Goal: Information Seeking & Learning: Learn about a topic

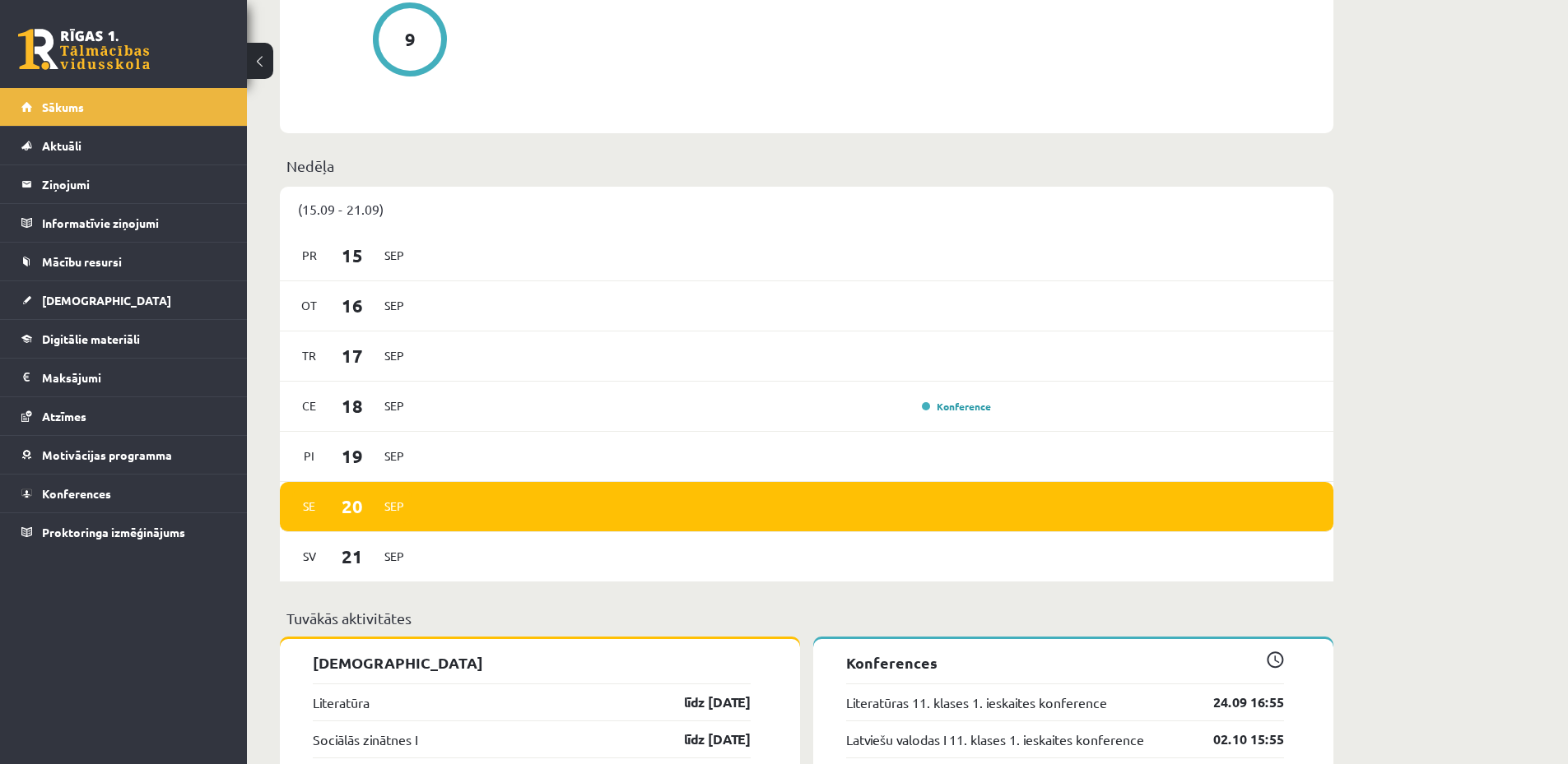
scroll to position [1316, 0]
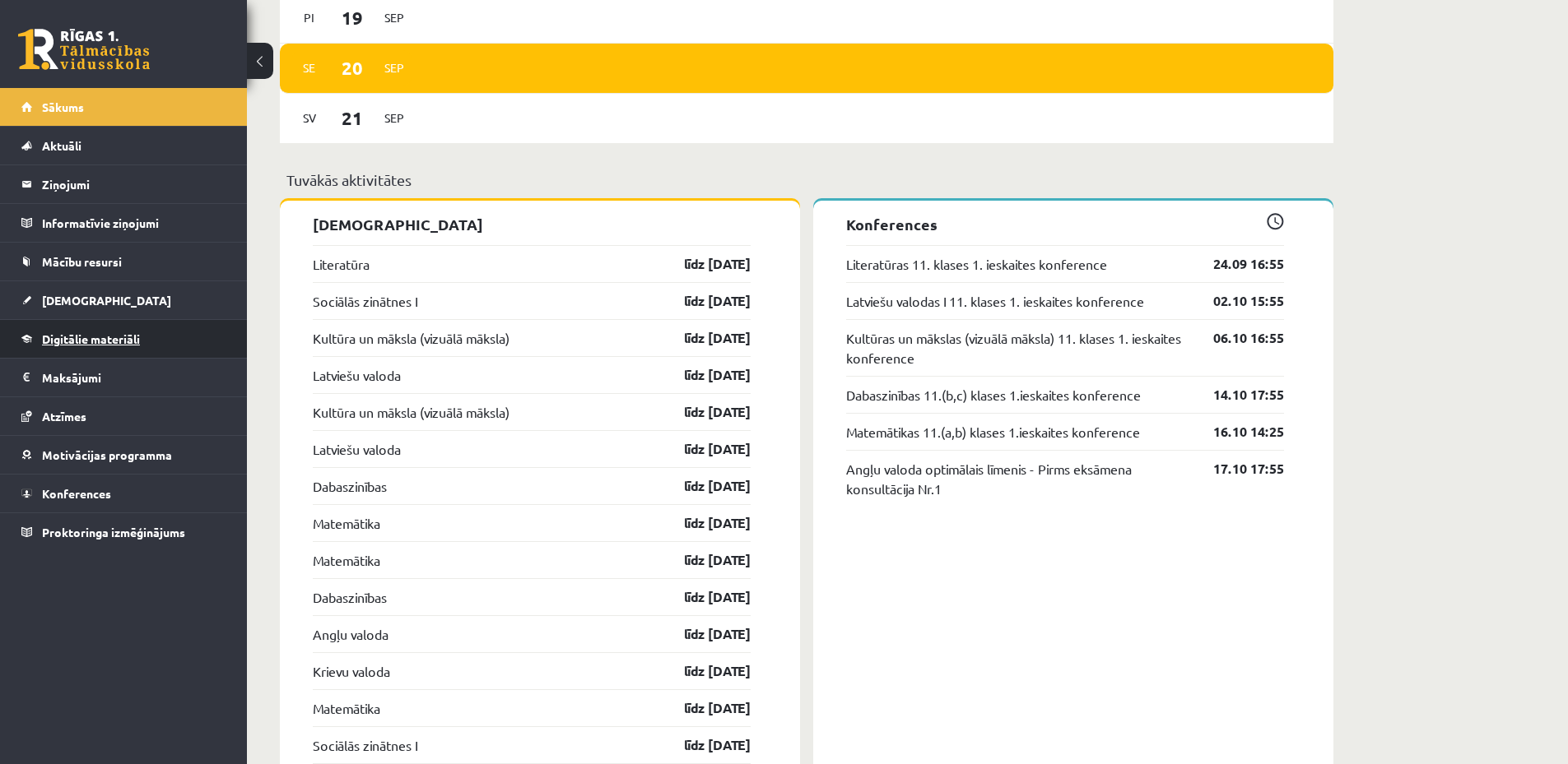
click at [120, 341] on span "Digitālie materiāli" at bounding box center [90, 339] width 97 height 15
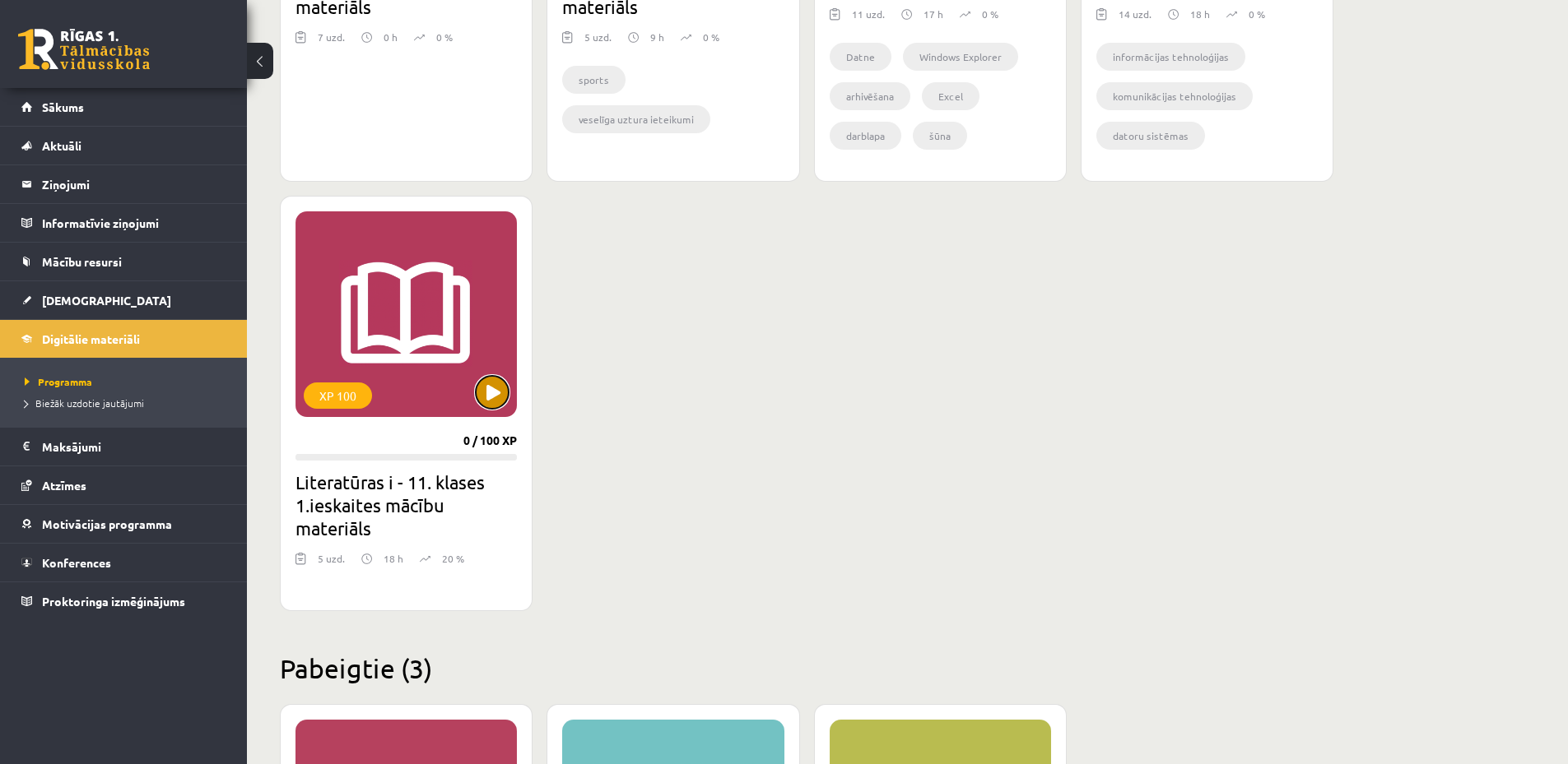
click at [495, 389] on button at bounding box center [491, 392] width 32 height 32
click at [431, 358] on div "XP 100" at bounding box center [406, 315] width 221 height 206
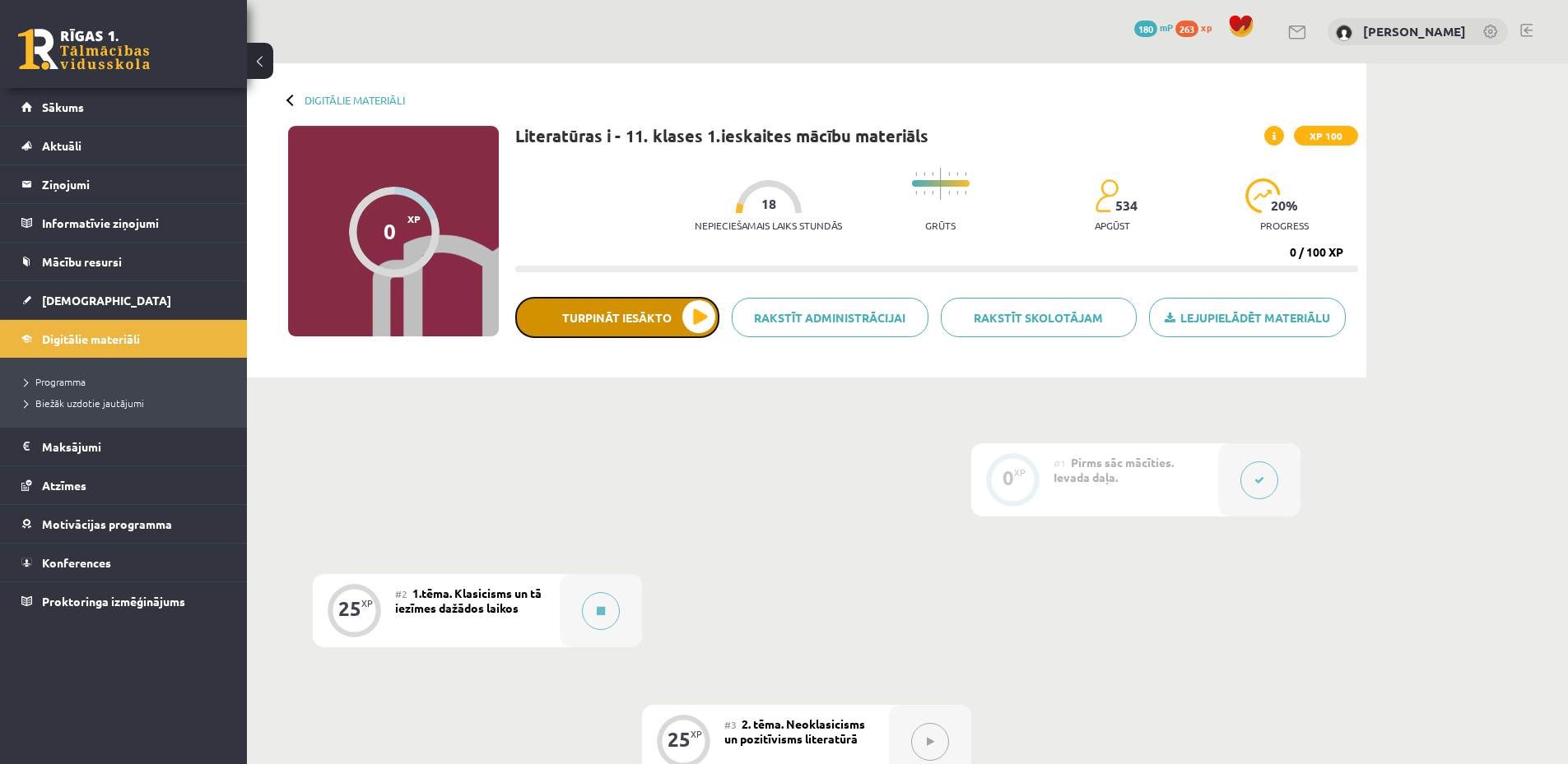
click at [709, 322] on button "Turpināt iesākto" at bounding box center [617, 317] width 204 height 41
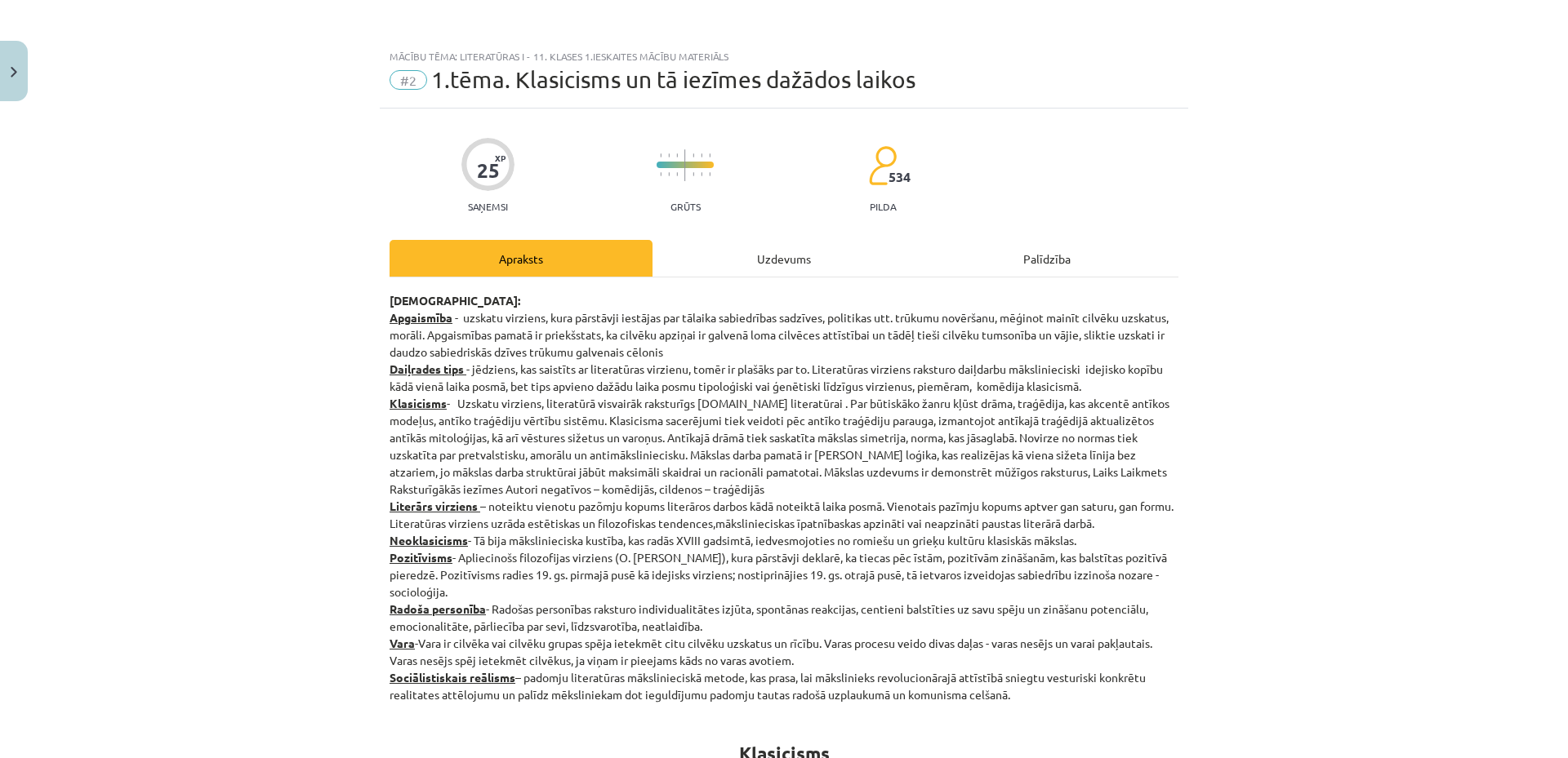
click at [778, 257] on div "Uzdevums" at bounding box center [783, 259] width 263 height 37
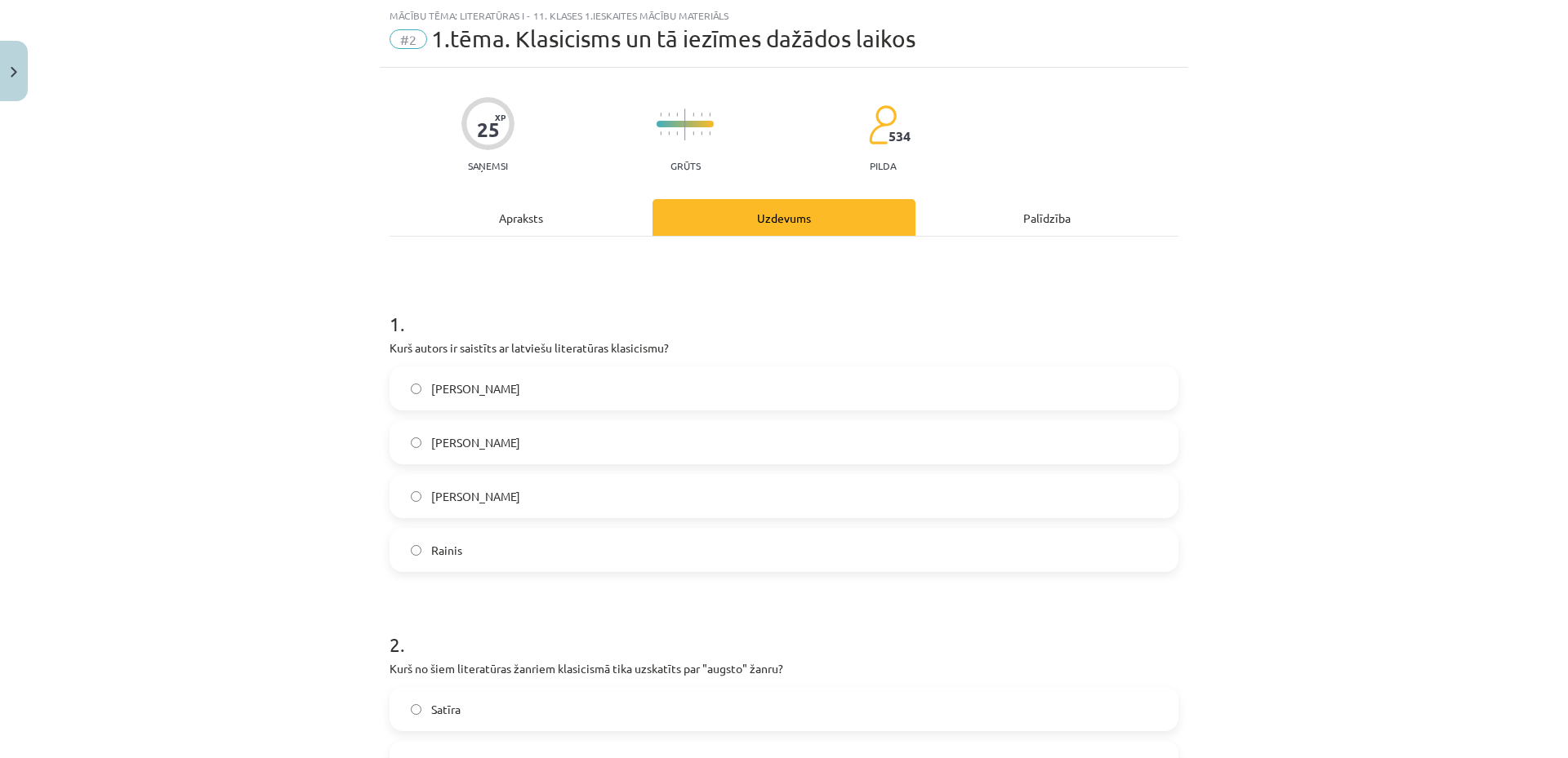
click at [532, 219] on div "Apraksts" at bounding box center [521, 217] width 263 height 37
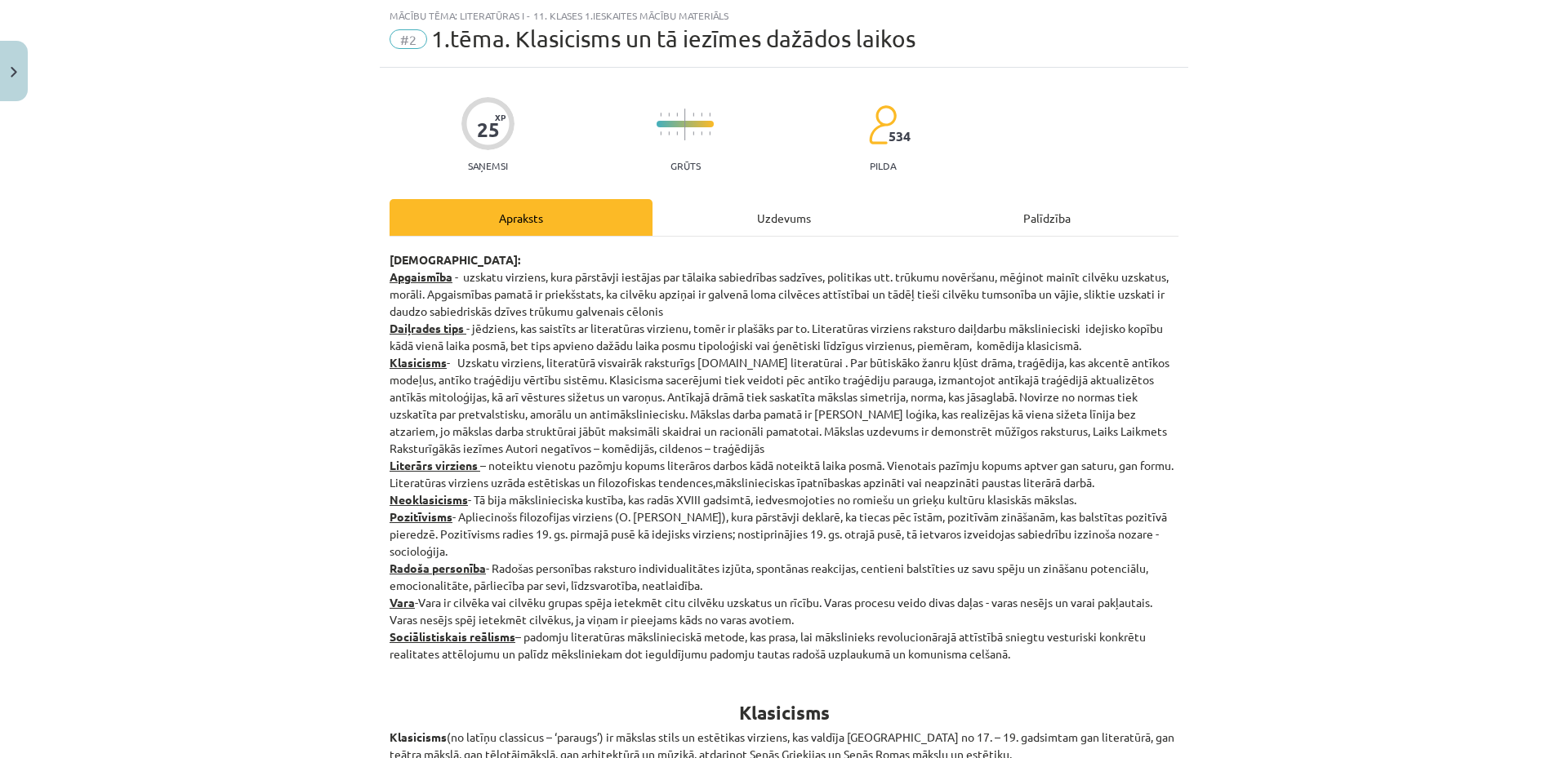
click at [765, 212] on div "Uzdevums" at bounding box center [783, 217] width 263 height 37
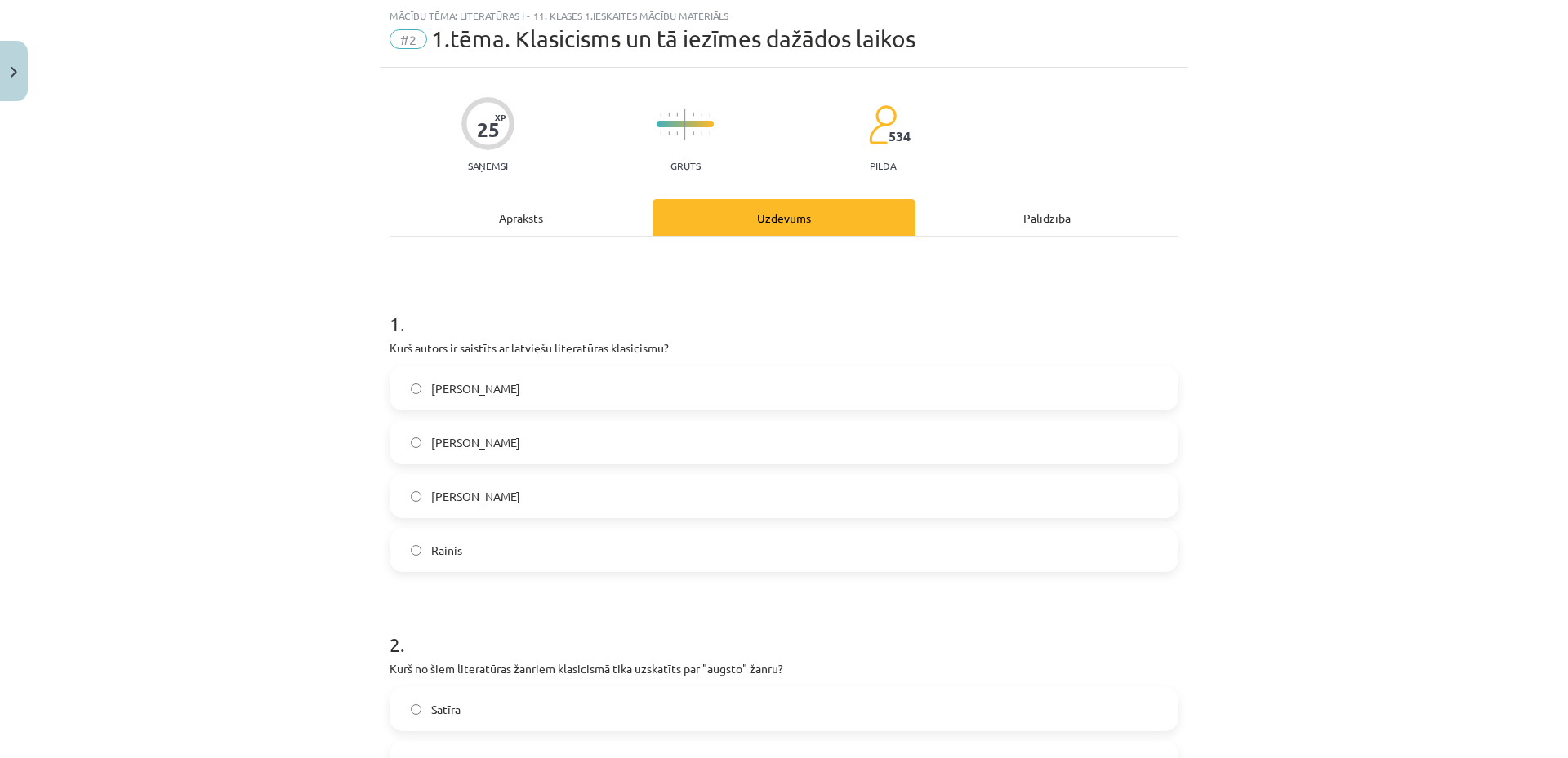
click at [621, 397] on label "Kristofers Fīrekers" at bounding box center [784, 389] width 786 height 41
click at [540, 216] on div "Apraksts" at bounding box center [521, 217] width 263 height 37
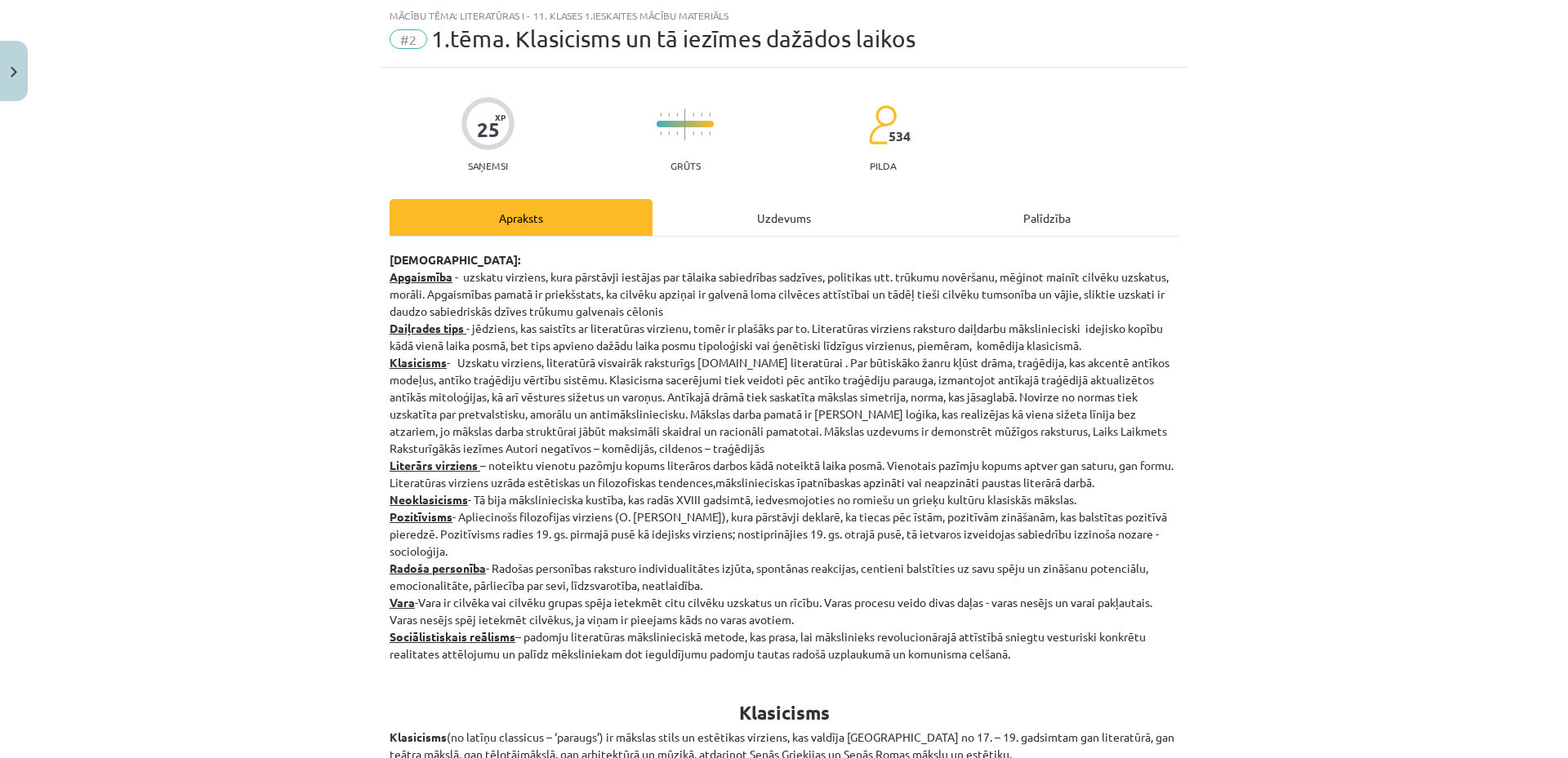
click at [764, 219] on div "Uzdevums" at bounding box center [783, 217] width 263 height 37
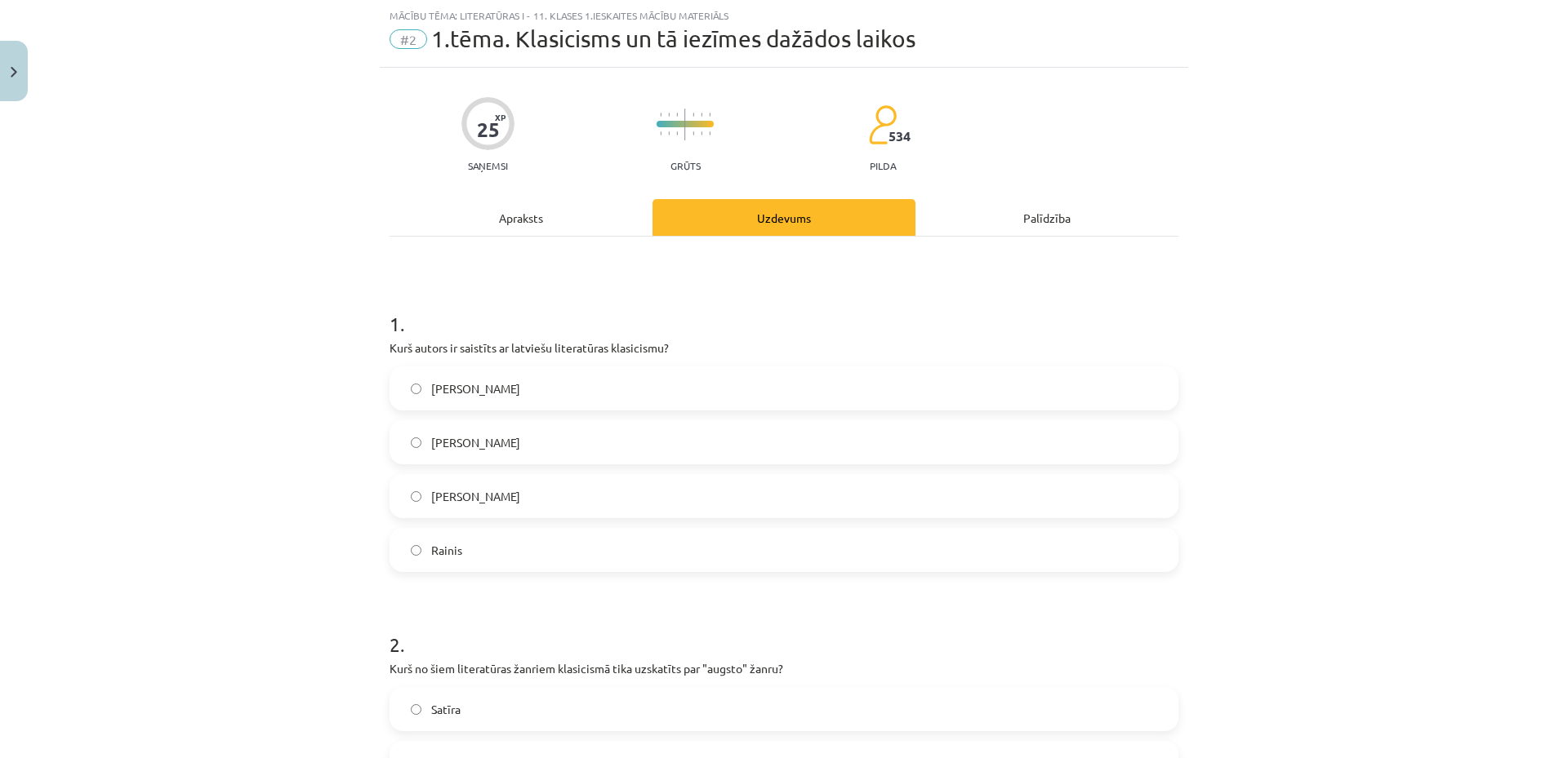
scroll to position [476, 0]
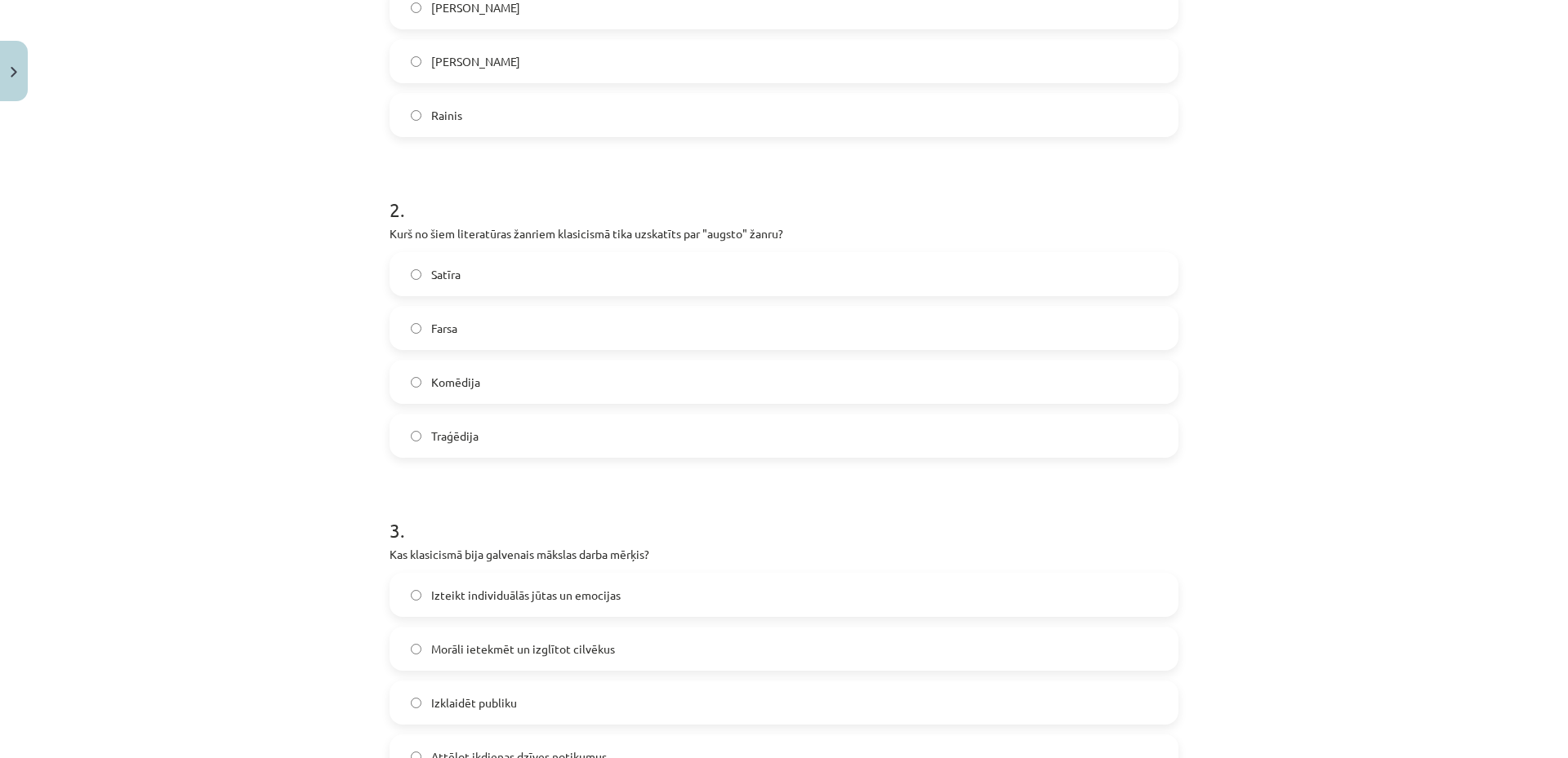
click at [531, 437] on label "Traģēdija" at bounding box center [784, 436] width 786 height 41
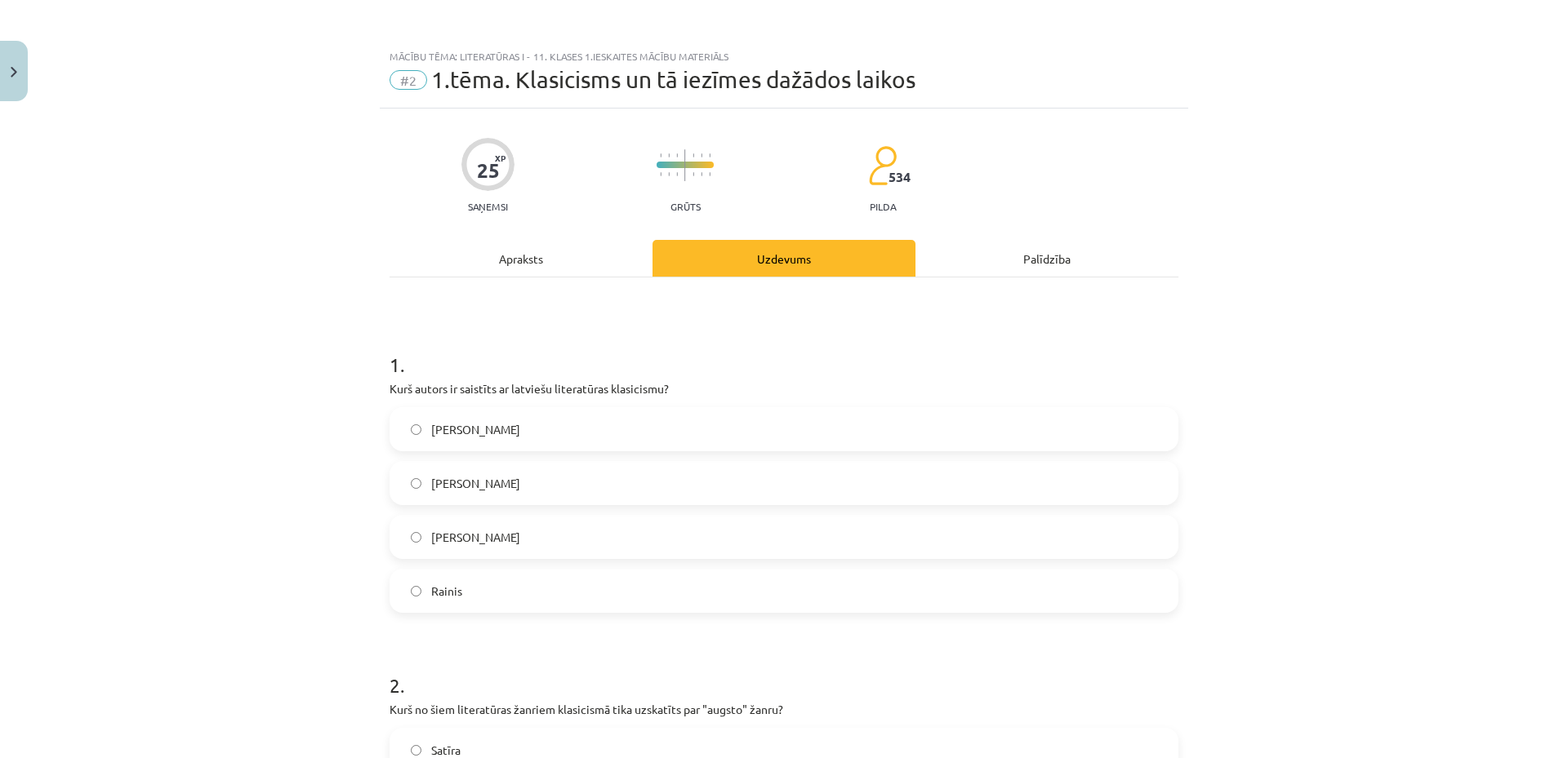
click at [531, 260] on div "Apraksts" at bounding box center [521, 259] width 263 height 37
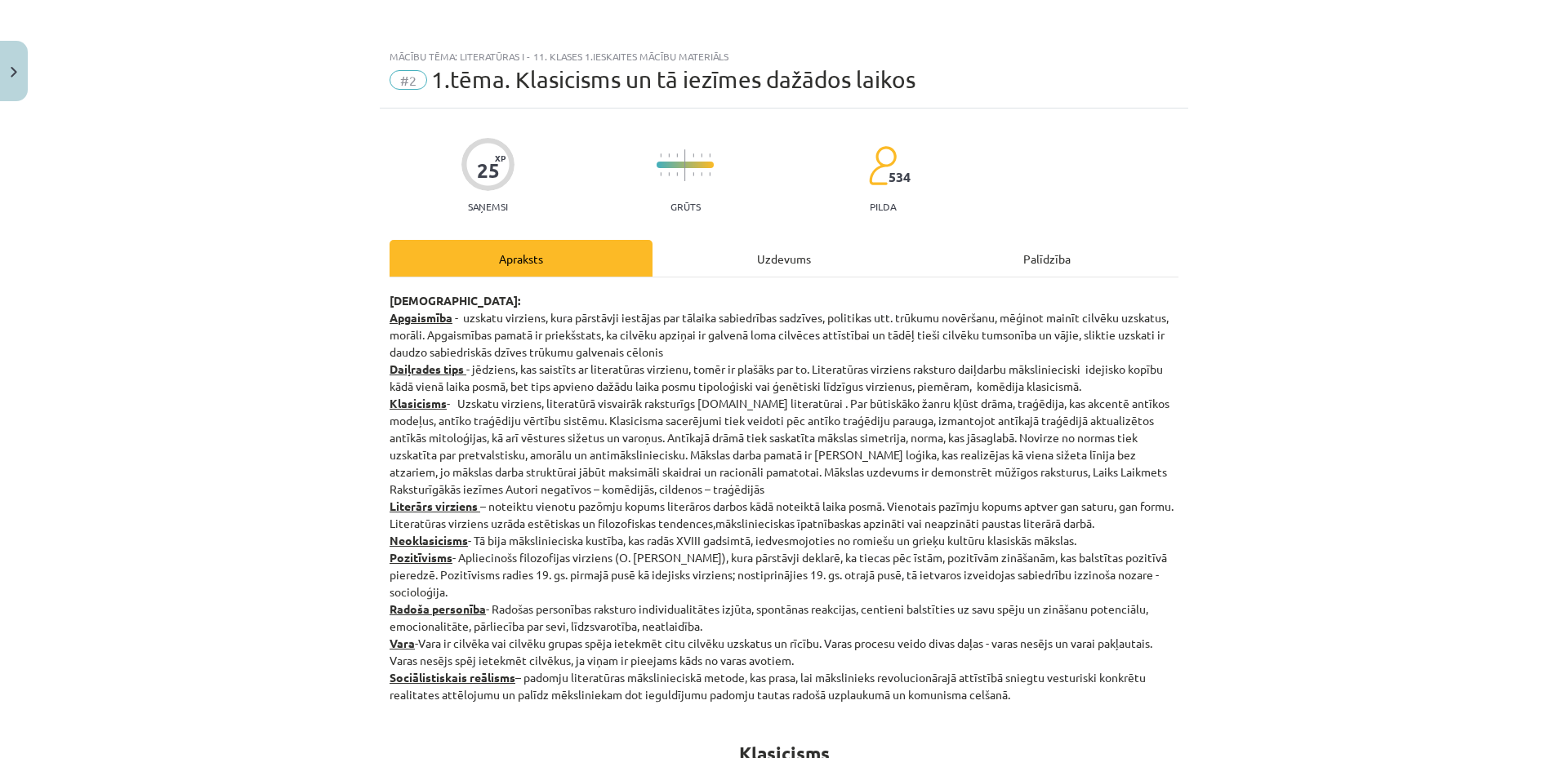
click at [760, 258] on div "Uzdevums" at bounding box center [783, 259] width 263 height 37
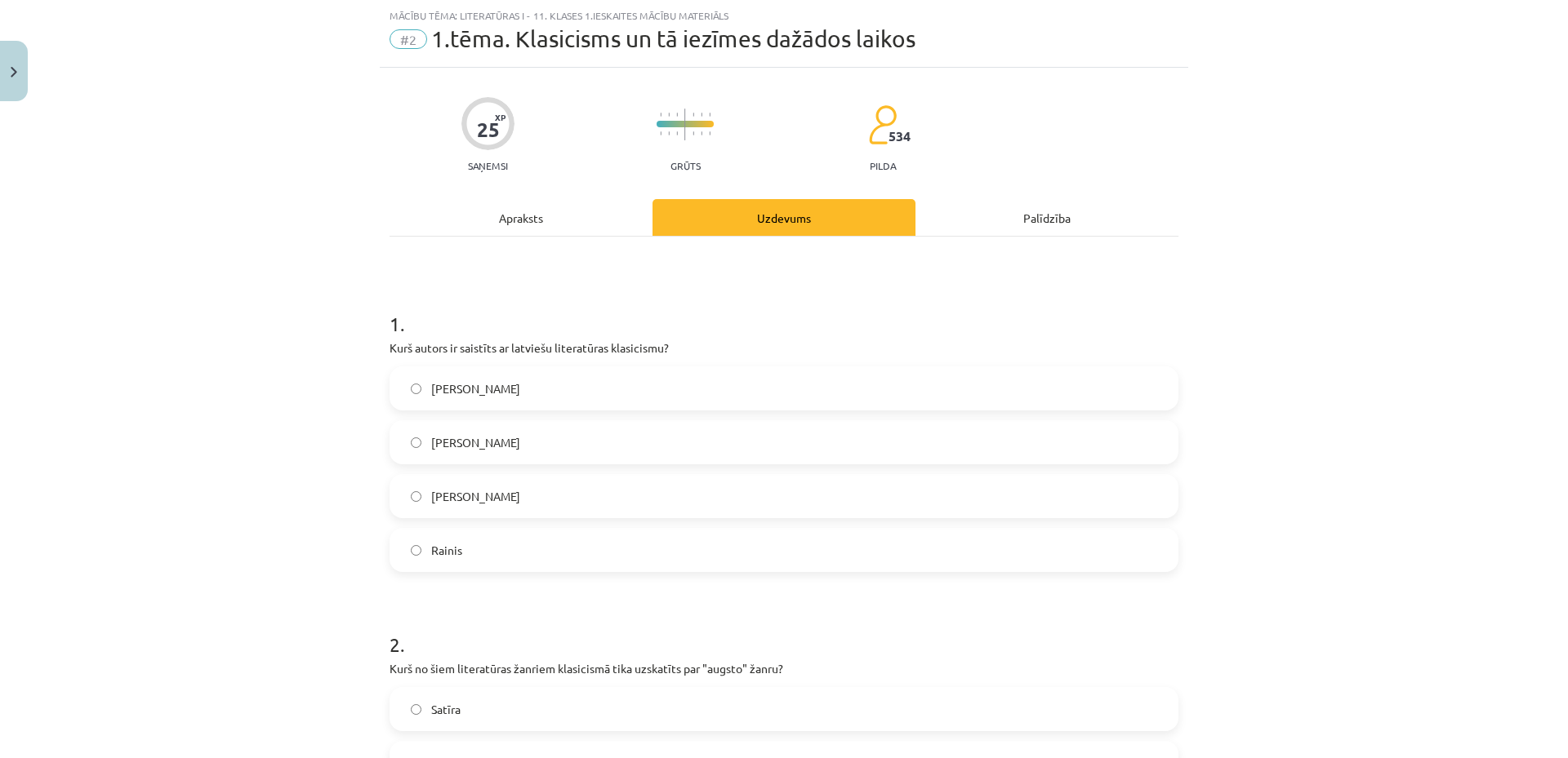
scroll to position [912, 0]
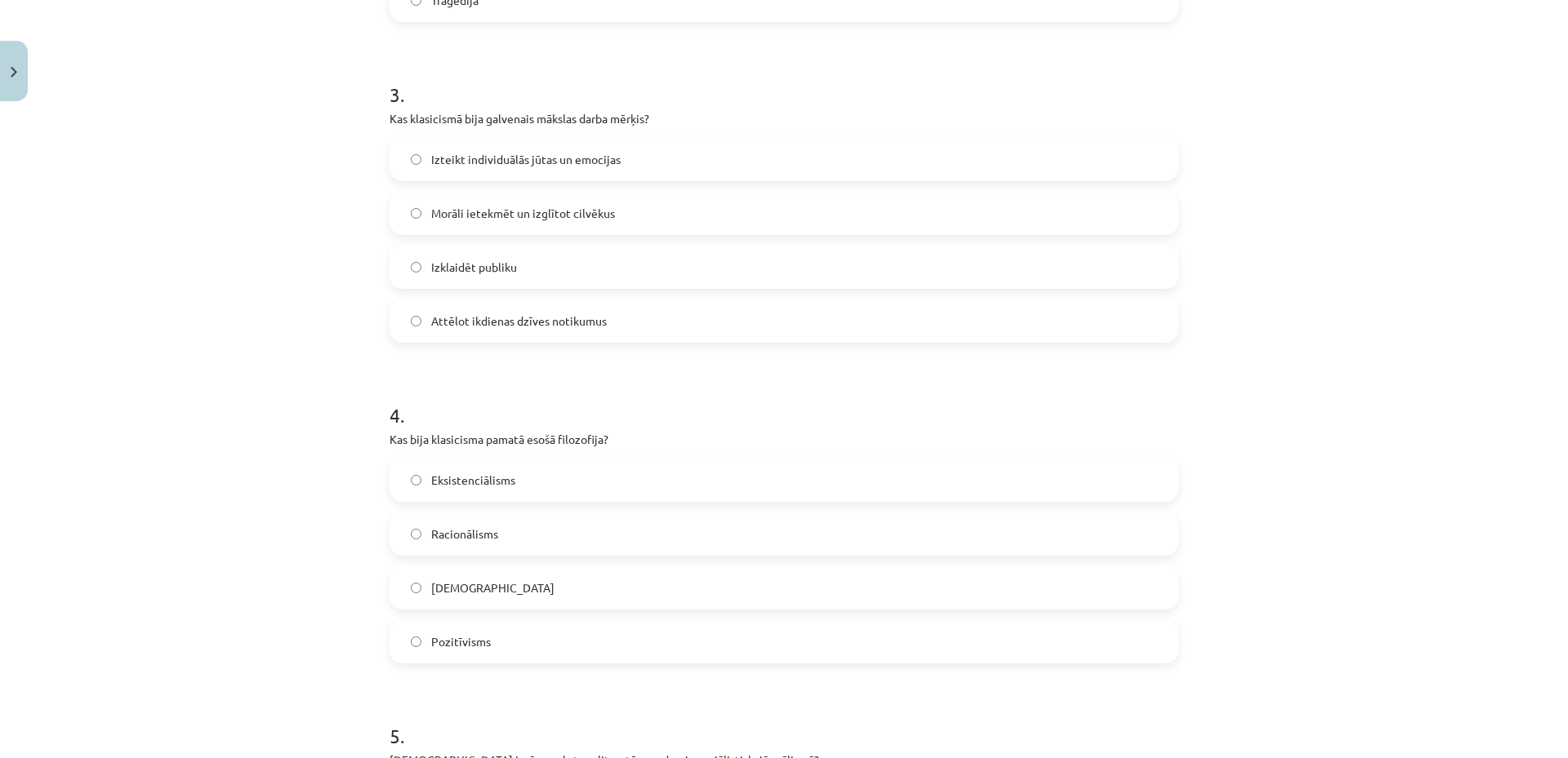
click at [539, 215] on span "Morāli ietekmēt un izglītot cilvēkus" at bounding box center [522, 213] width 183 height 17
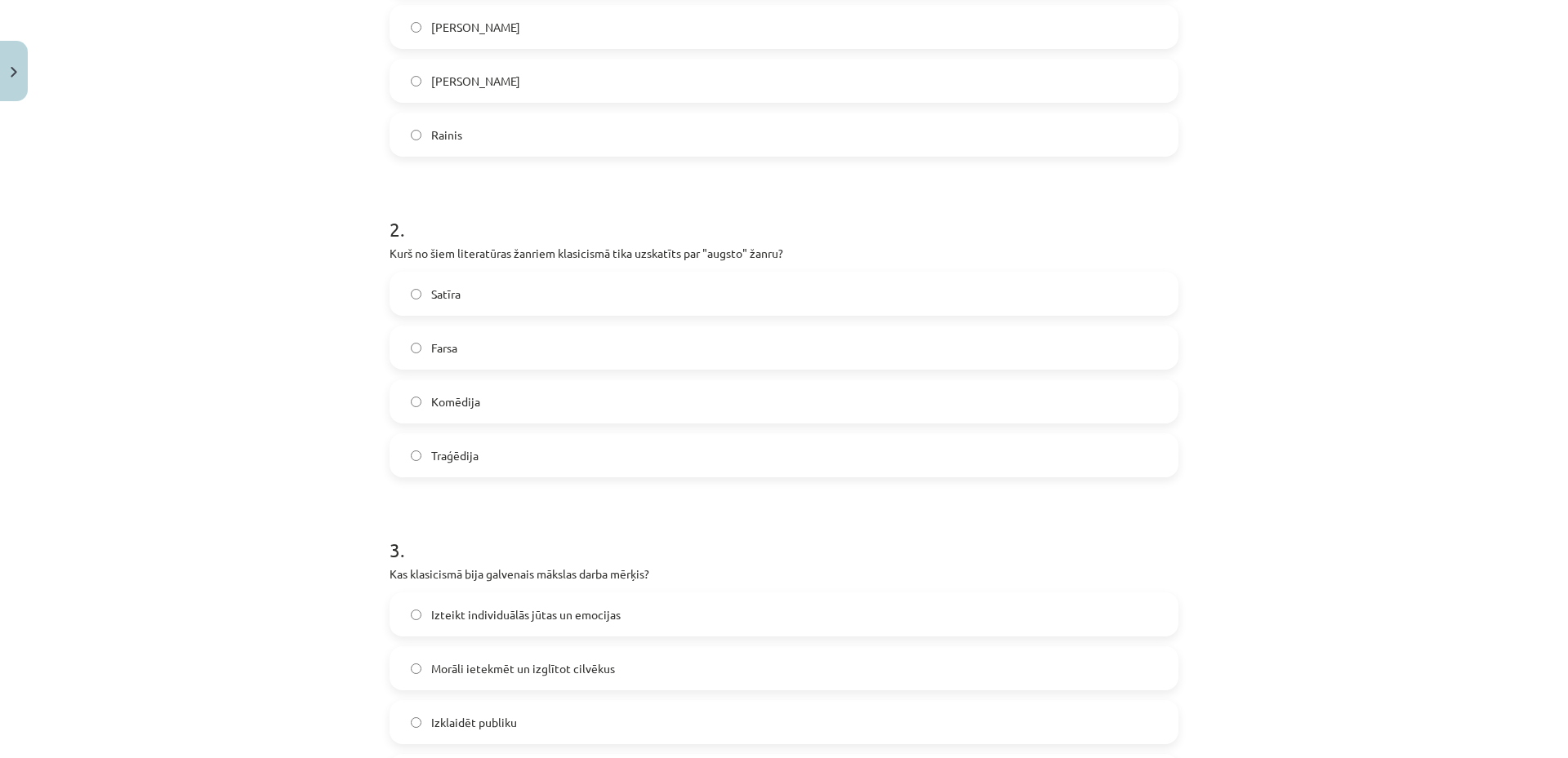
scroll to position [0, 0]
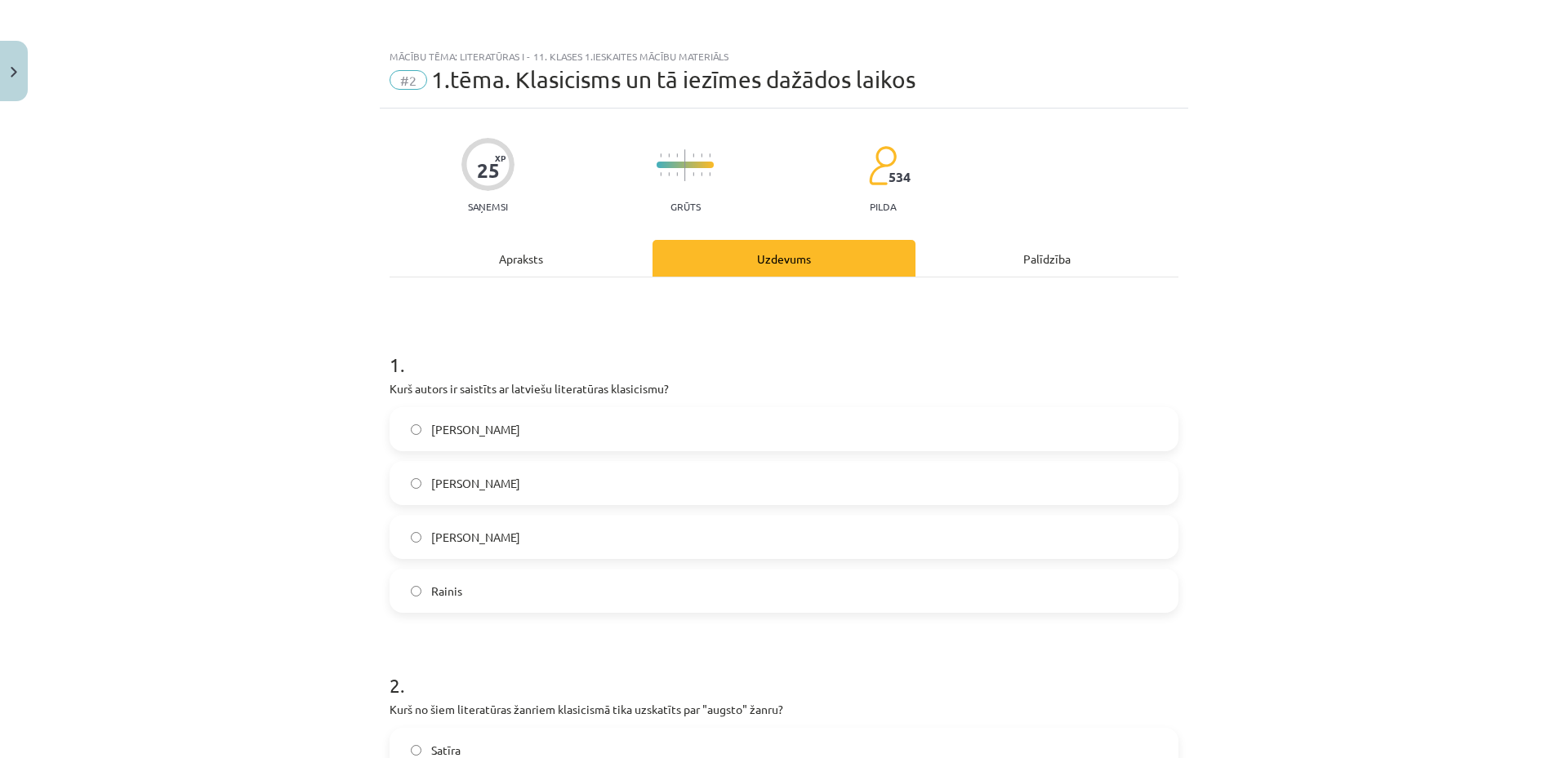
click at [527, 255] on div "Apraksts" at bounding box center [521, 259] width 263 height 37
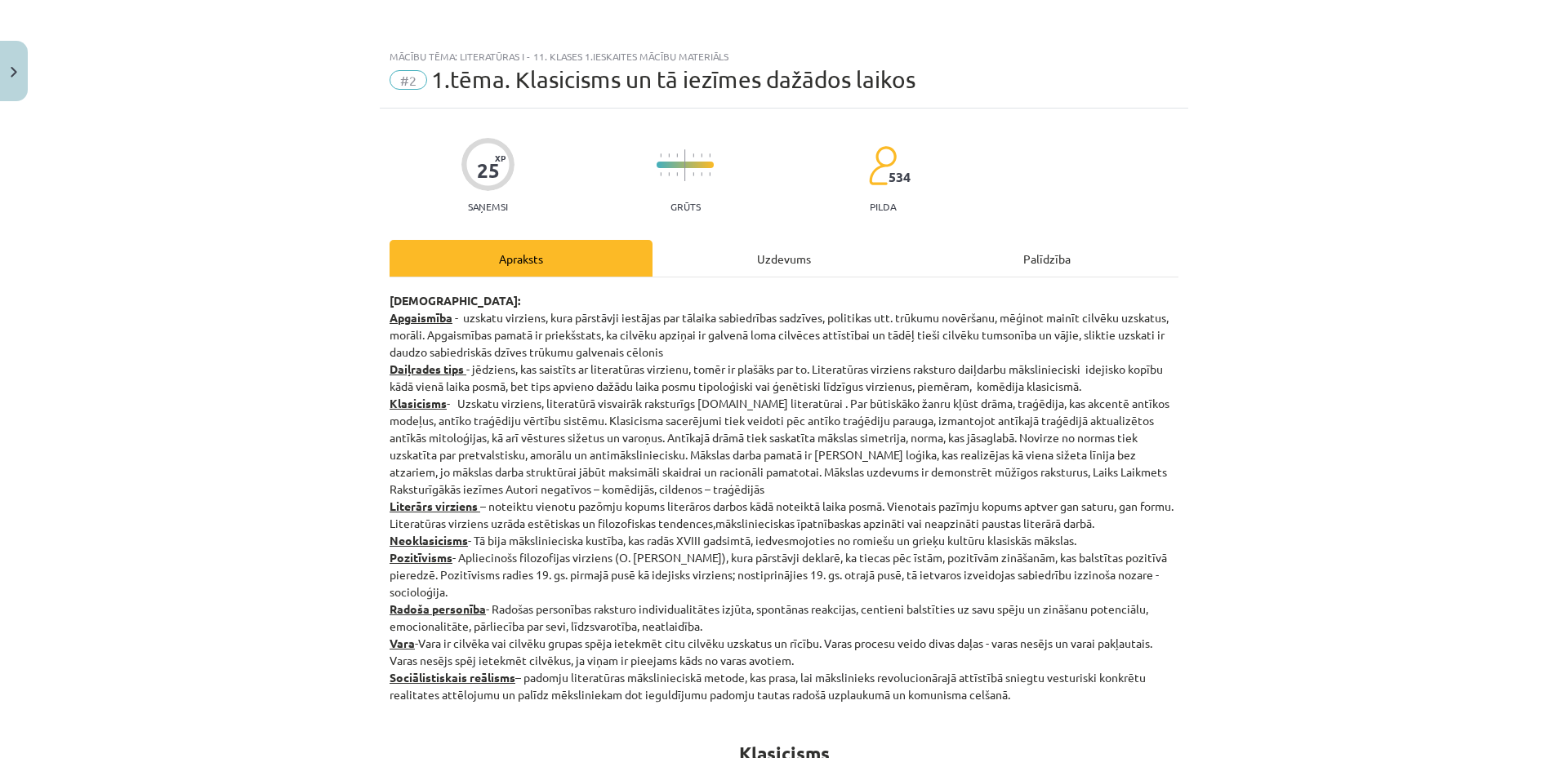
click at [779, 250] on div "Uzdevums" at bounding box center [783, 259] width 263 height 37
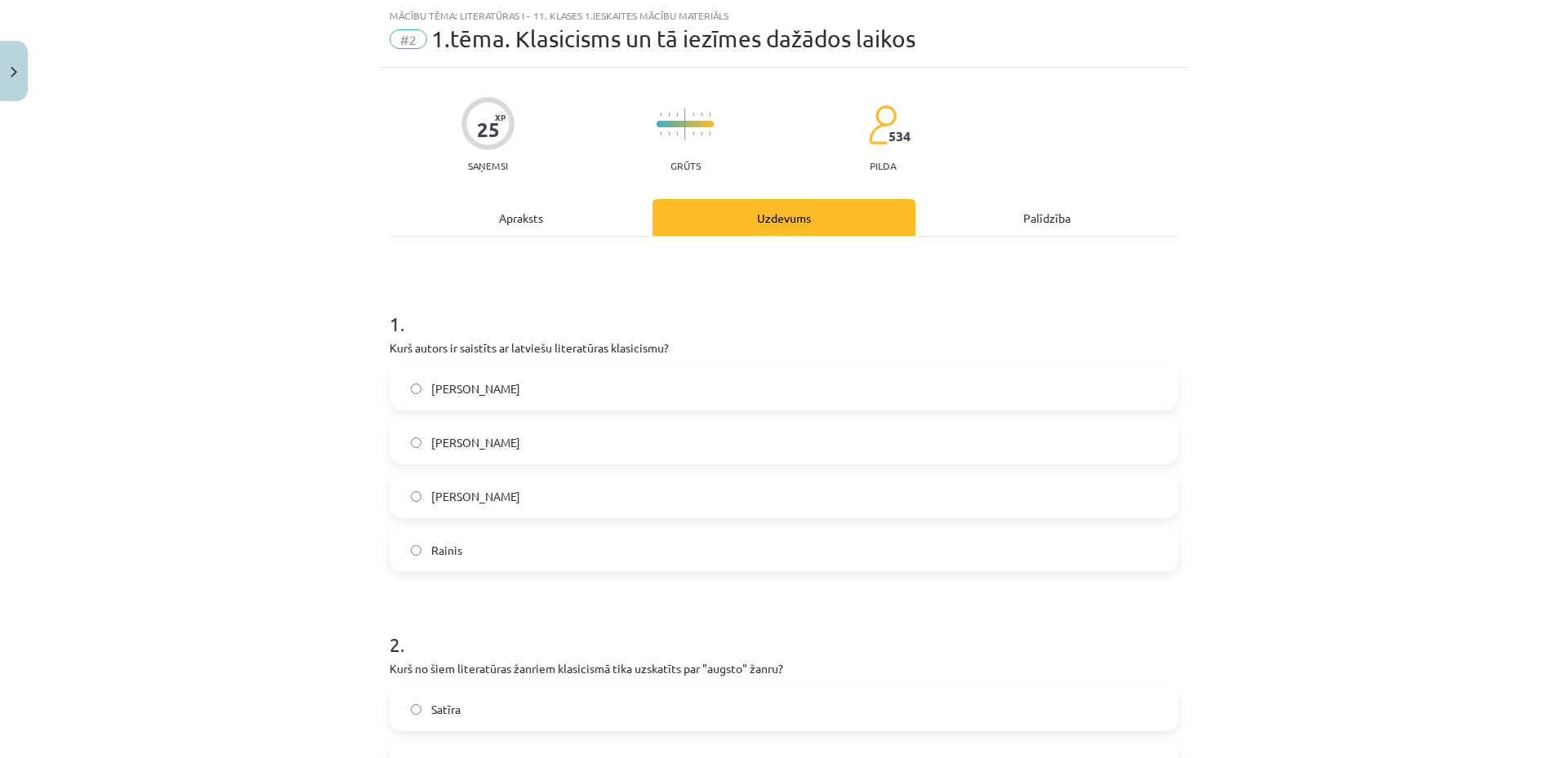
scroll to position [912, 0]
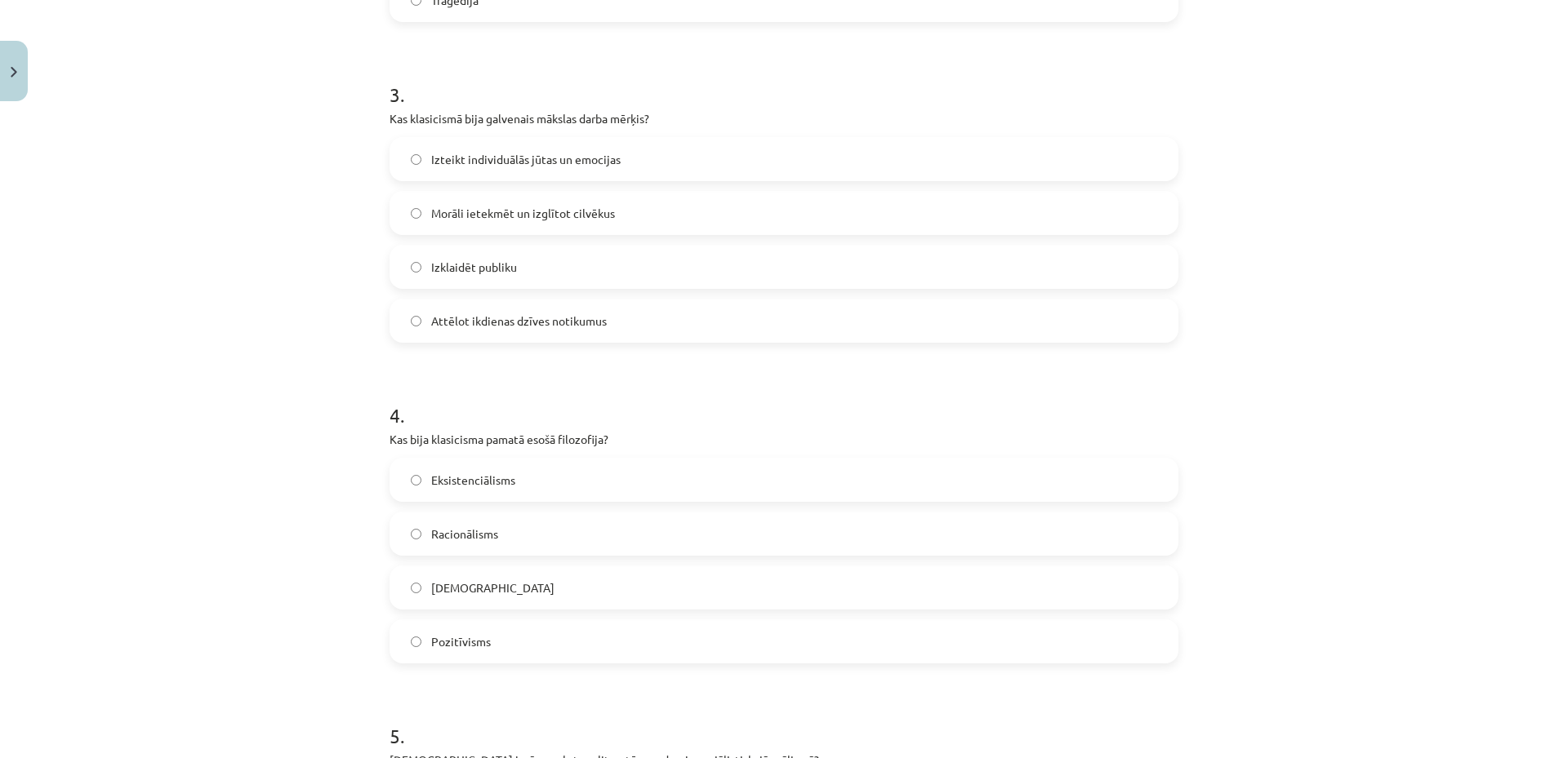
click at [534, 535] on label "Racionālisms" at bounding box center [784, 534] width 786 height 41
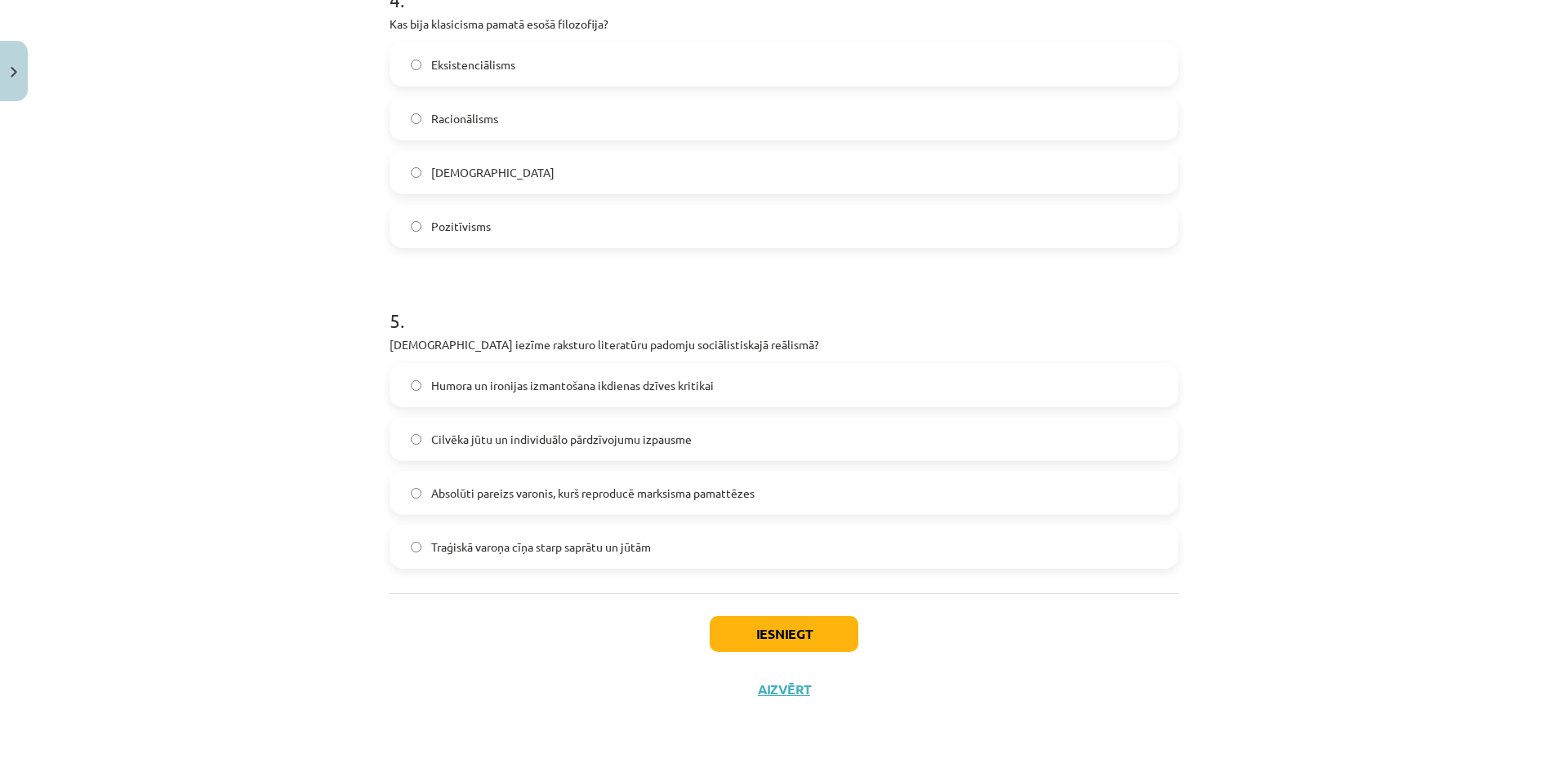
click at [543, 554] on span "Traģiskā varoņa cīņa starp saprātu un jūtām" at bounding box center [541, 547] width 219 height 17
click at [802, 634] on button "Iesniegt" at bounding box center [783, 634] width 148 height 36
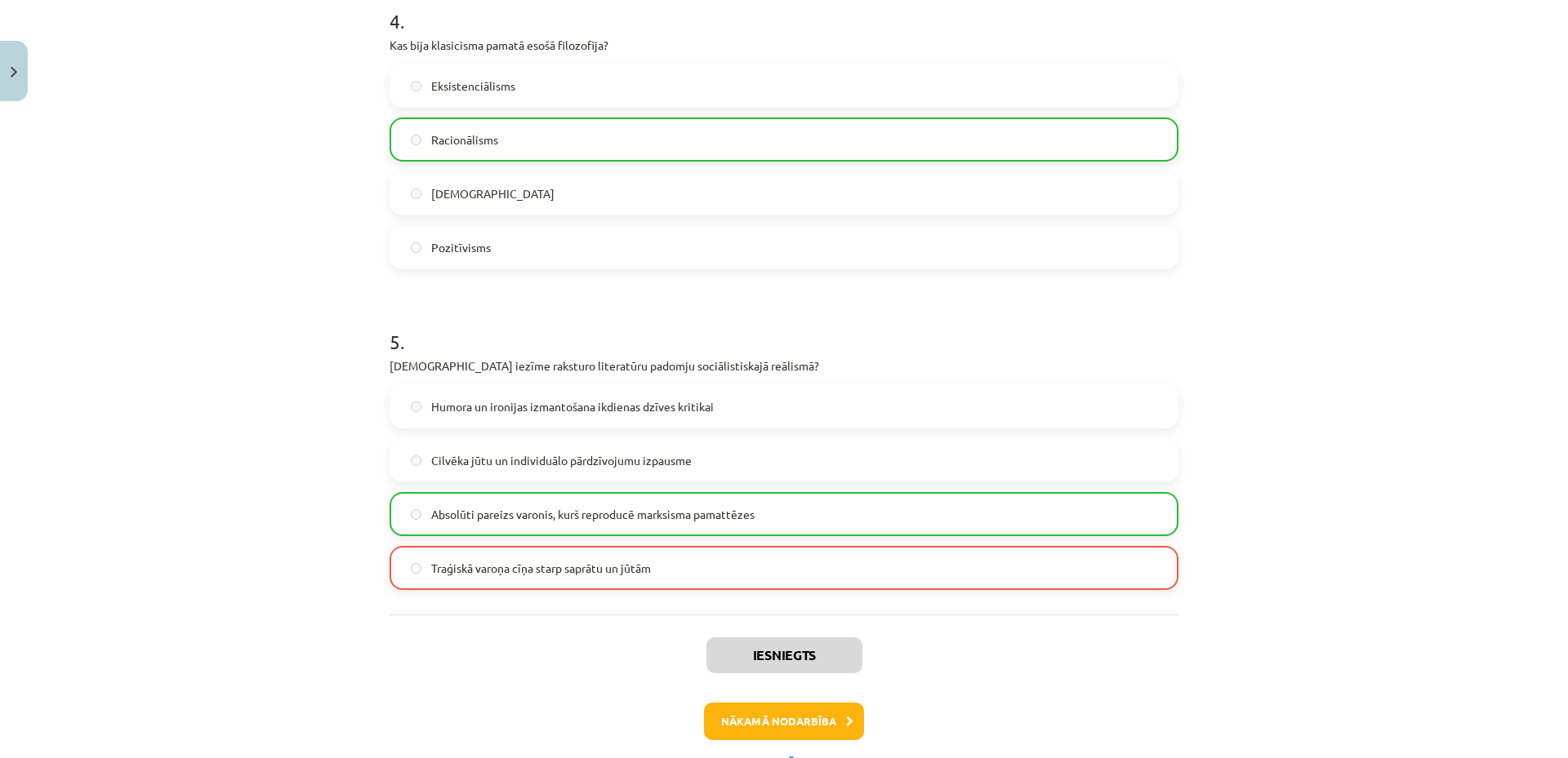
scroll to position [1380, 0]
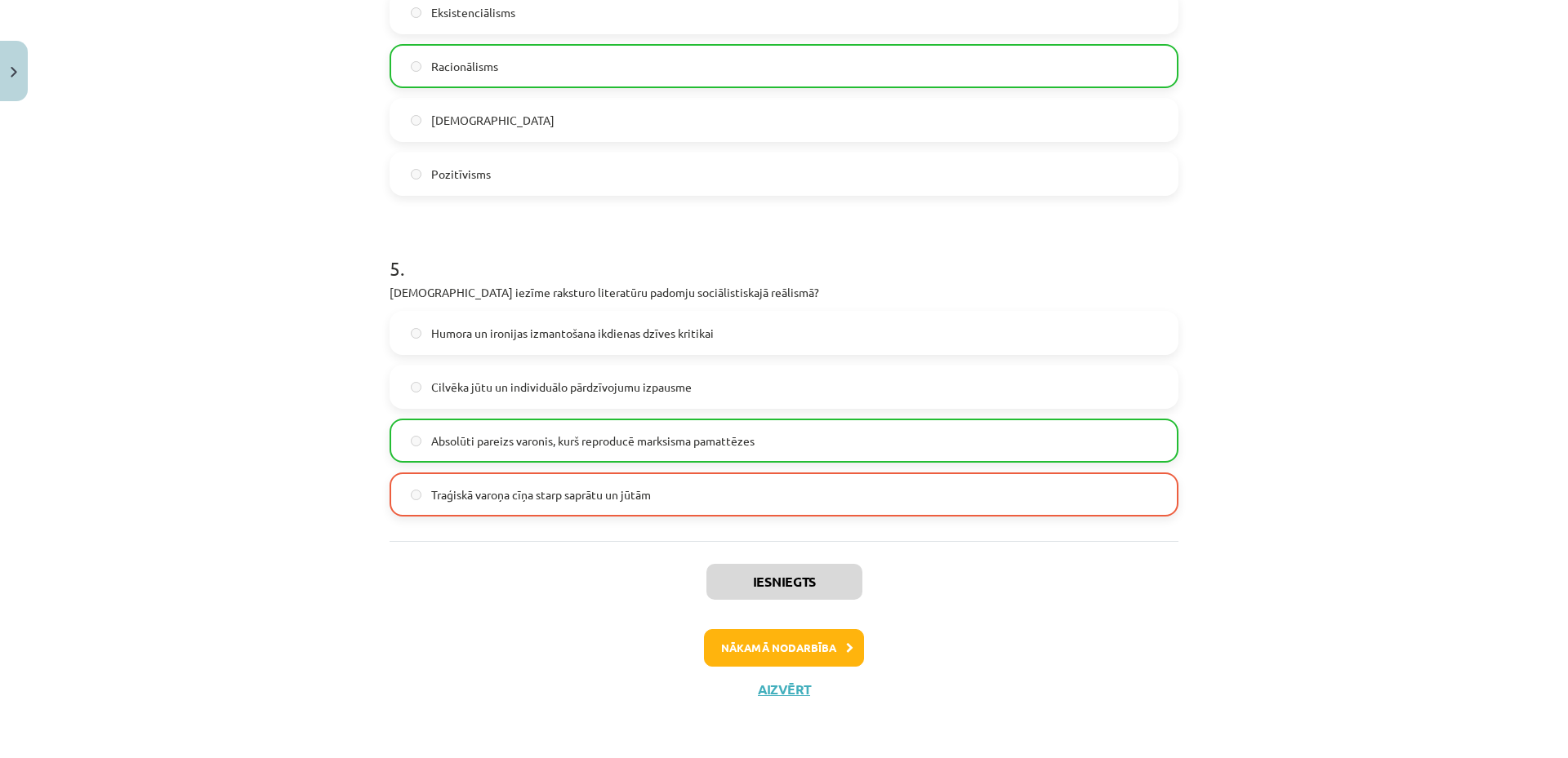
click at [787, 625] on div "Iesniegts Nākamā nodarbība Aizvērt" at bounding box center [784, 624] width 789 height 167
click at [777, 643] on button "Nākamā nodarbība" at bounding box center [784, 647] width 160 height 38
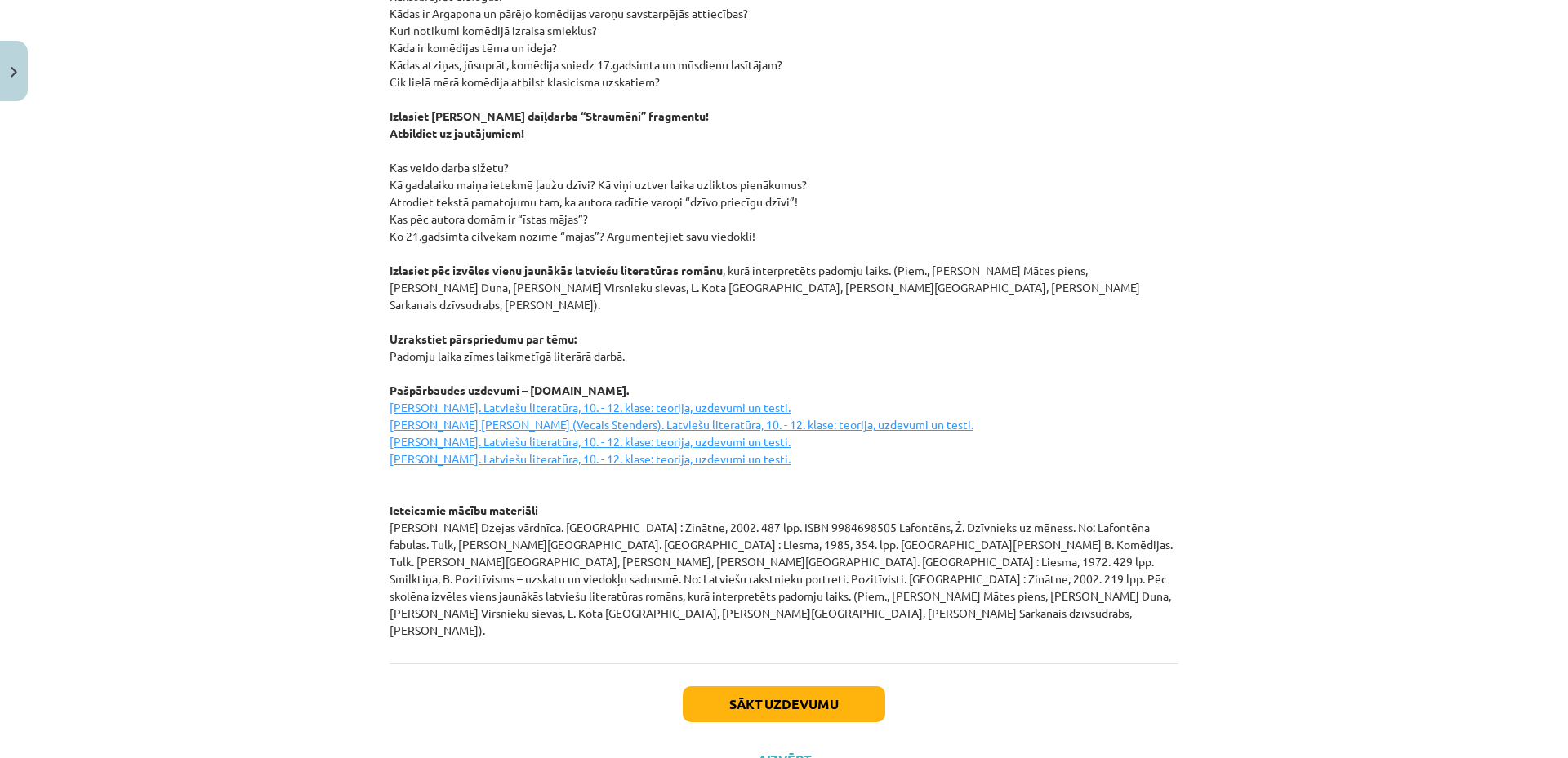
scroll to position [2073, 0]
click at [802, 686] on button "Sākt uzdevumu" at bounding box center [784, 704] width 203 height 36
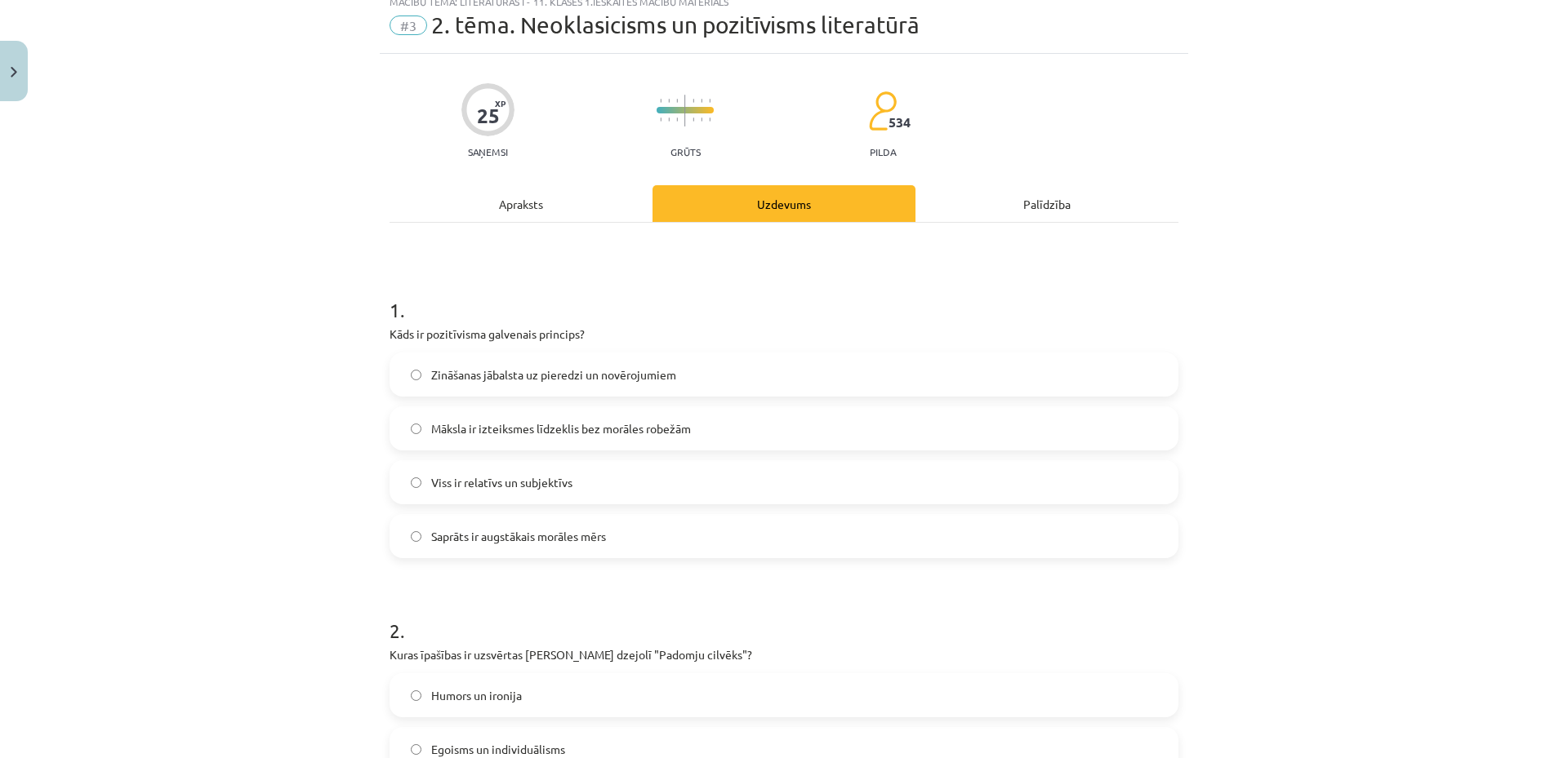
scroll to position [41, 0]
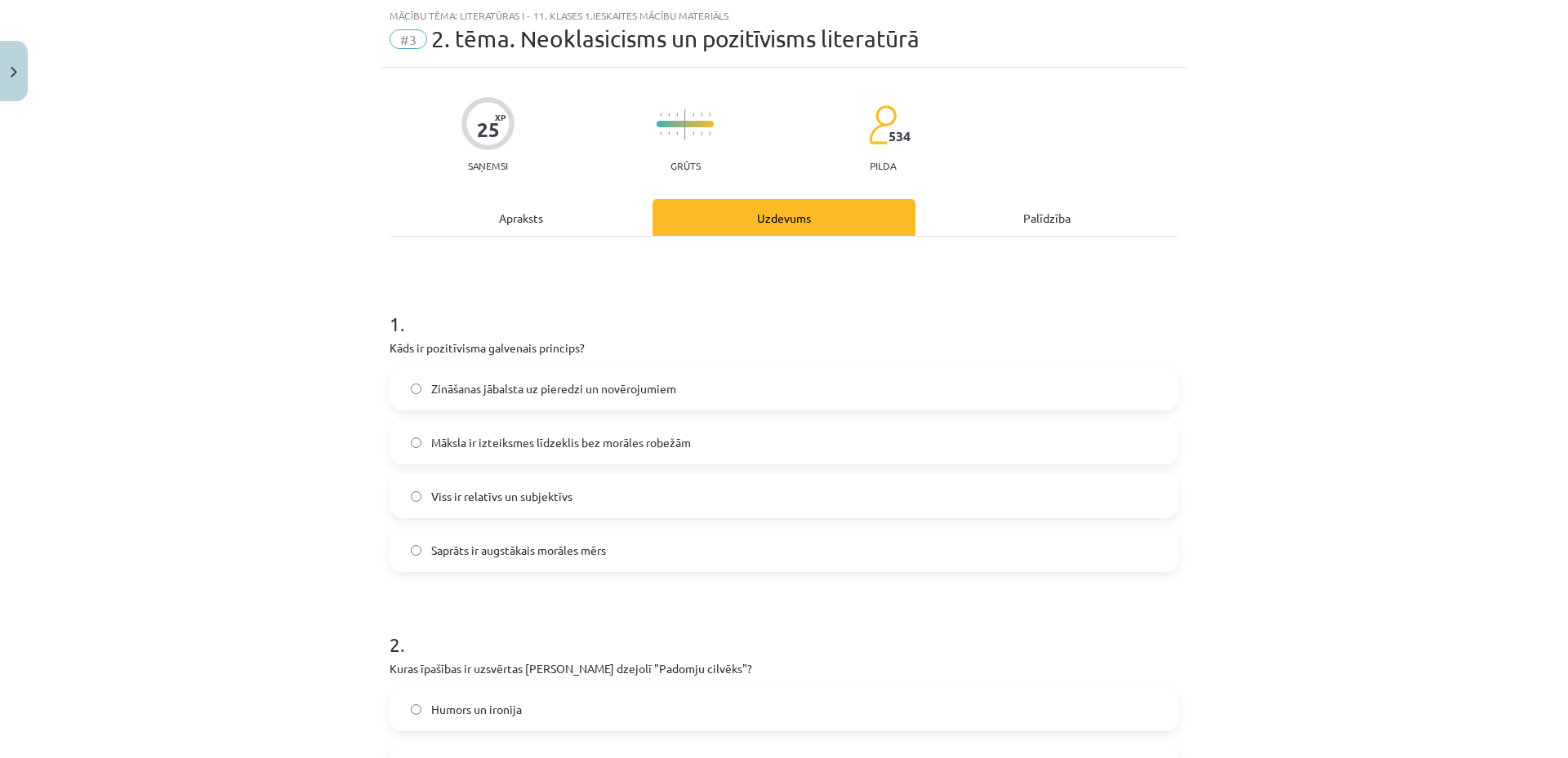
click at [572, 401] on label "Zināšanas jābalsta uz pieredzi un novērojumiem" at bounding box center [784, 389] width 786 height 41
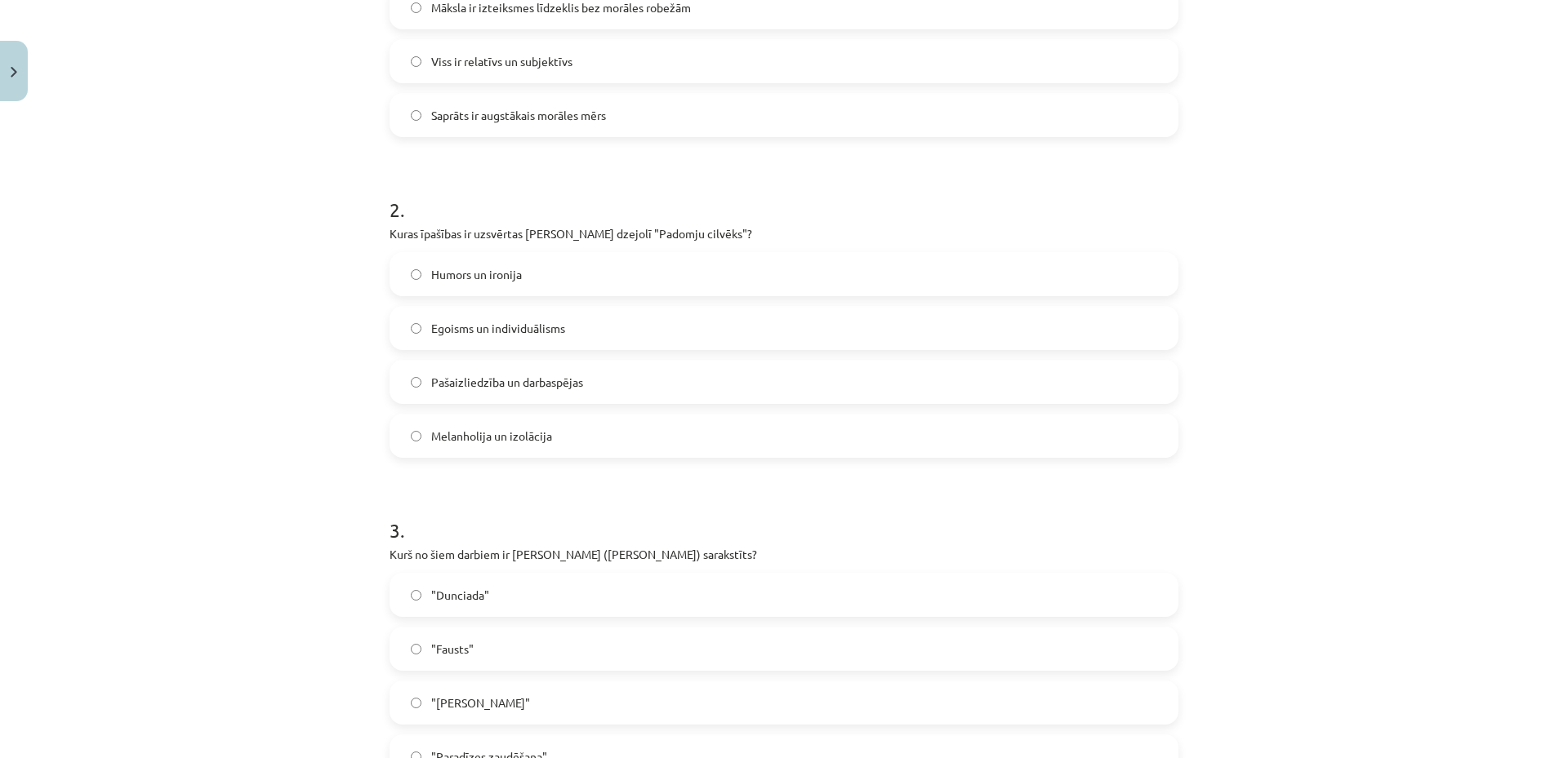
scroll to position [0, 0]
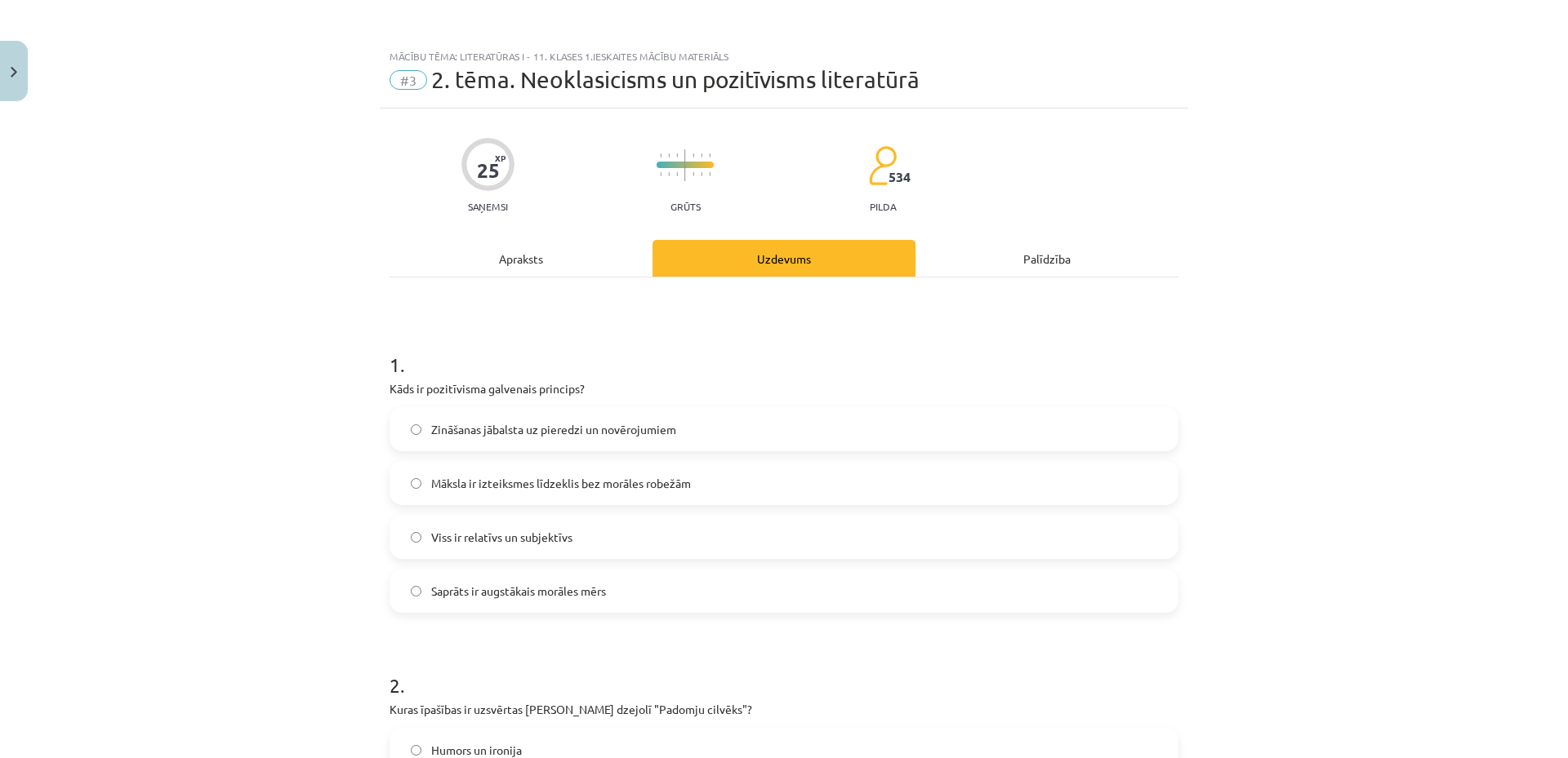
click at [506, 256] on div "Apraksts" at bounding box center [521, 259] width 263 height 37
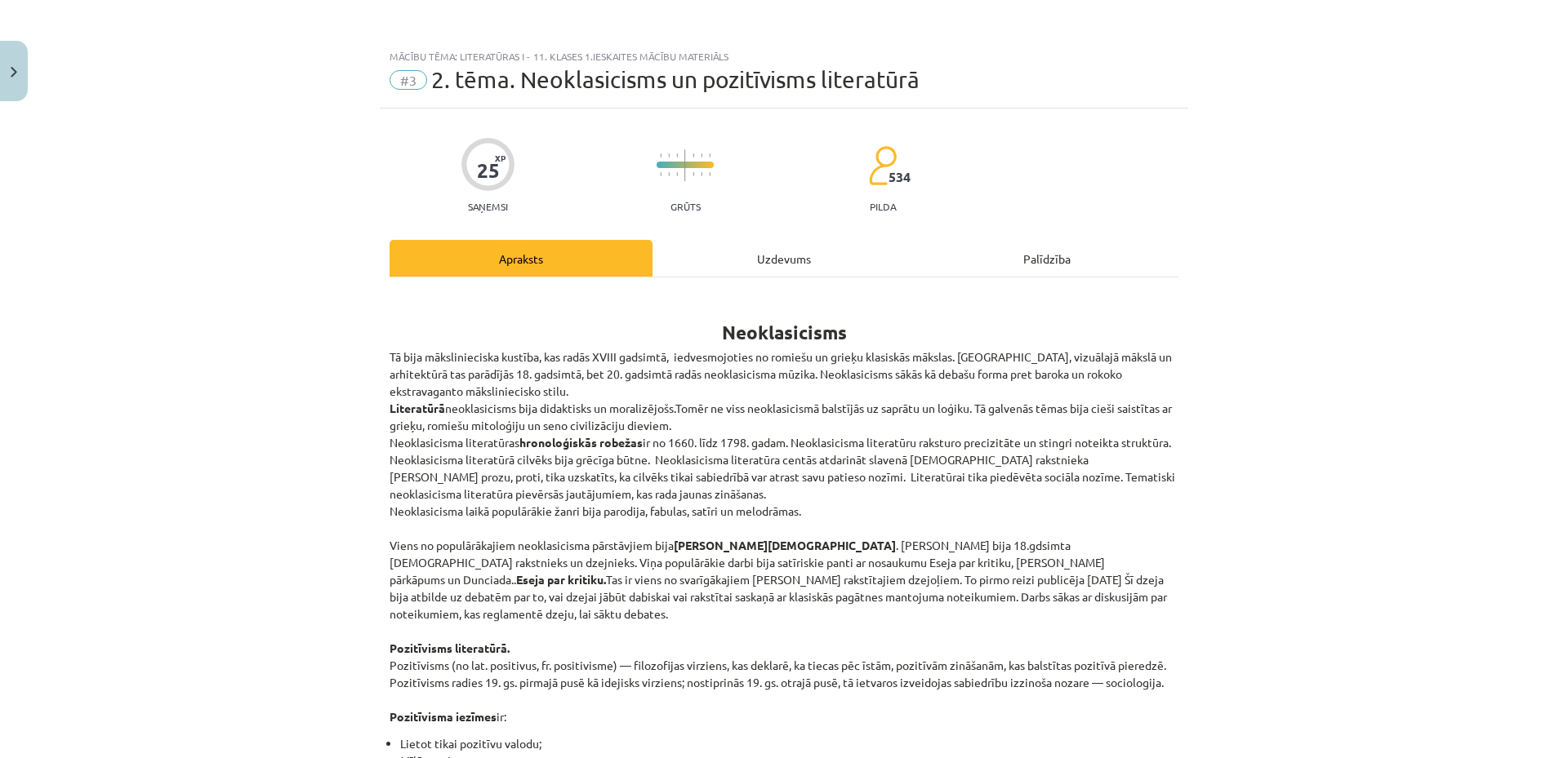
click at [764, 252] on div "Uzdevums" at bounding box center [783, 259] width 263 height 37
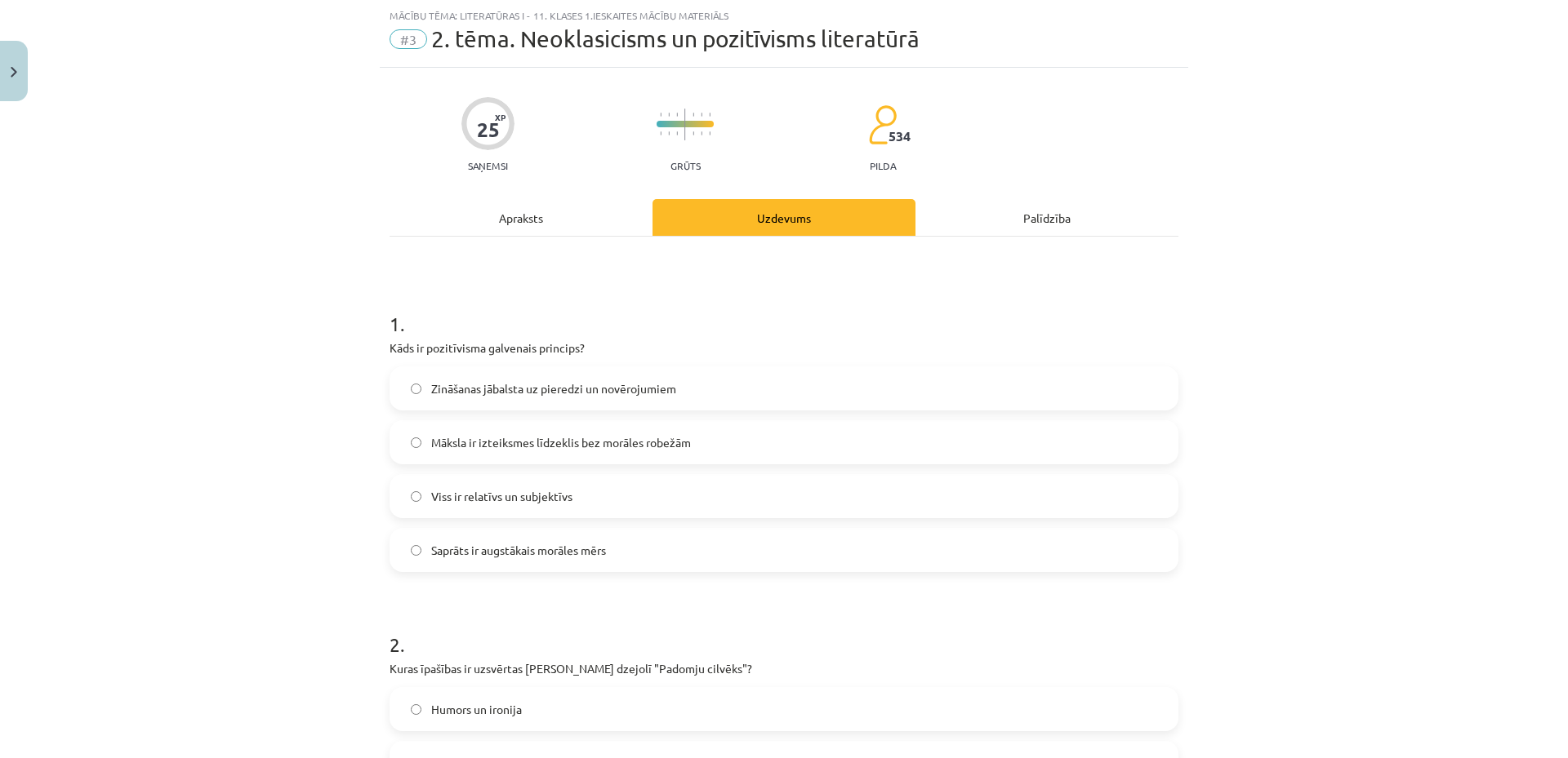
scroll to position [476, 0]
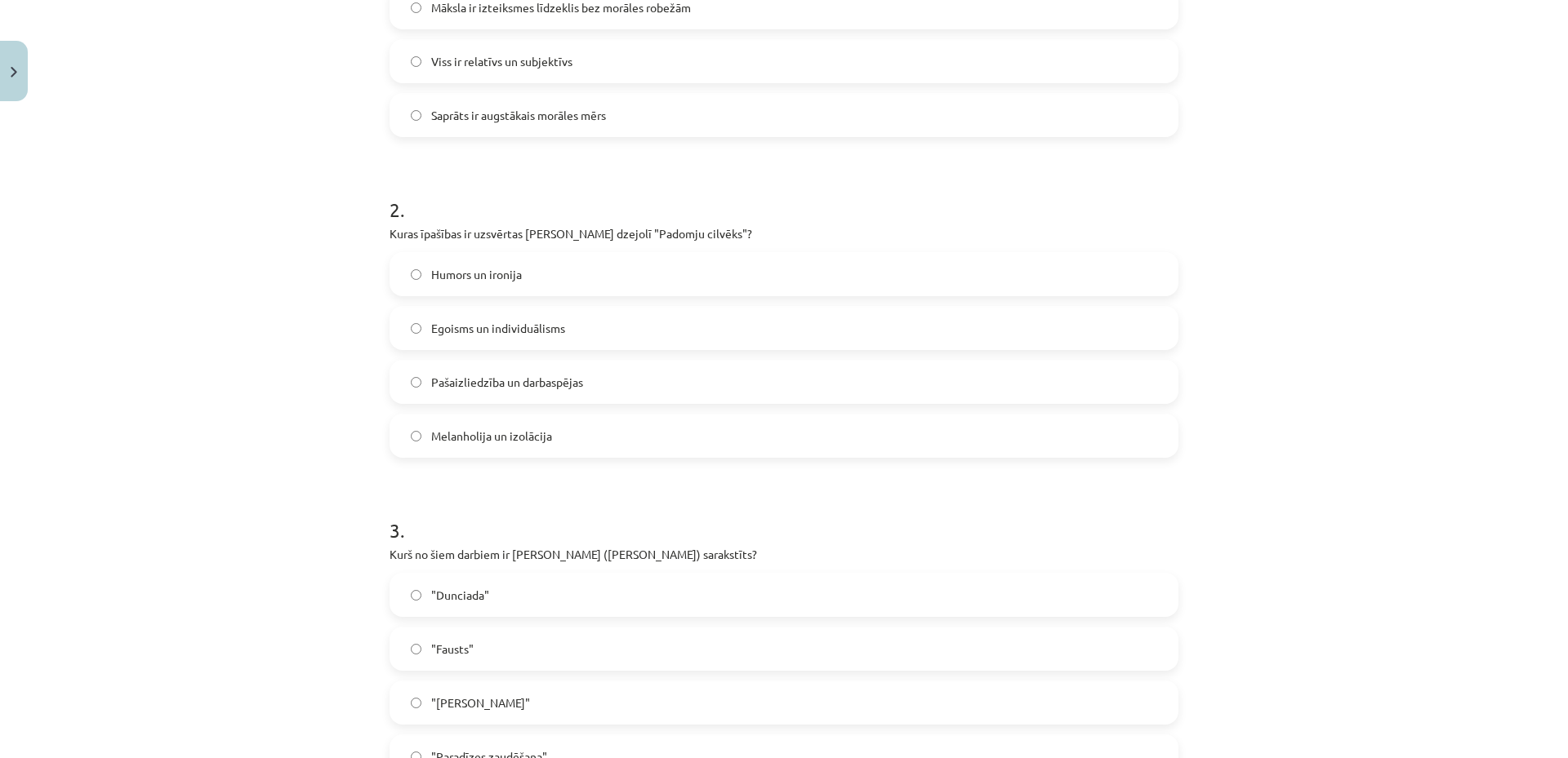
click at [626, 380] on label "Pašaizliedzība un darbaspējas" at bounding box center [784, 382] width 786 height 41
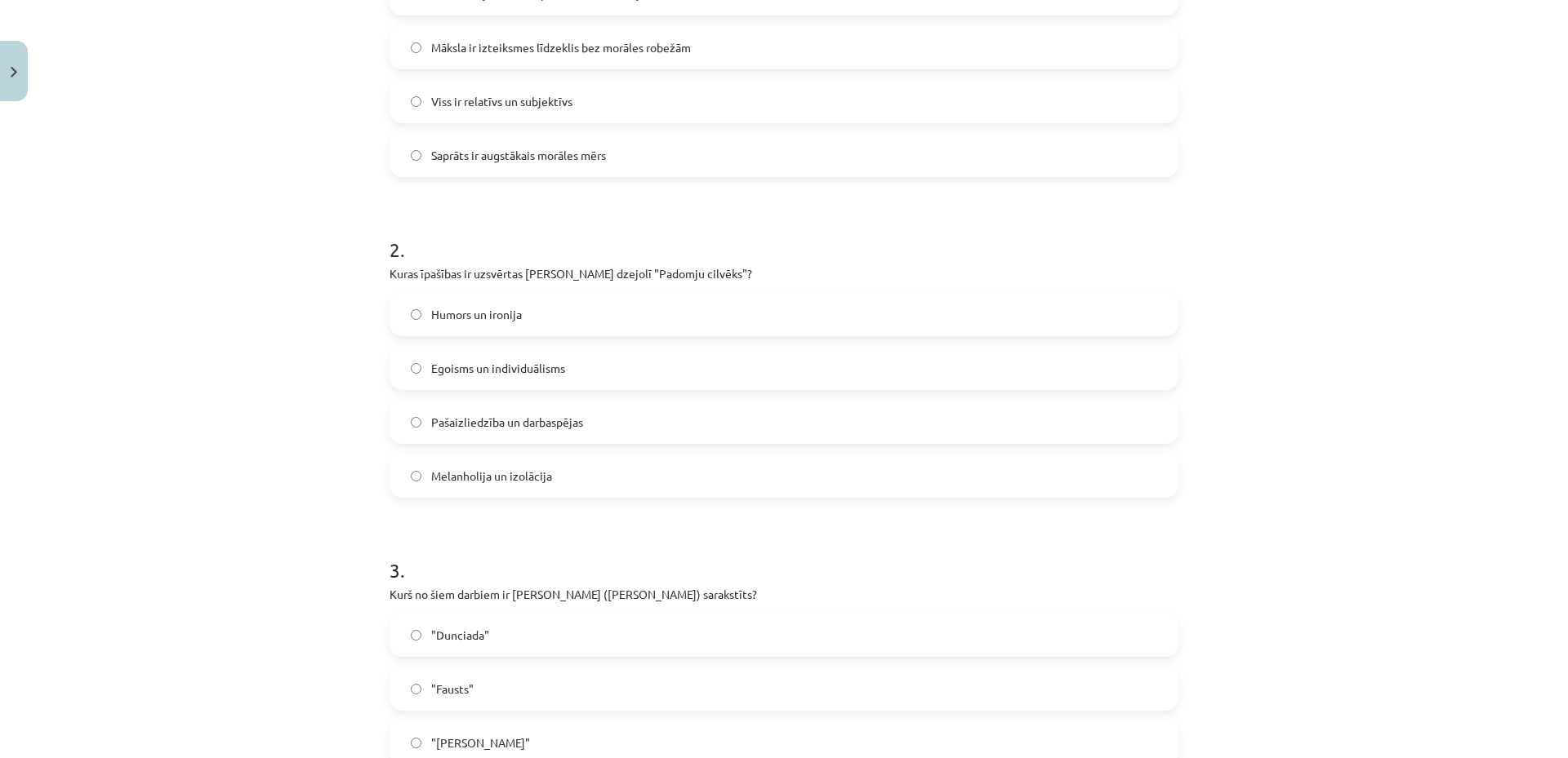
scroll to position [41, 0]
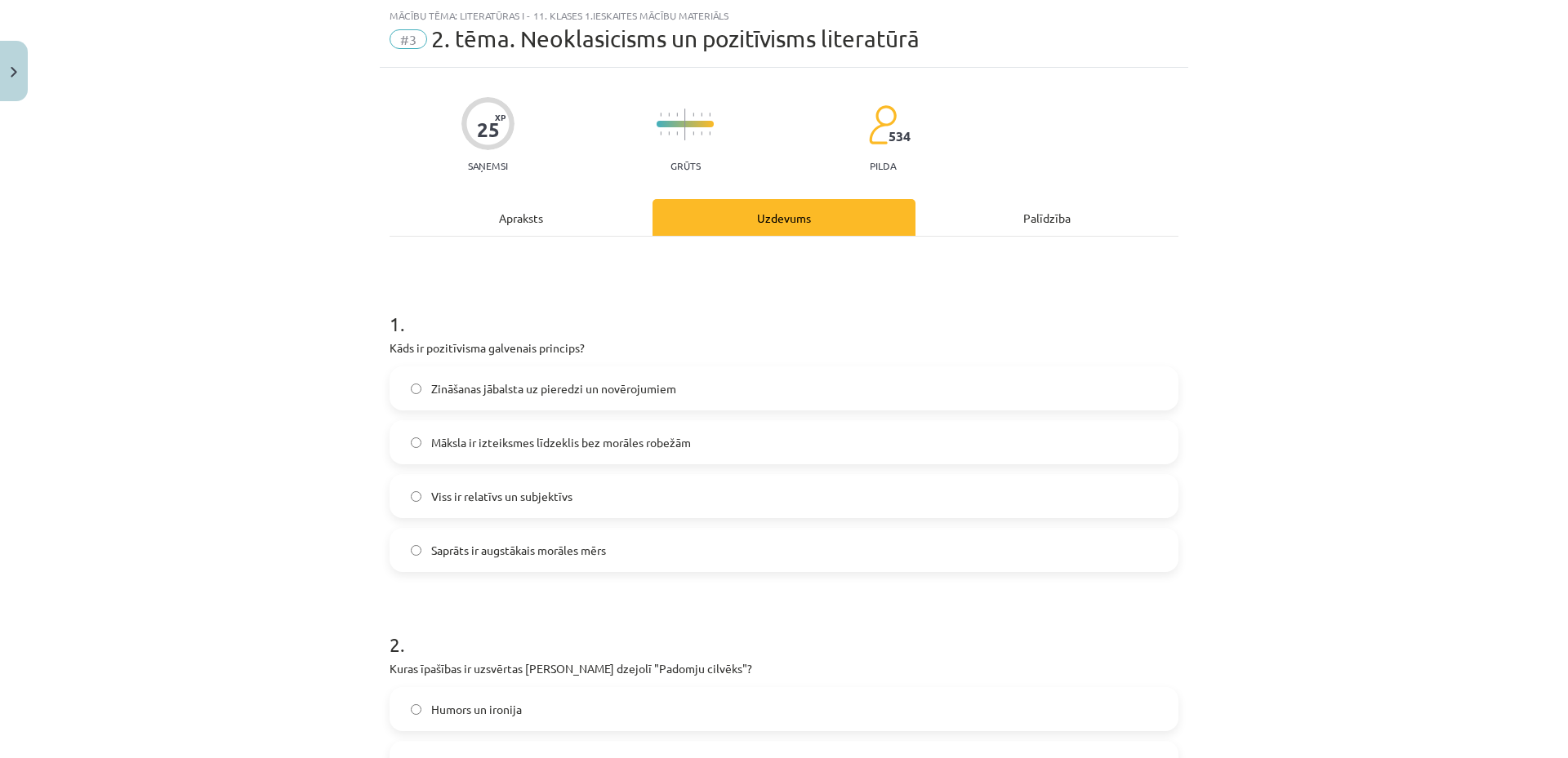
click at [505, 217] on div "Apraksts" at bounding box center [521, 217] width 263 height 37
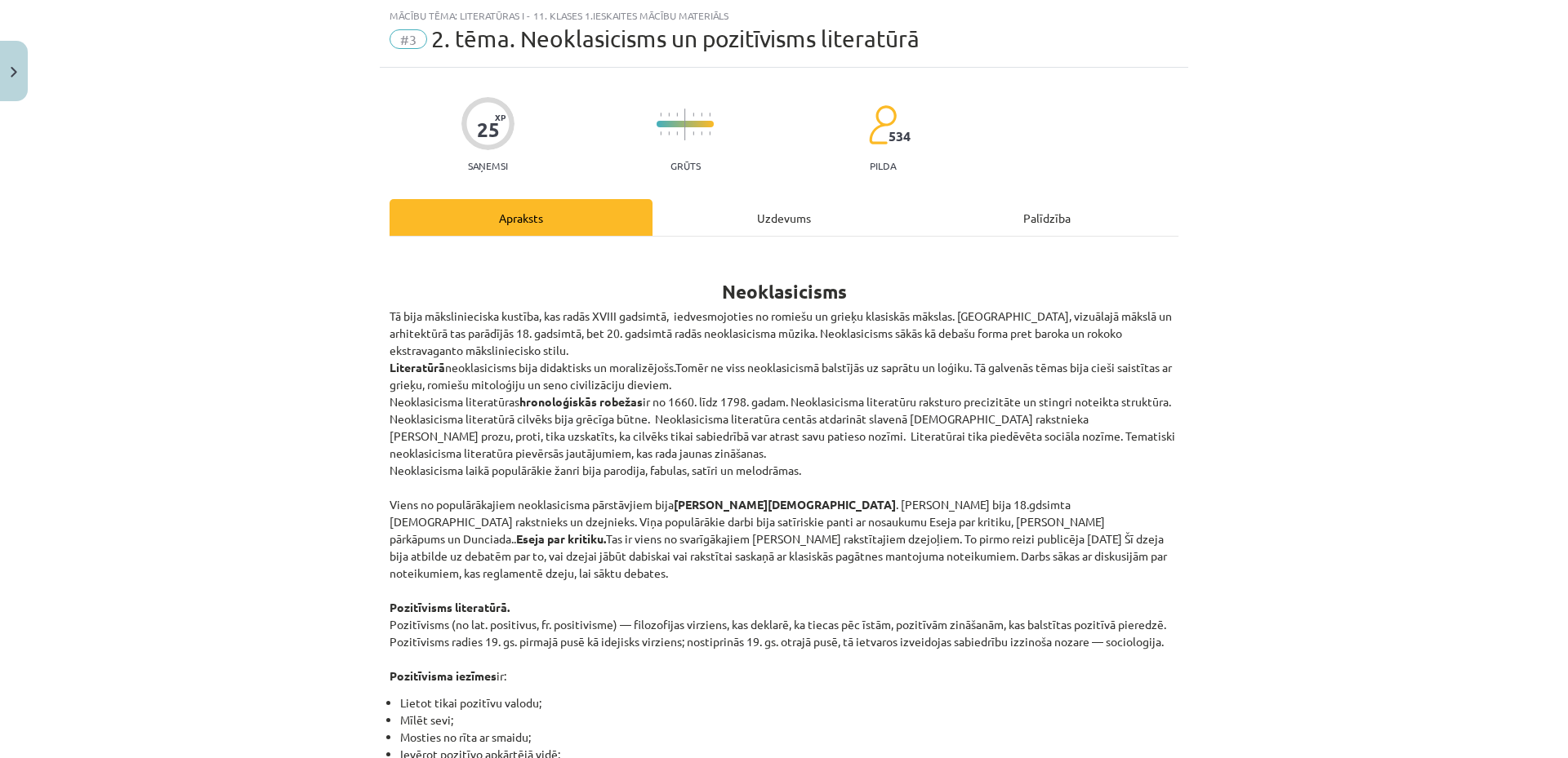
click at [801, 226] on div "Uzdevums" at bounding box center [783, 217] width 263 height 37
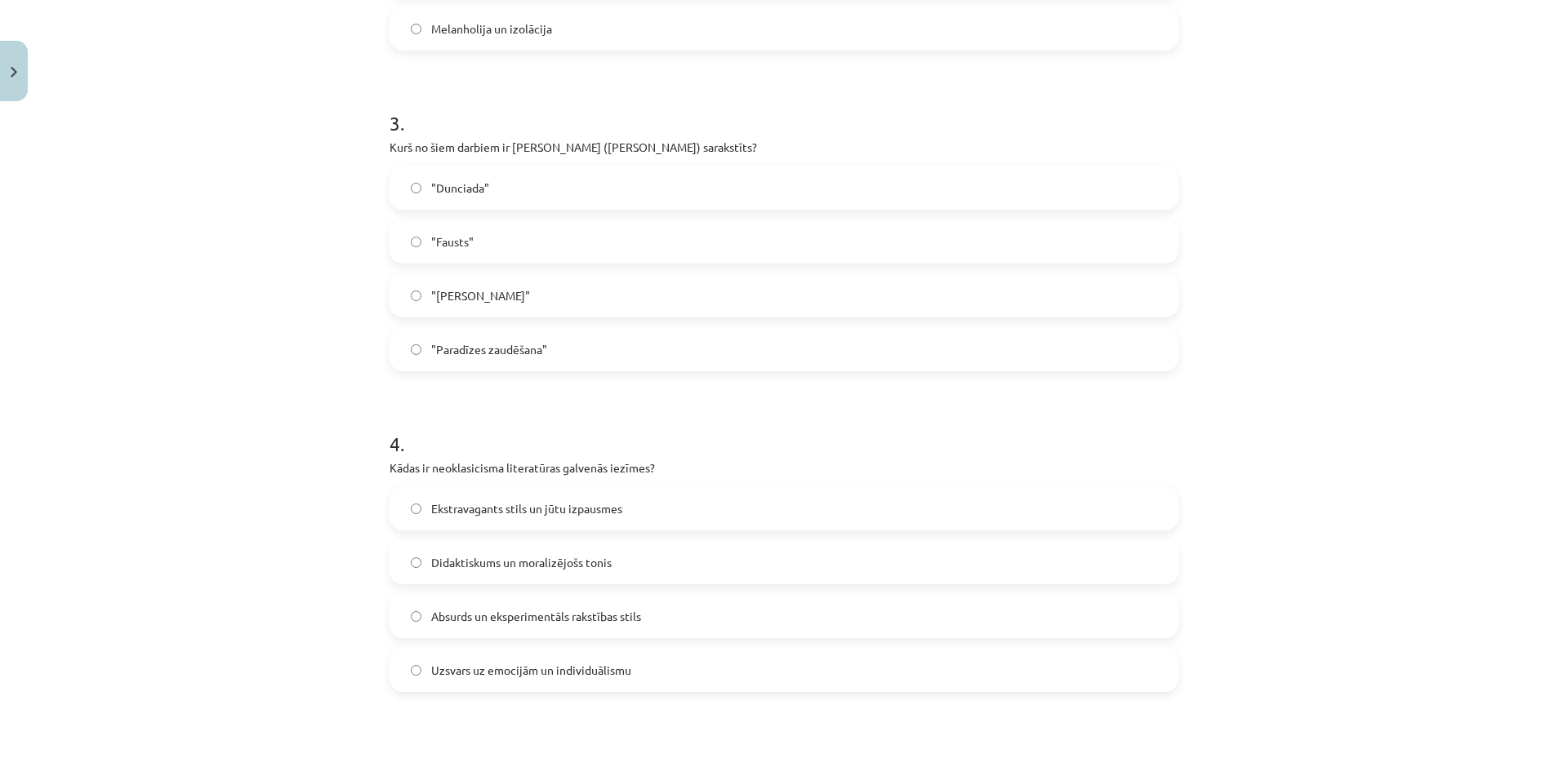
scroll to position [912, 0]
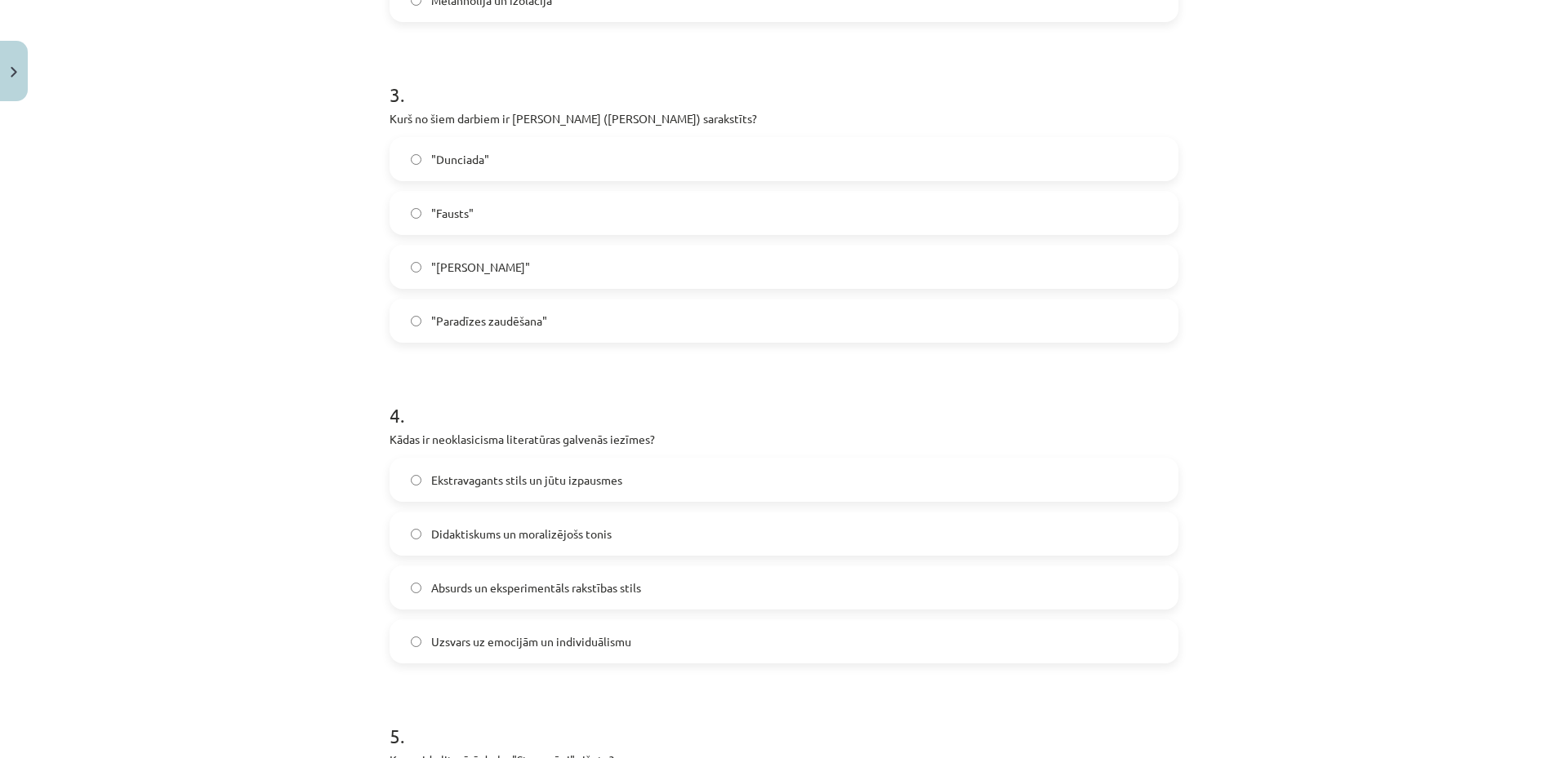
click at [614, 152] on label ""Dunciada"" at bounding box center [784, 159] width 786 height 41
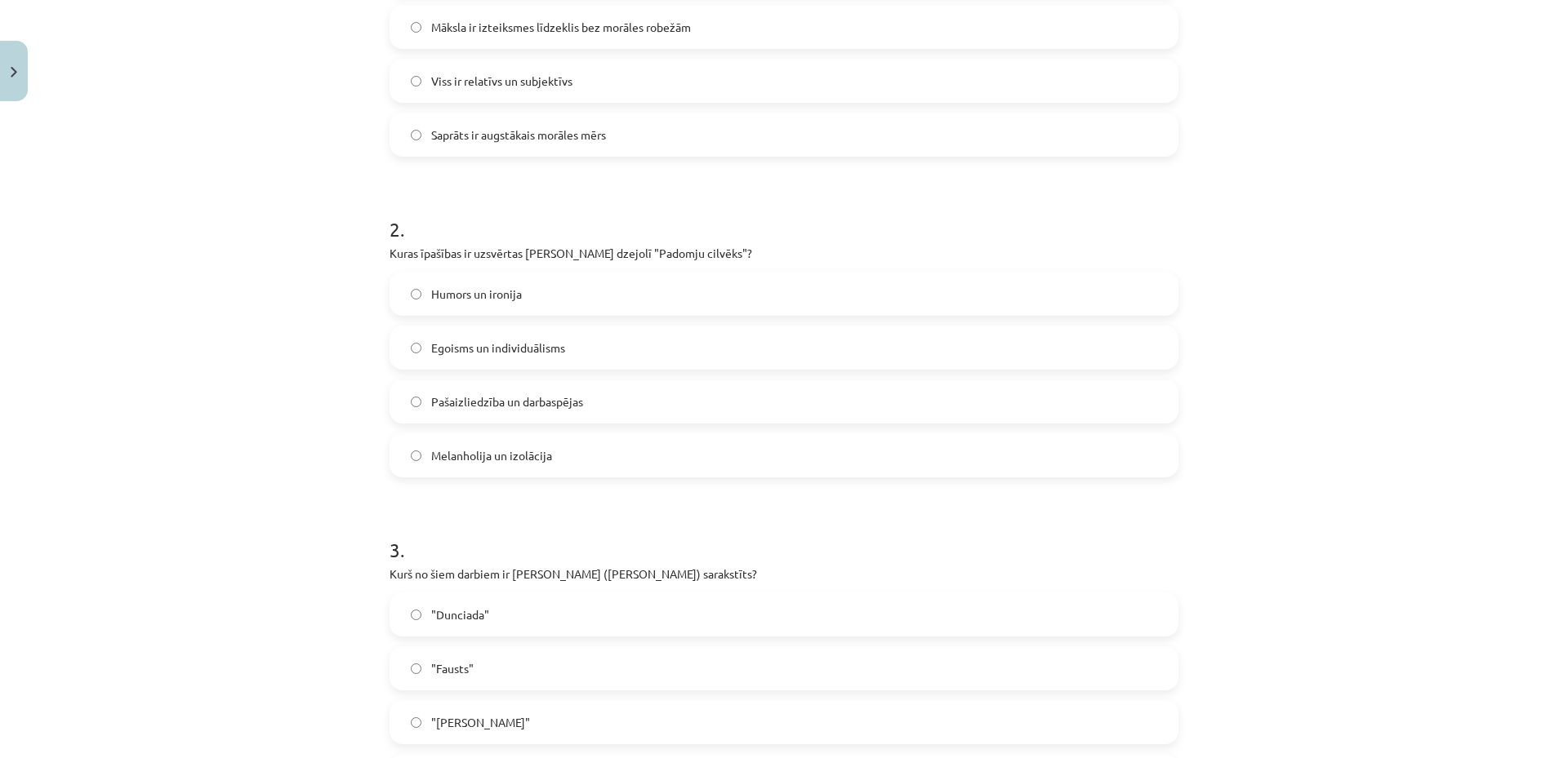
scroll to position [0, 0]
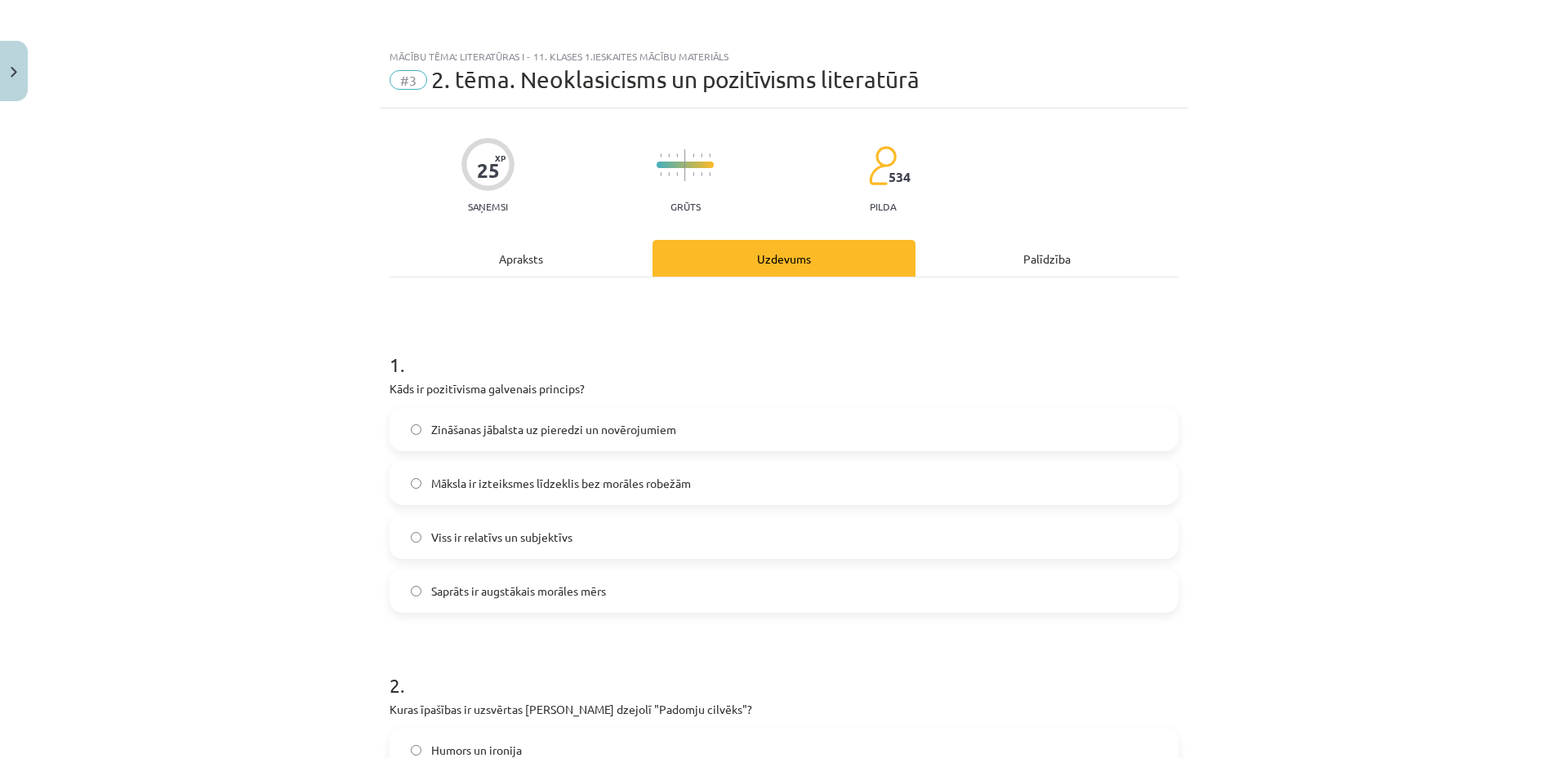
click at [537, 255] on div "Apraksts" at bounding box center [521, 259] width 263 height 37
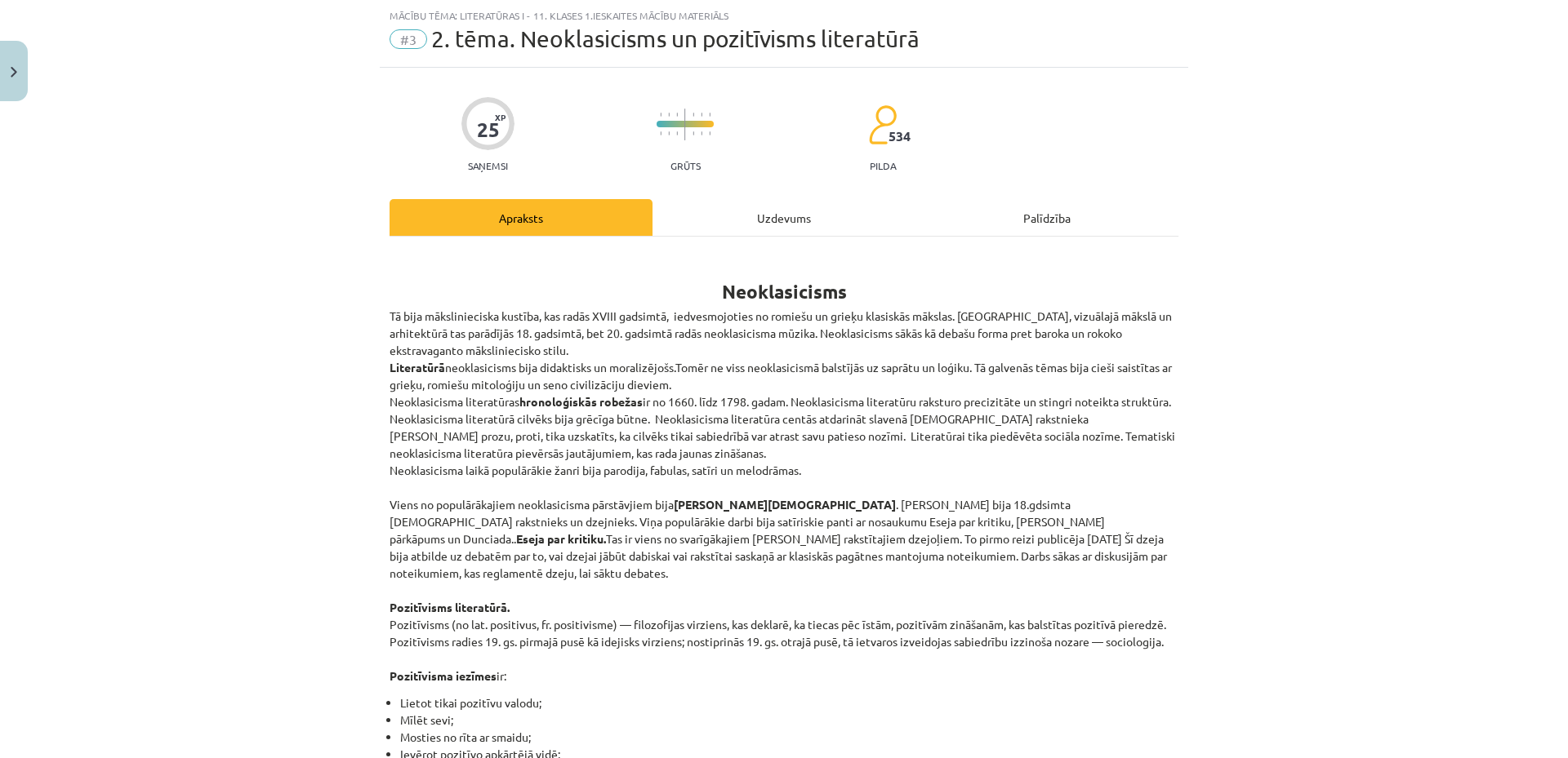
click at [749, 220] on div "Uzdevums" at bounding box center [783, 217] width 263 height 37
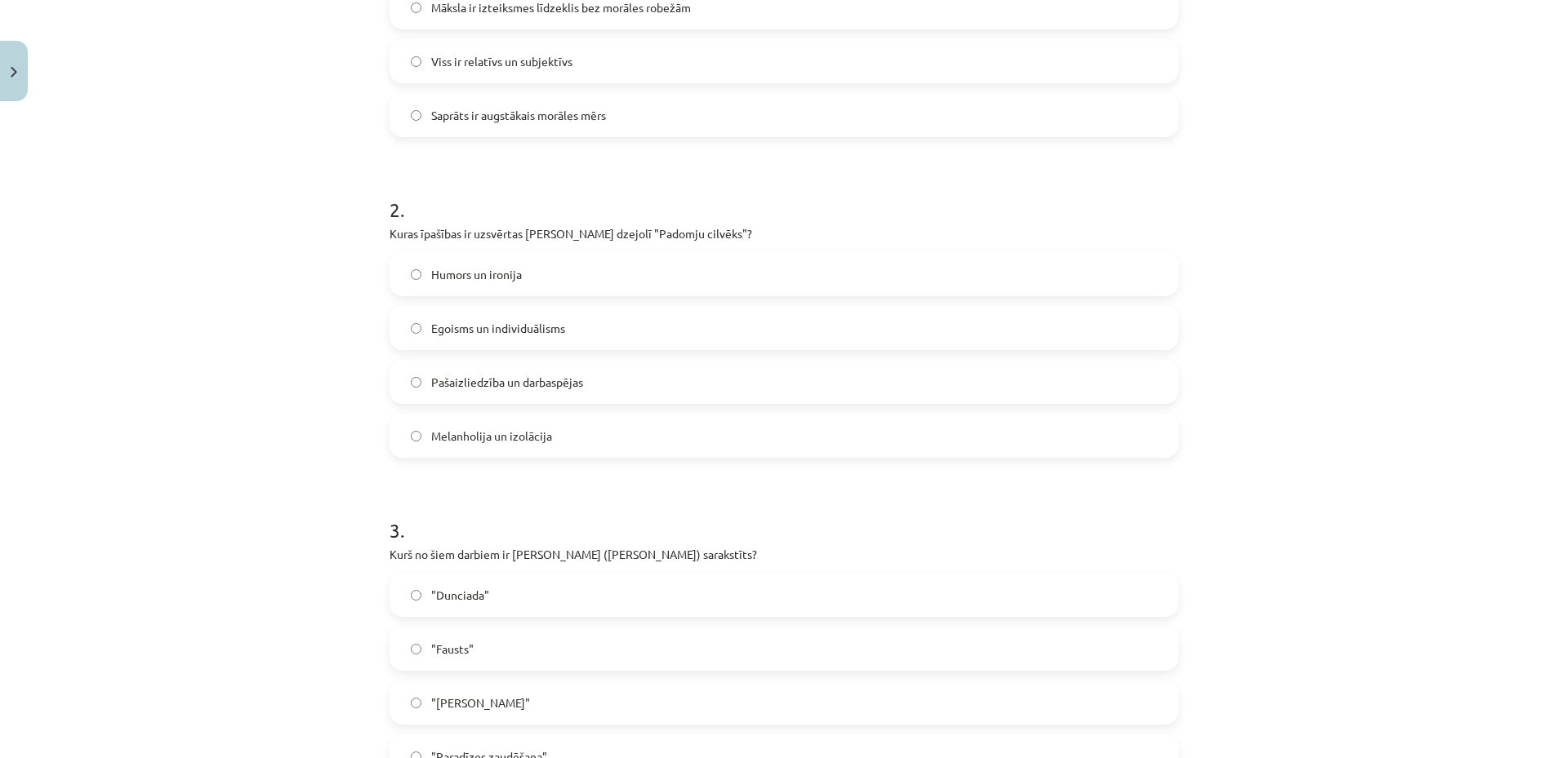
scroll to position [912, 0]
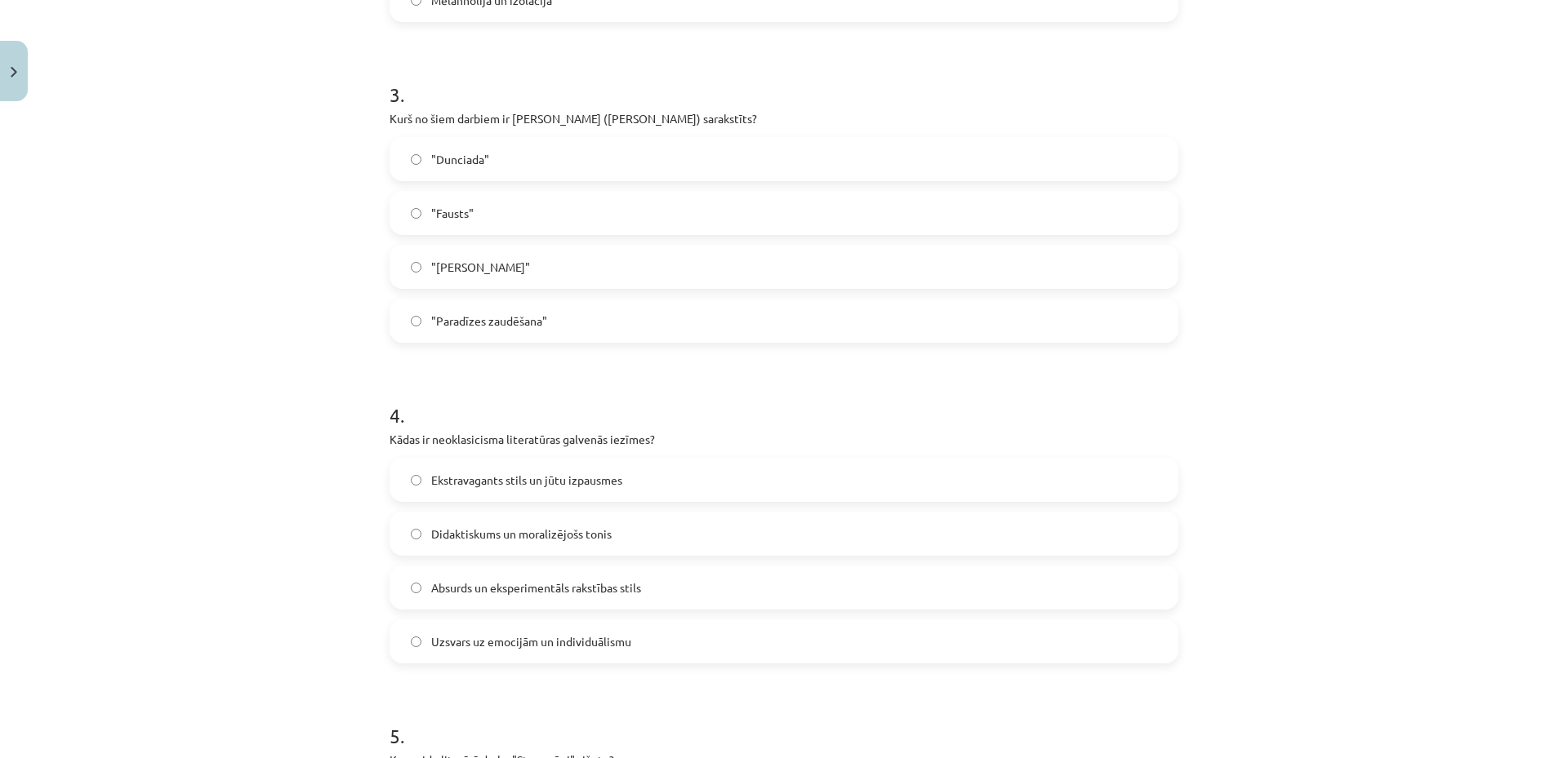
click at [550, 542] on label "Didaktiskums un moralizējošs tonis" at bounding box center [784, 534] width 786 height 41
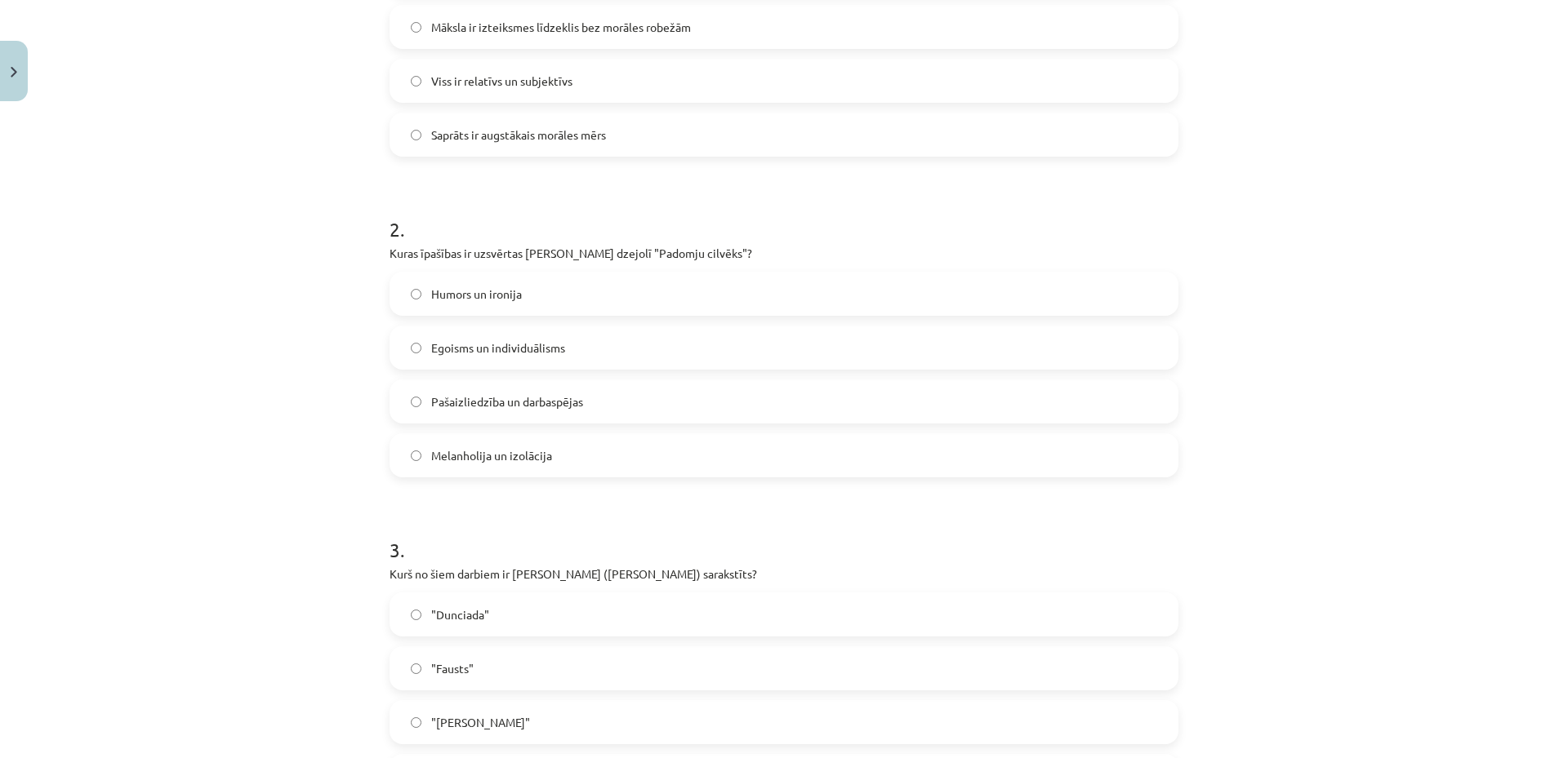
scroll to position [0, 0]
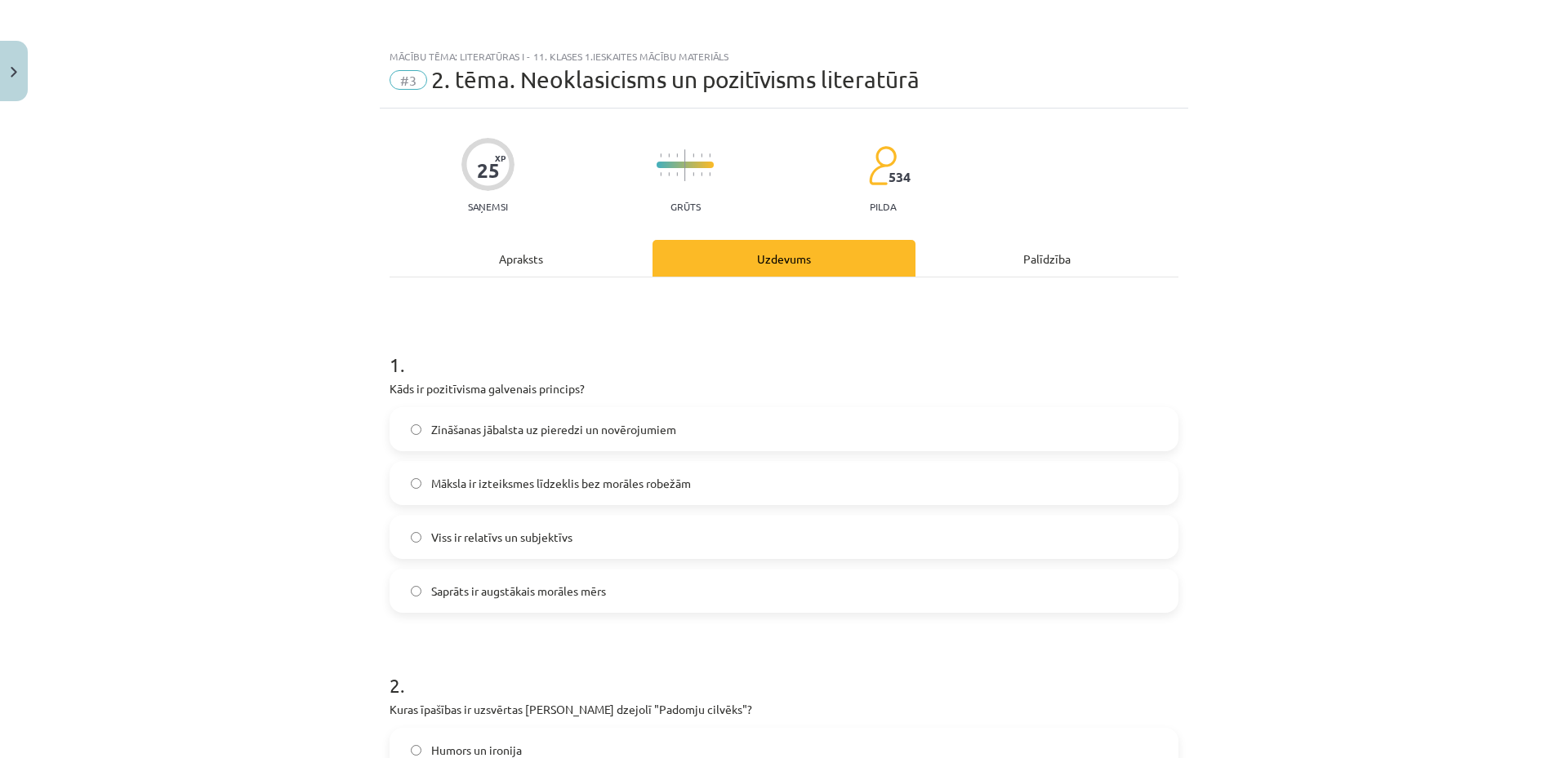
click at [511, 262] on div "Apraksts" at bounding box center [521, 259] width 263 height 37
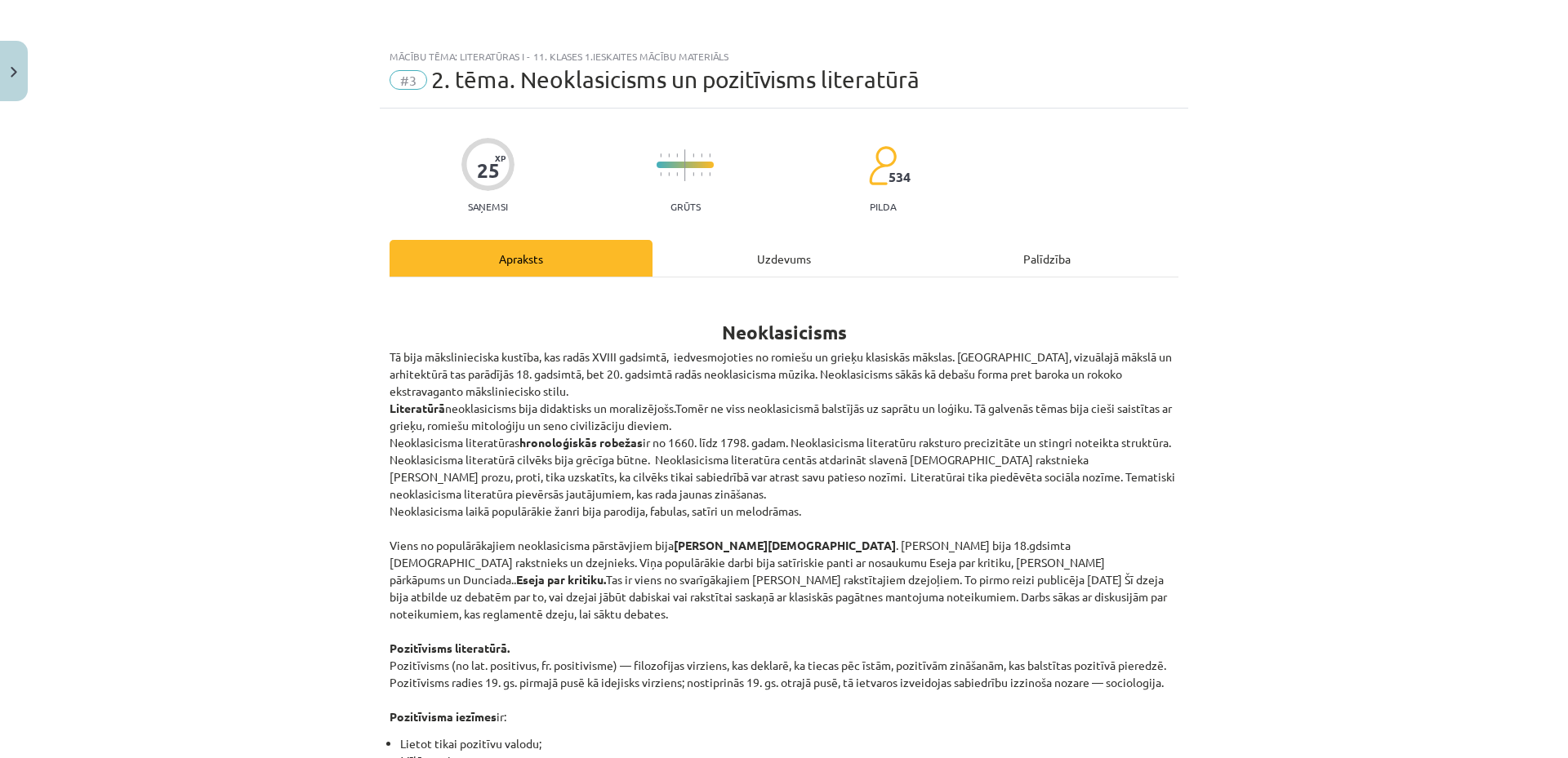
click at [787, 255] on div "Uzdevums" at bounding box center [783, 259] width 263 height 37
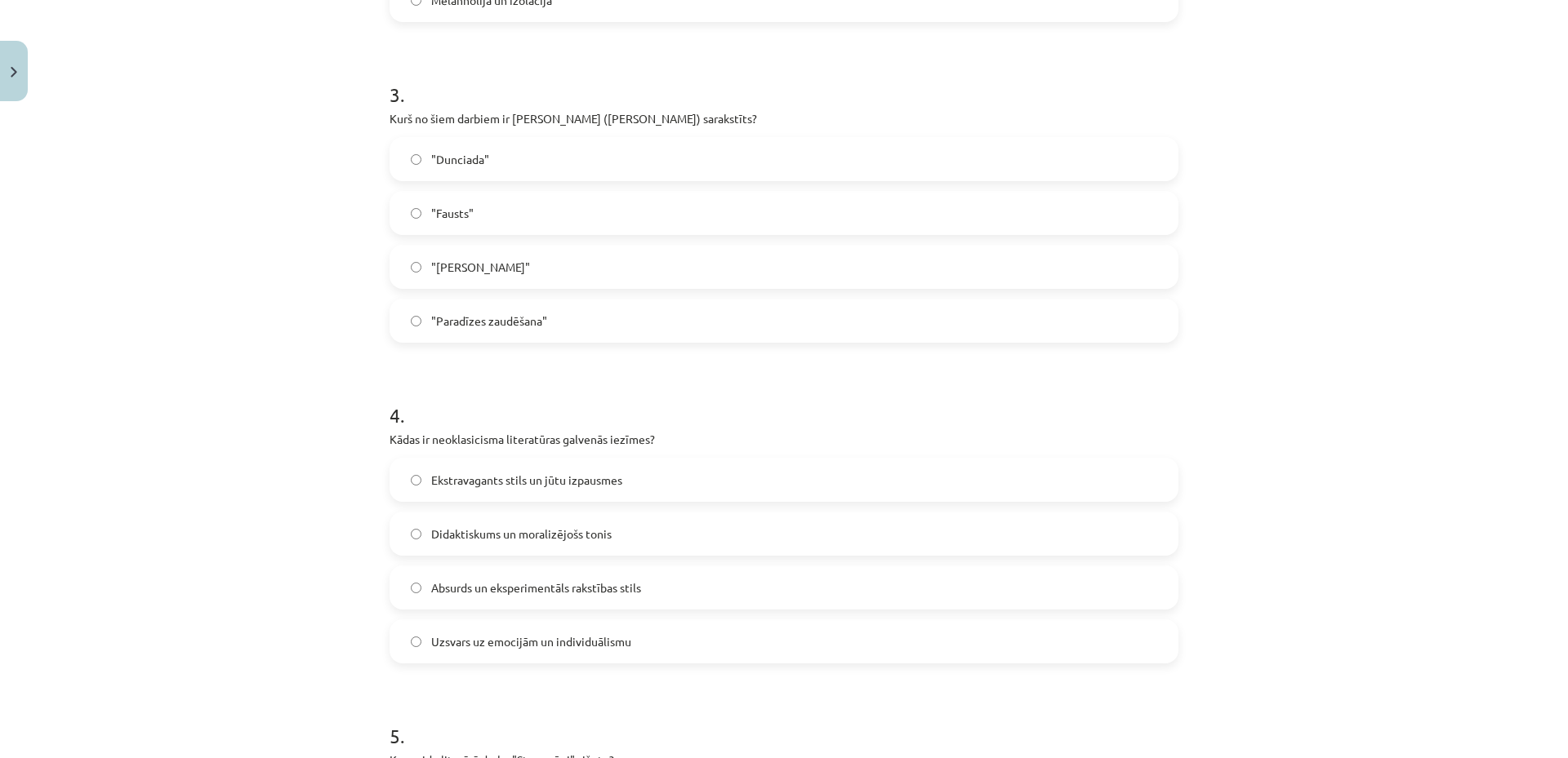
scroll to position [1327, 0]
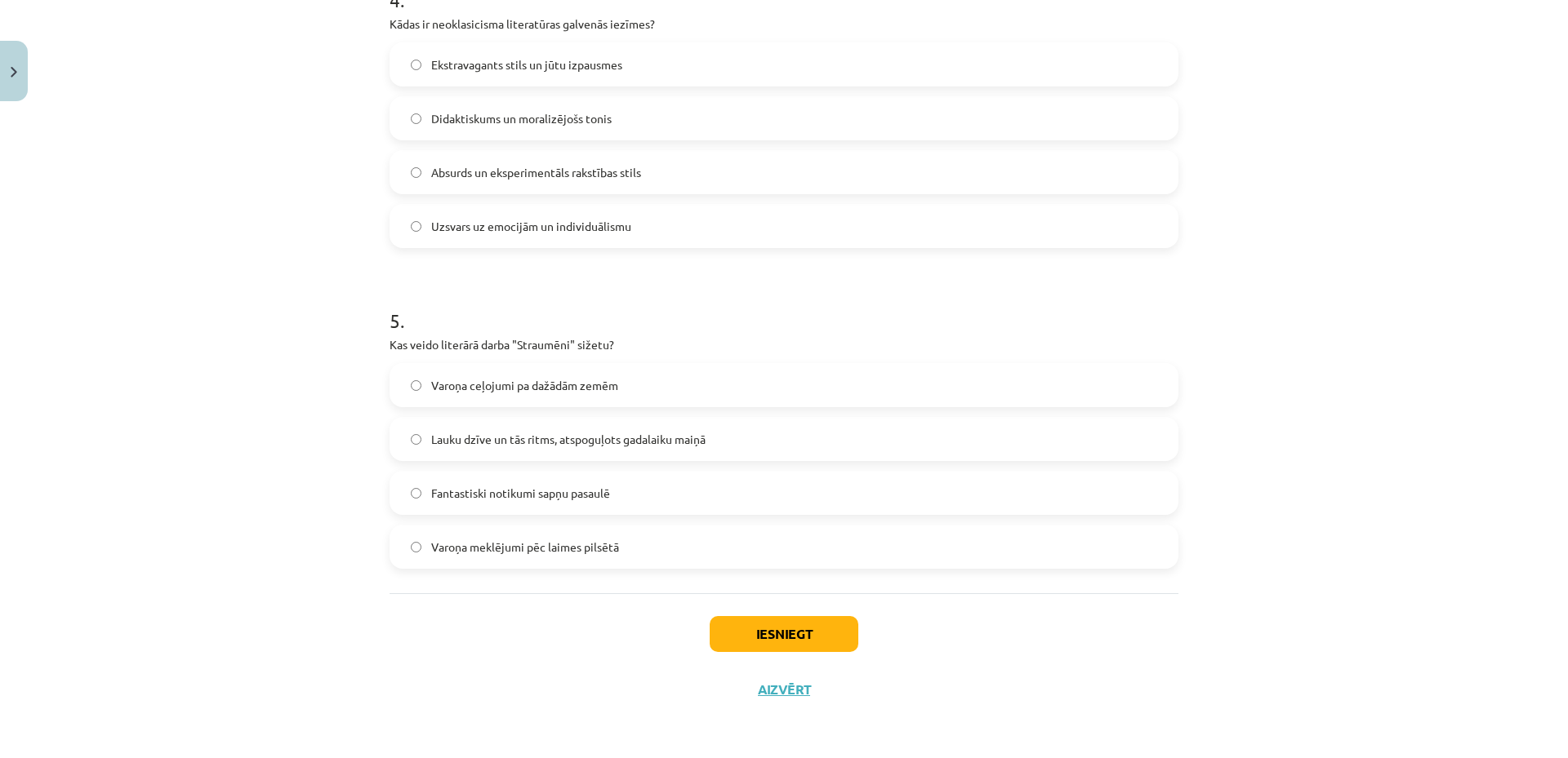
click at [591, 437] on span "Lauku dzīve un tās ritms, atspoguļots gadalaiku maiņā" at bounding box center [568, 439] width 275 height 17
drag, startPoint x: 743, startPoint y: 638, endPoint x: 727, endPoint y: 631, distance: 17.5
click at [740, 637] on button "Iesniegt" at bounding box center [783, 634] width 148 height 36
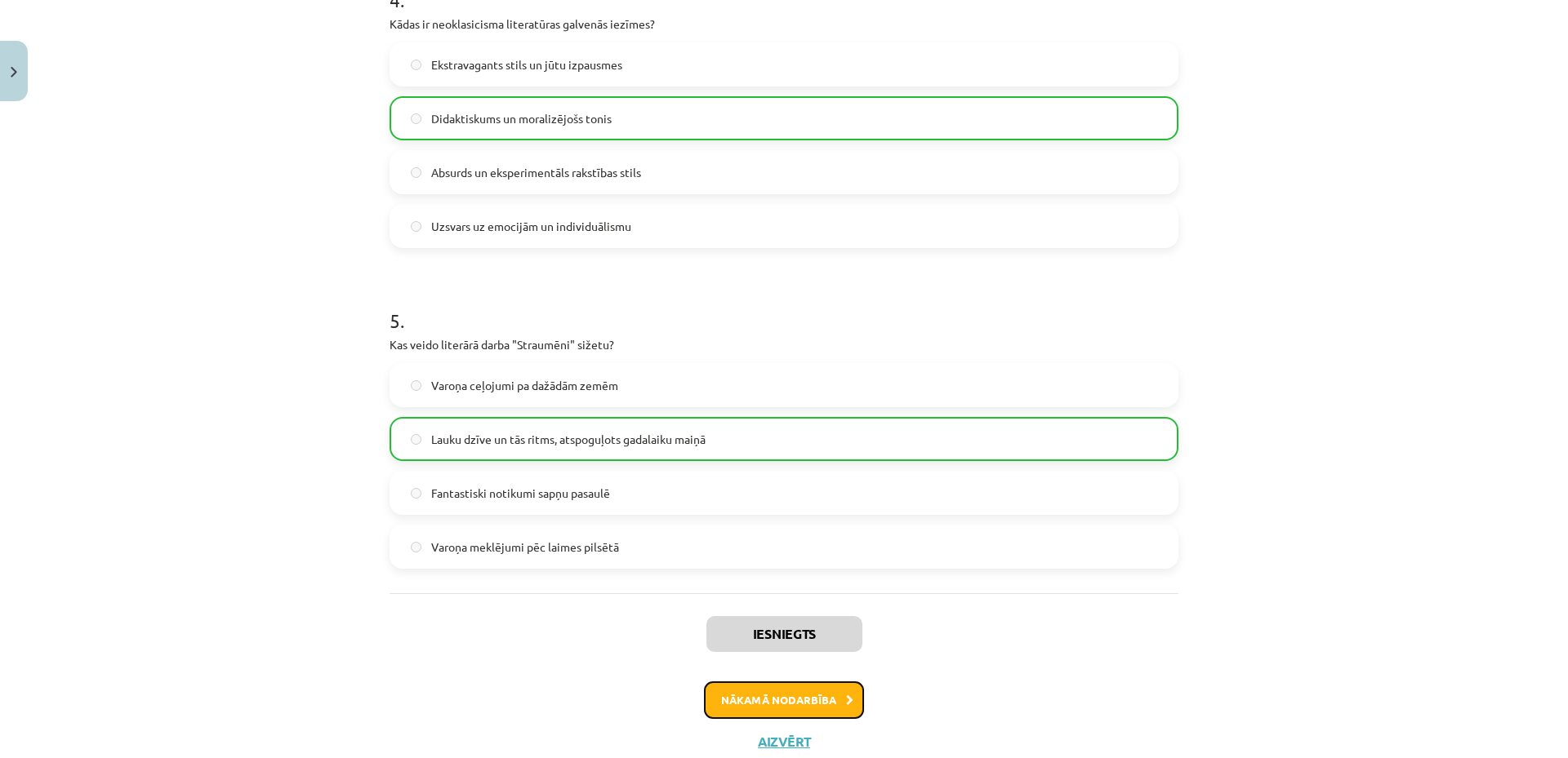
click at [772, 707] on button "Nākamā nodarbība" at bounding box center [784, 700] width 160 height 38
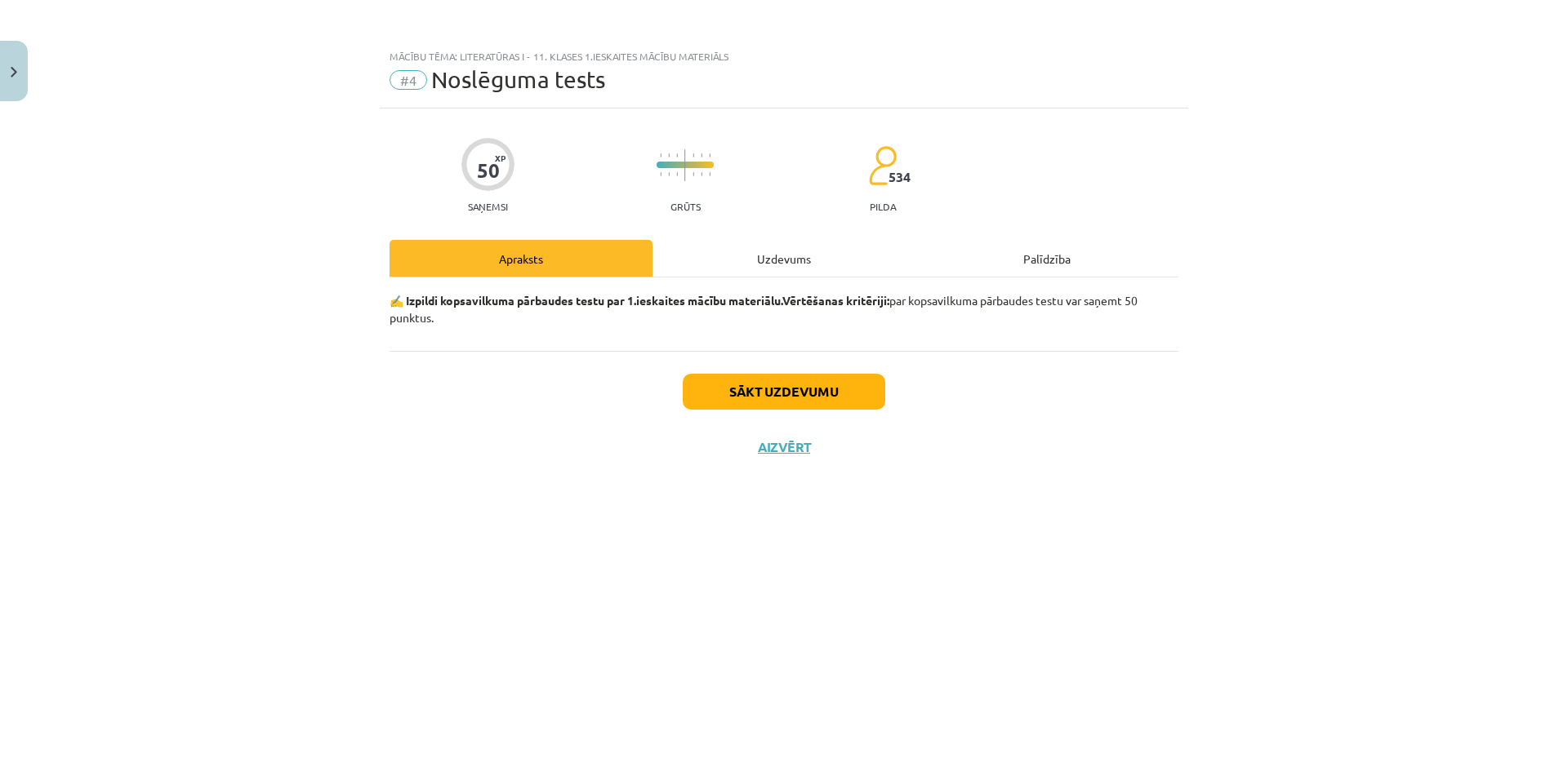
scroll to position [0, 0]
click at [729, 391] on button "Sākt uzdevumu" at bounding box center [784, 391] width 203 height 36
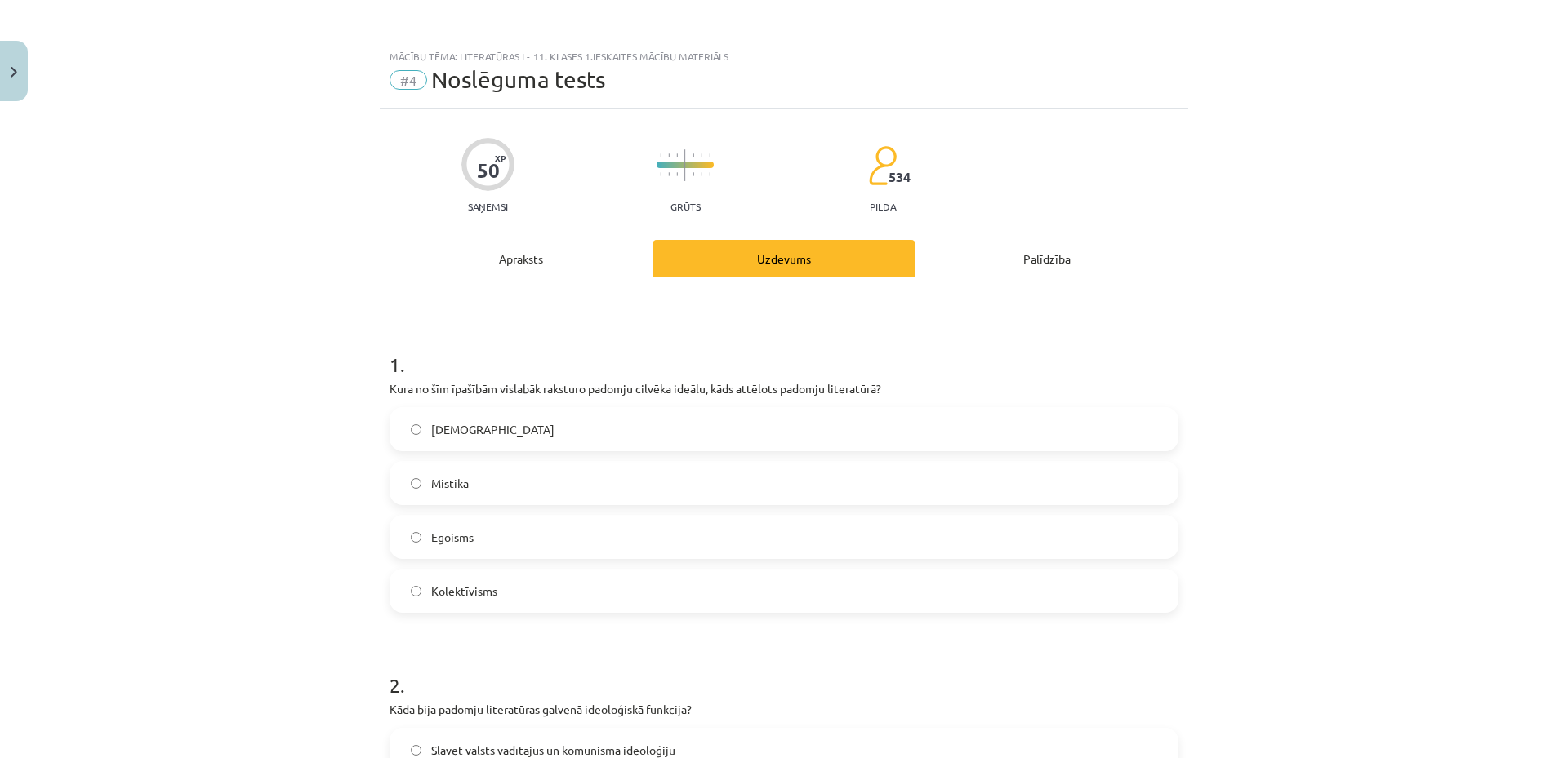
click at [523, 254] on div "Apraksts" at bounding box center [521, 259] width 263 height 37
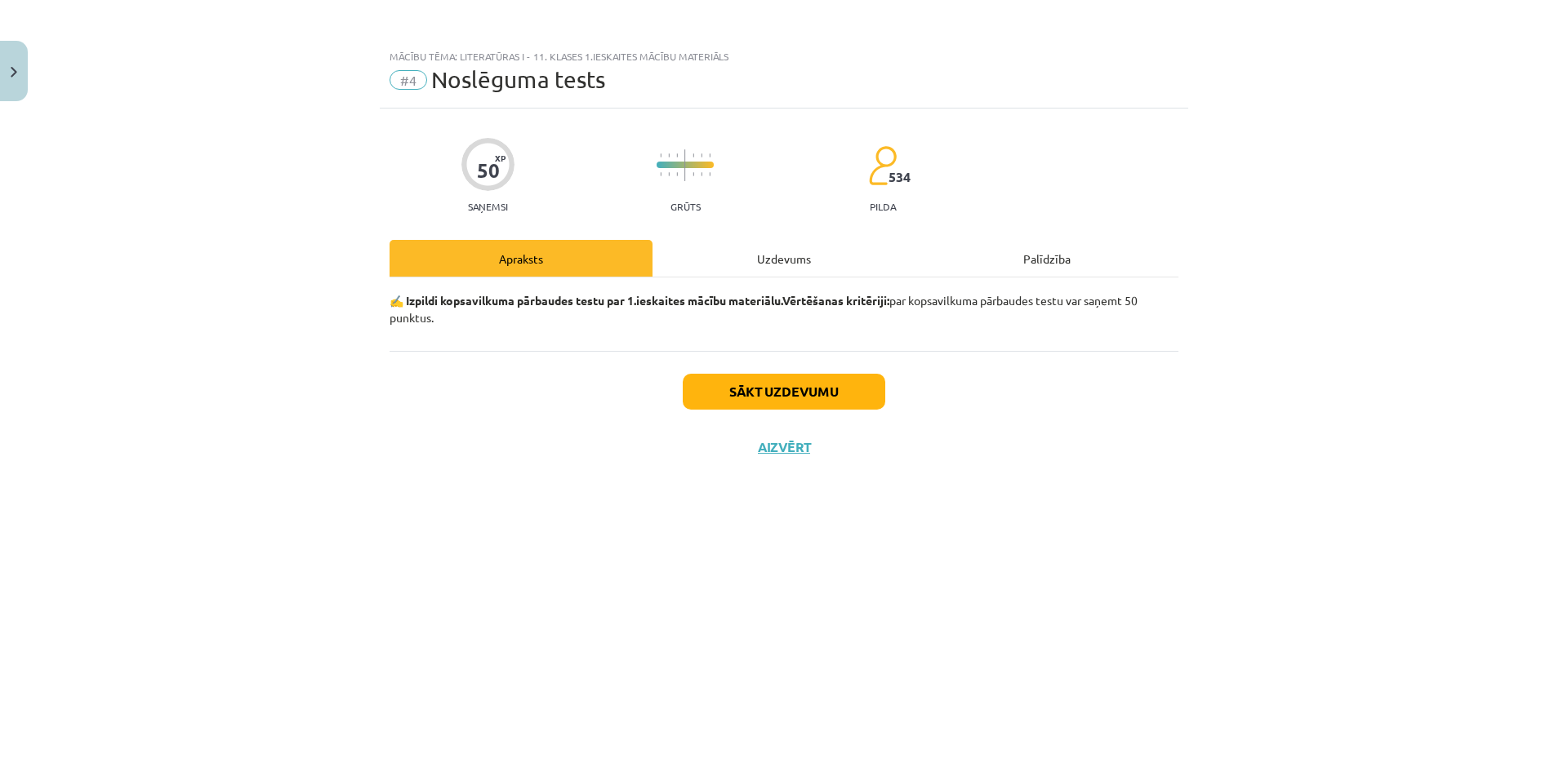
click at [789, 253] on div "Uzdevums" at bounding box center [783, 259] width 263 height 37
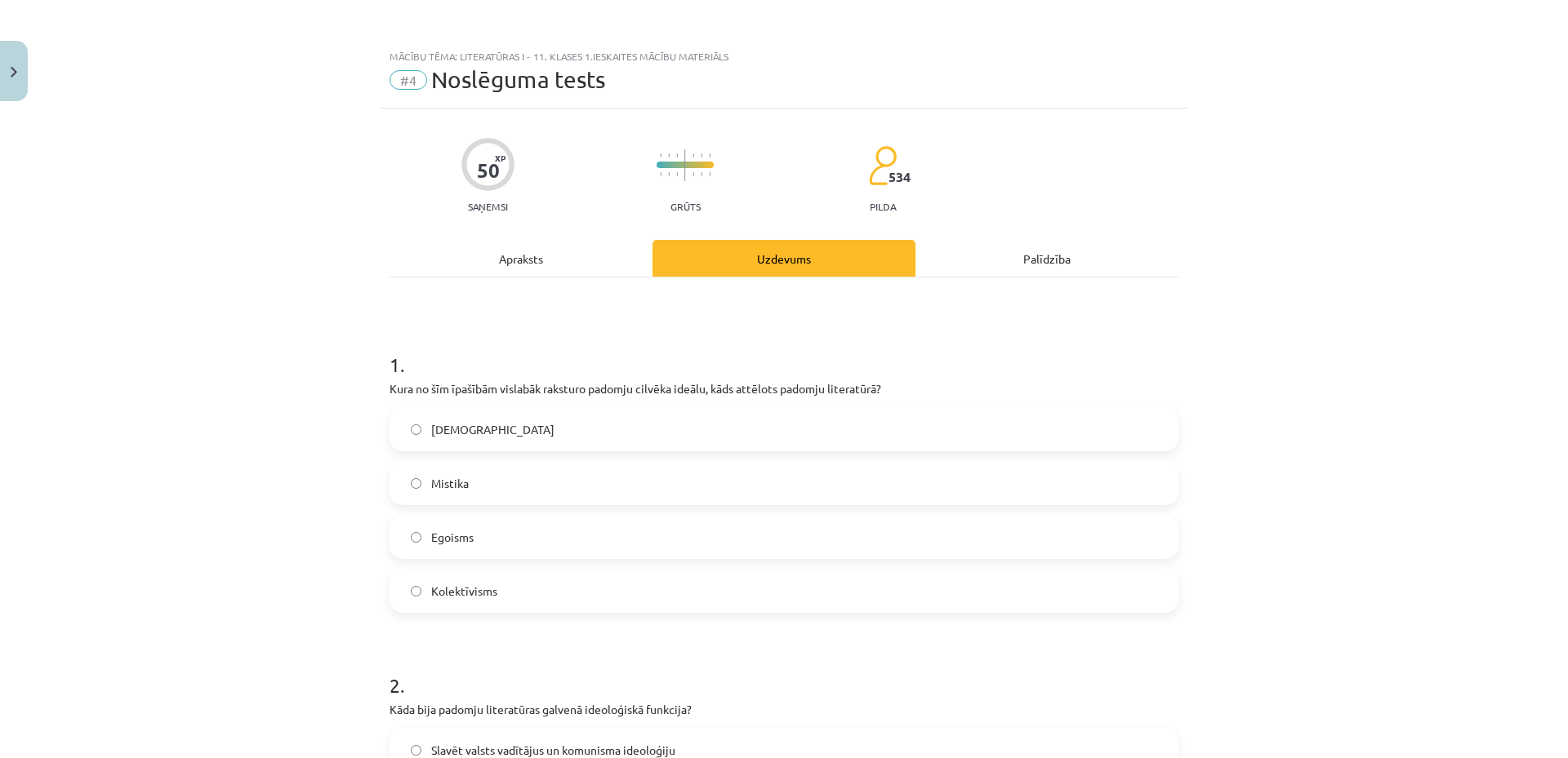
scroll to position [435, 0]
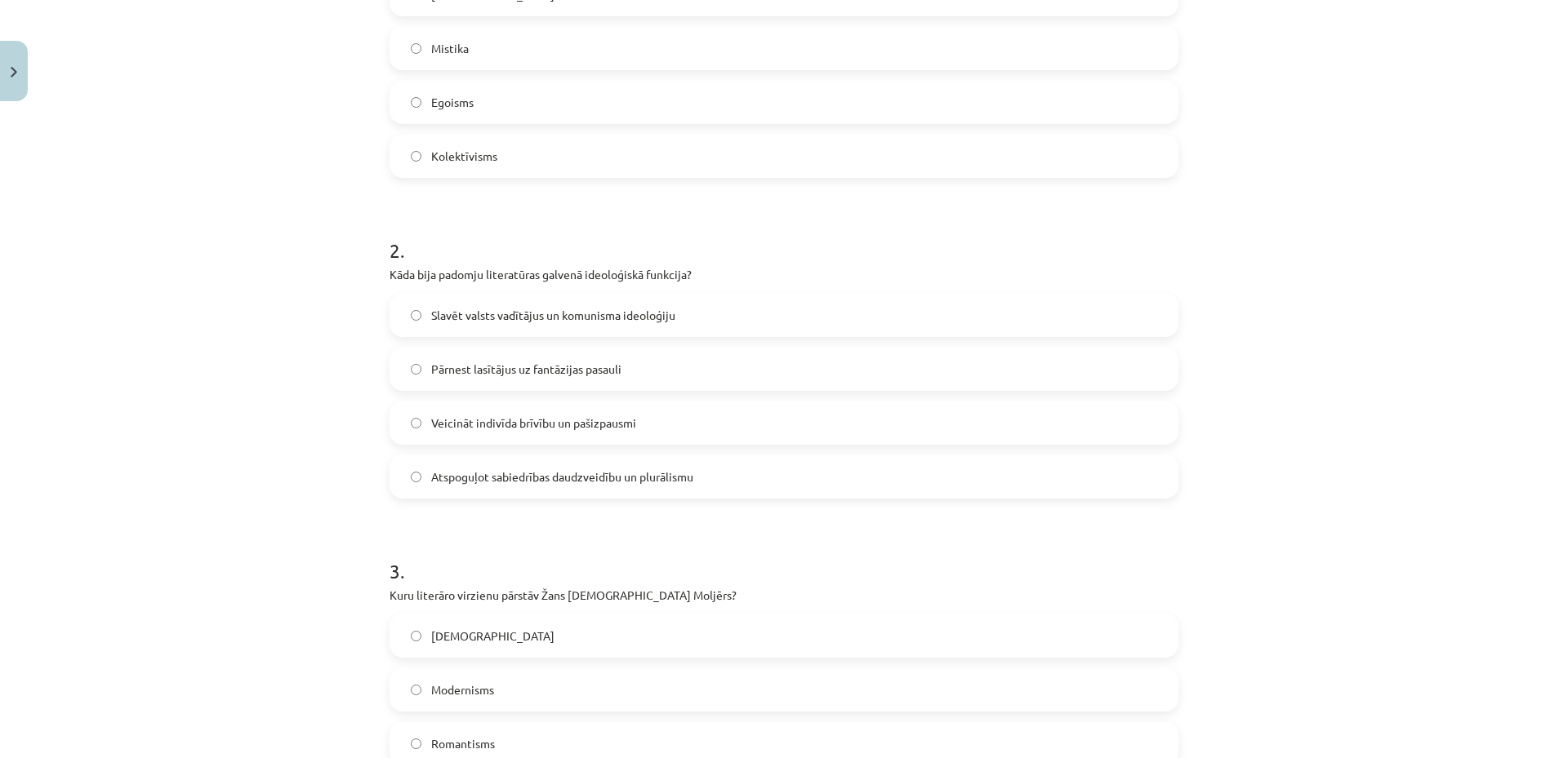
click at [539, 476] on span "Atspoguļot sabiedrības daudzveidību un plurālismu" at bounding box center [562, 477] width 263 height 17
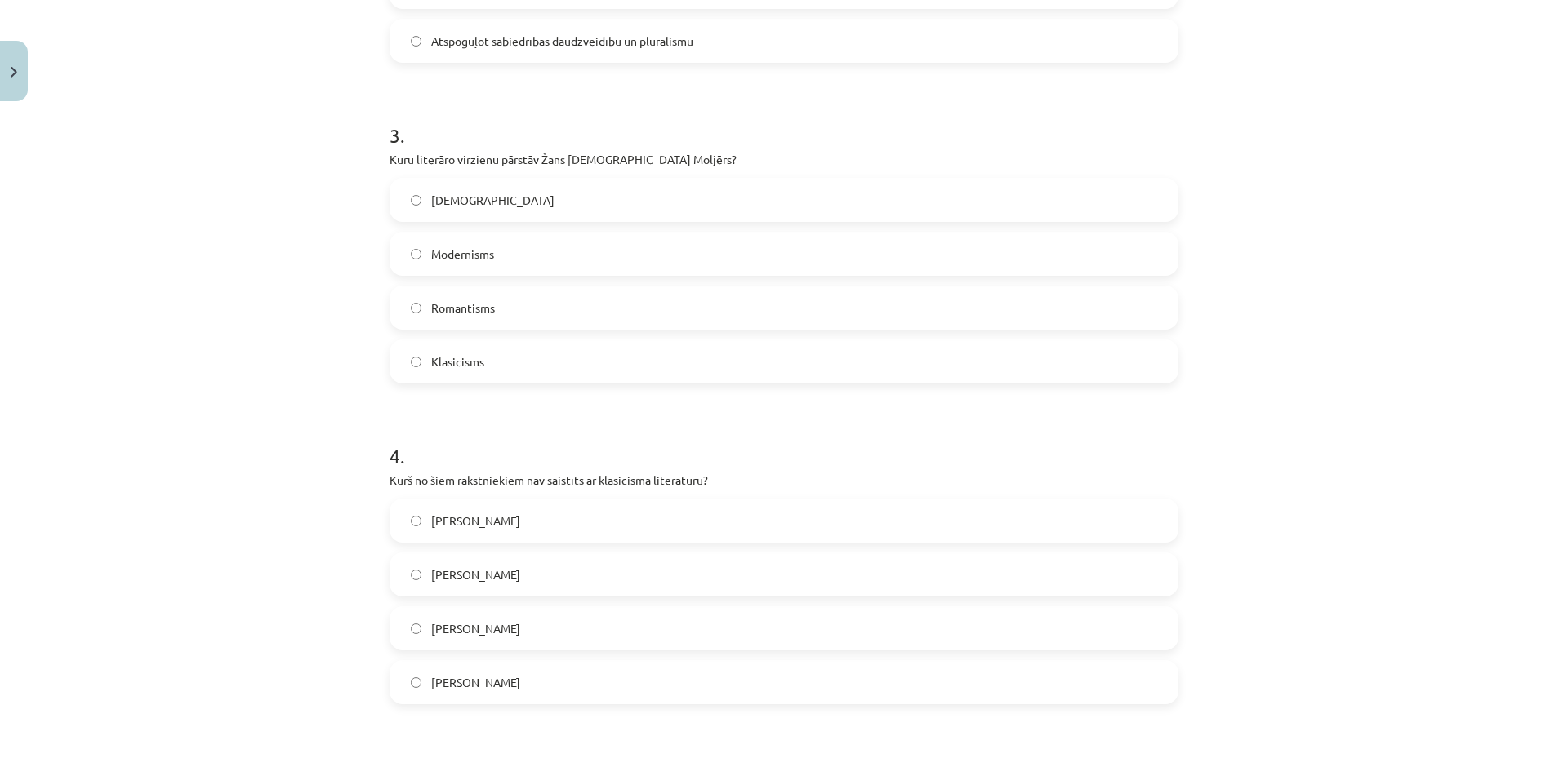
click at [500, 369] on label "Klasicisms" at bounding box center [784, 362] width 786 height 41
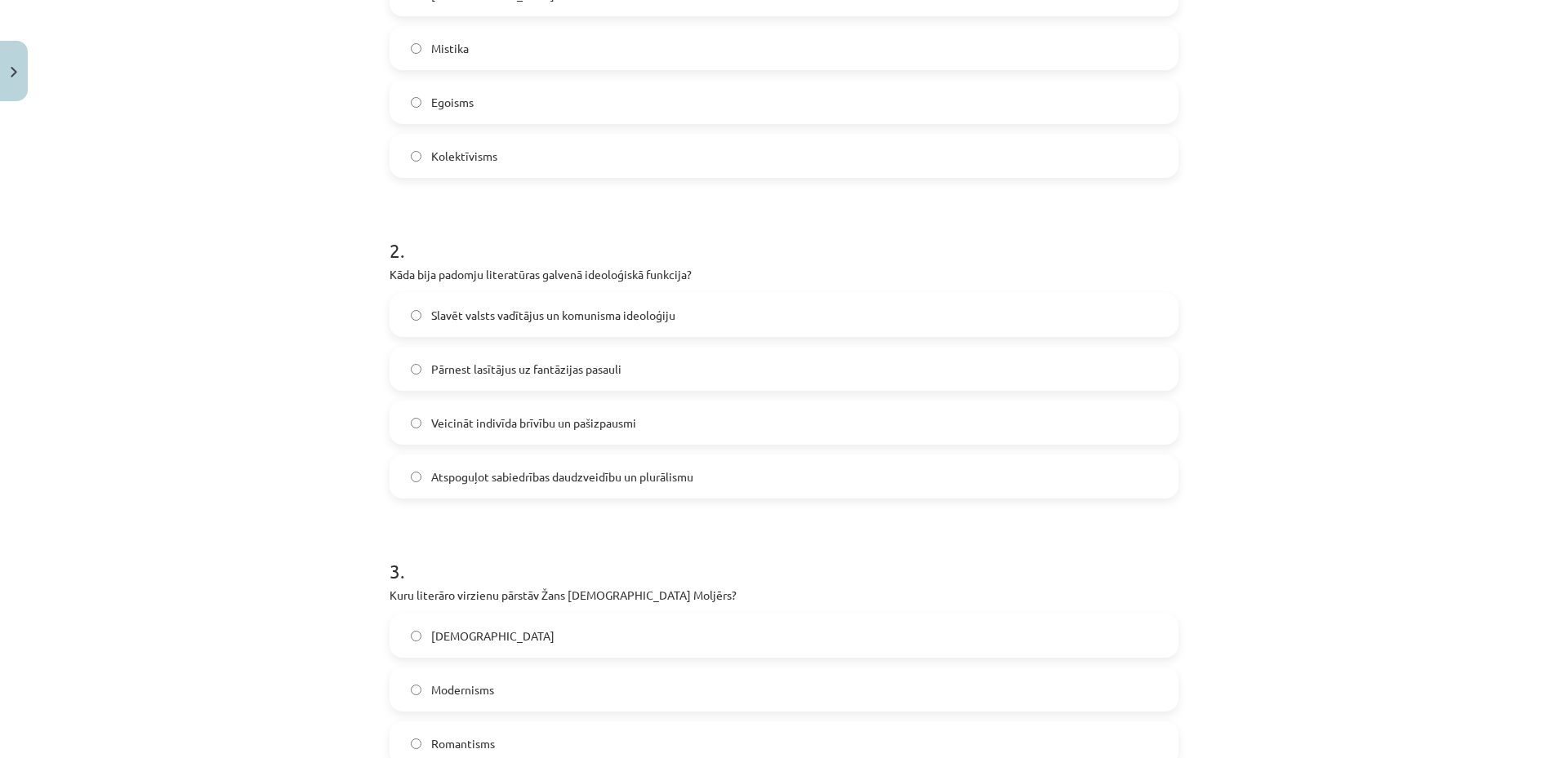
scroll to position [0, 0]
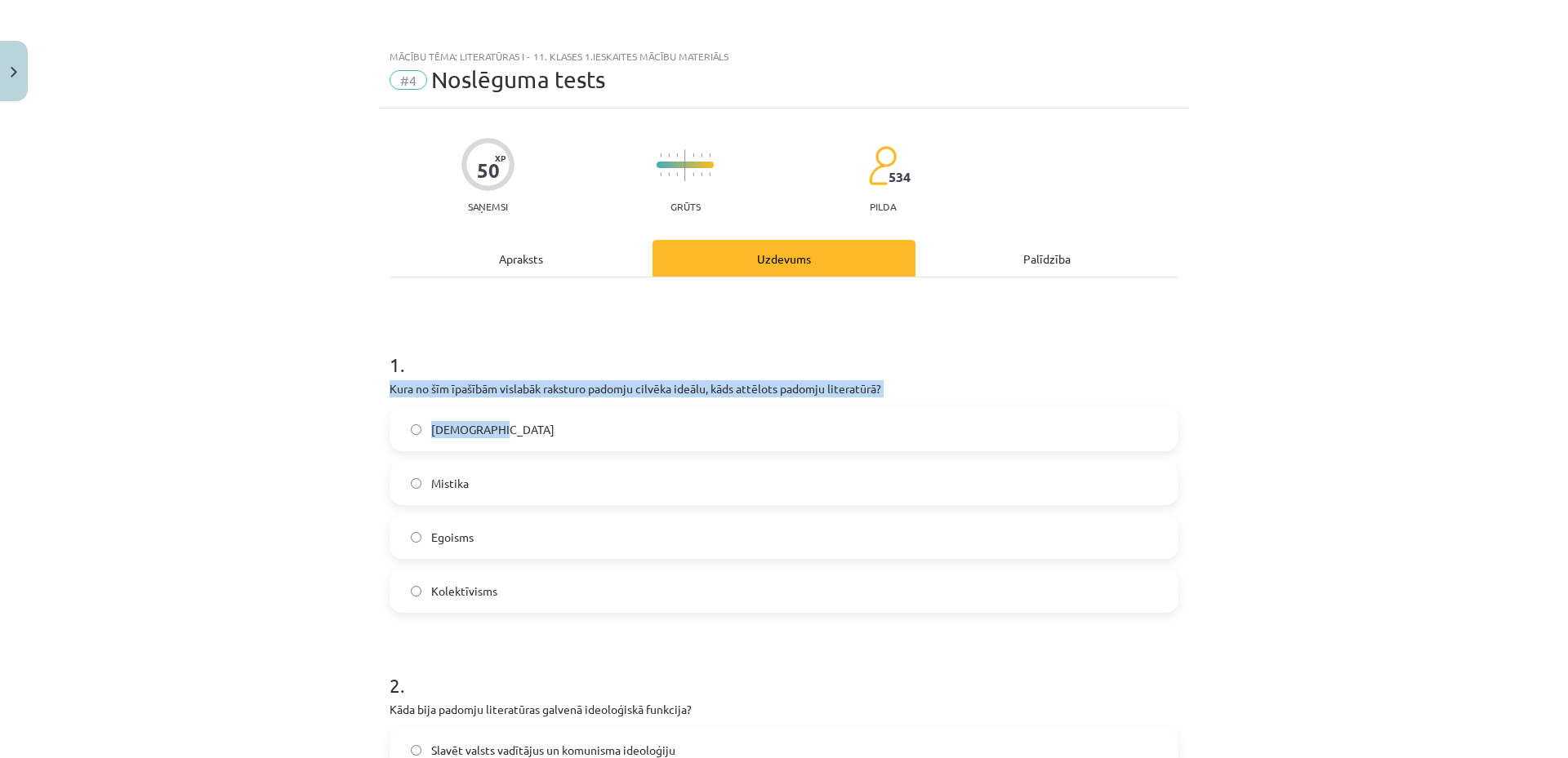
drag, startPoint x: 380, startPoint y: 384, endPoint x: 889, endPoint y: 398, distance: 509.2
copy div "Kura no šīm īpašībām vislabāk raksturo padomju cilvēka ideālu, kāds attēlots pa…"
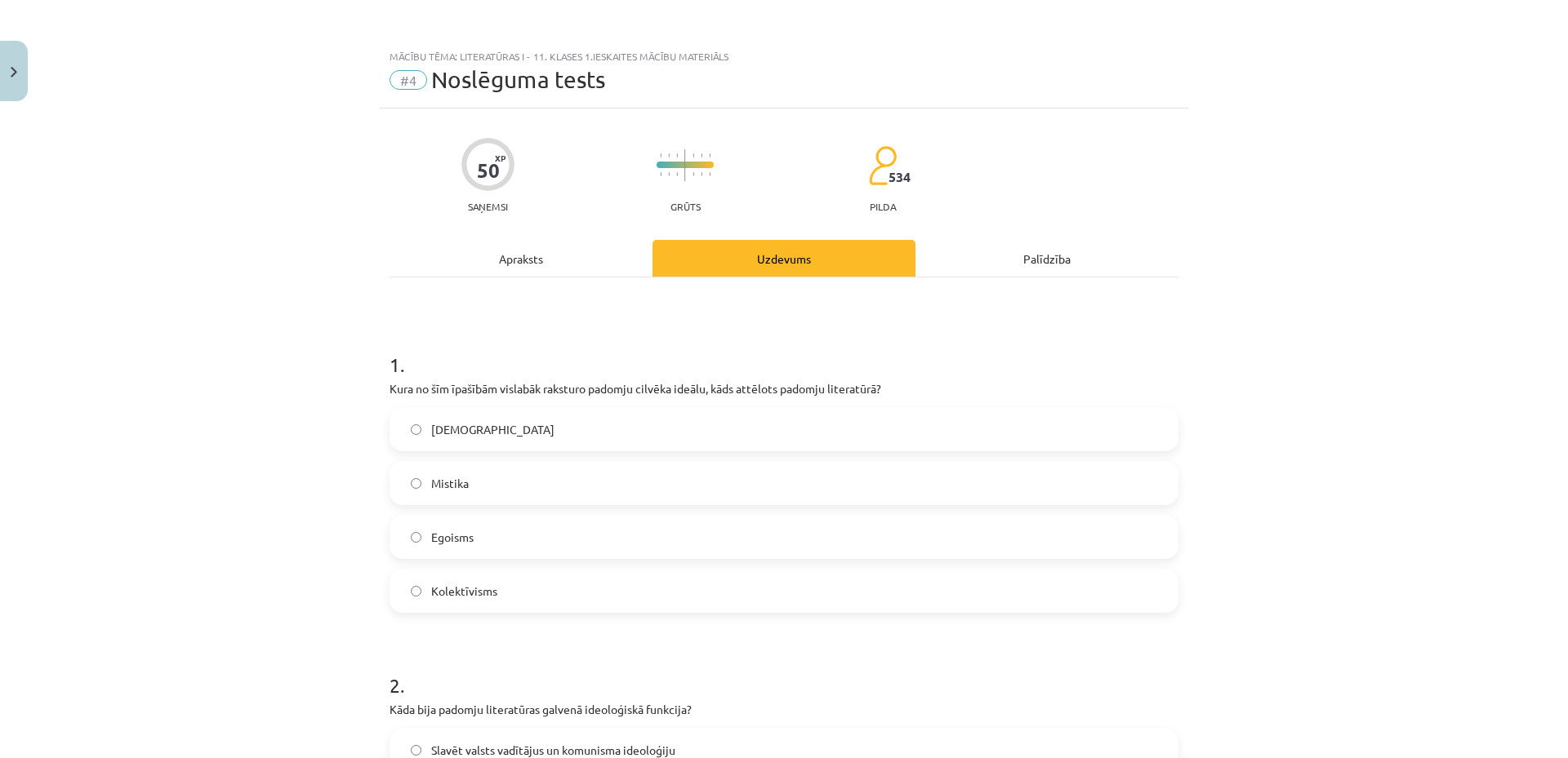
click at [484, 536] on label "Egoisms" at bounding box center [784, 537] width 786 height 41
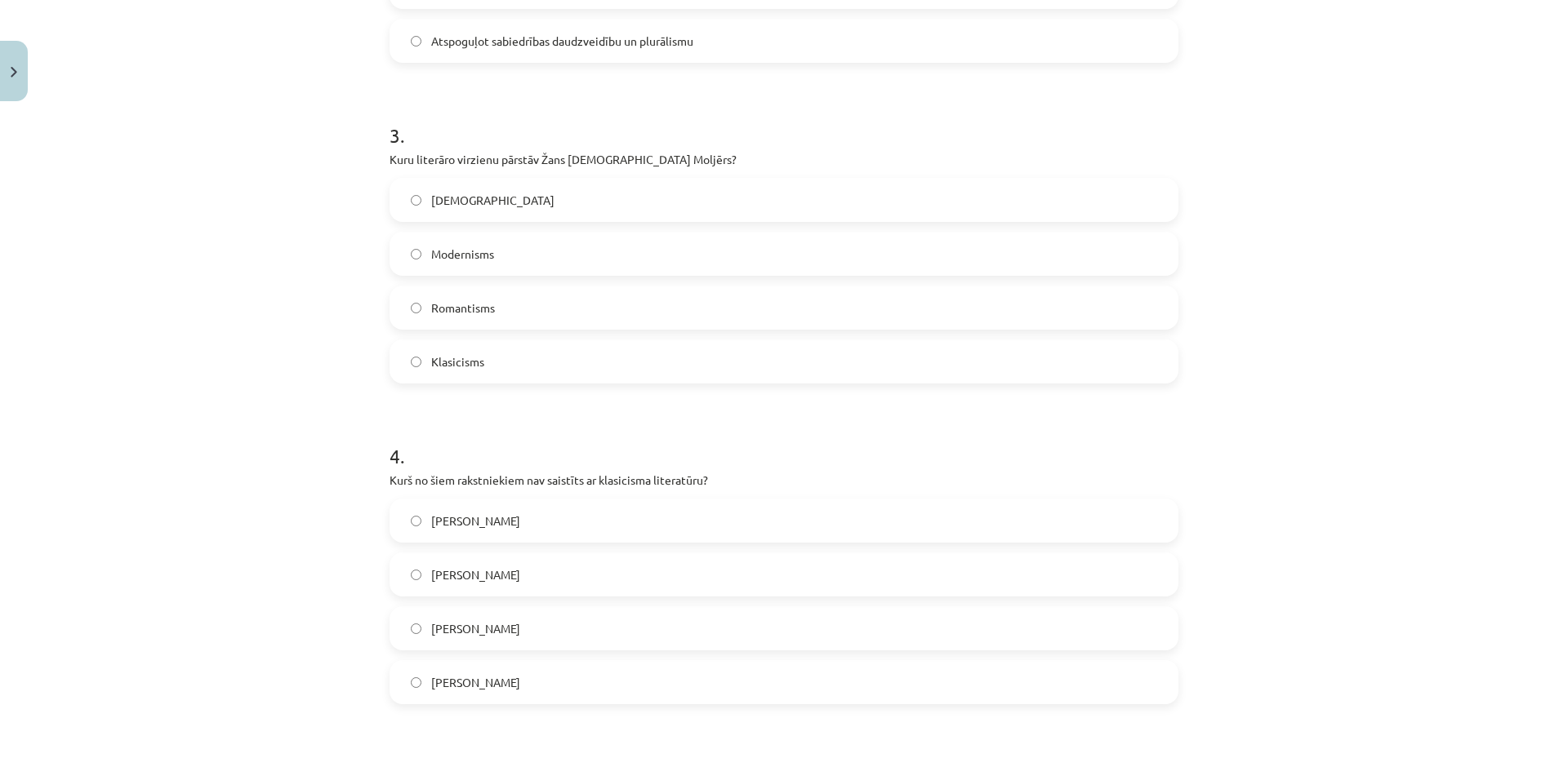
scroll to position [1306, 0]
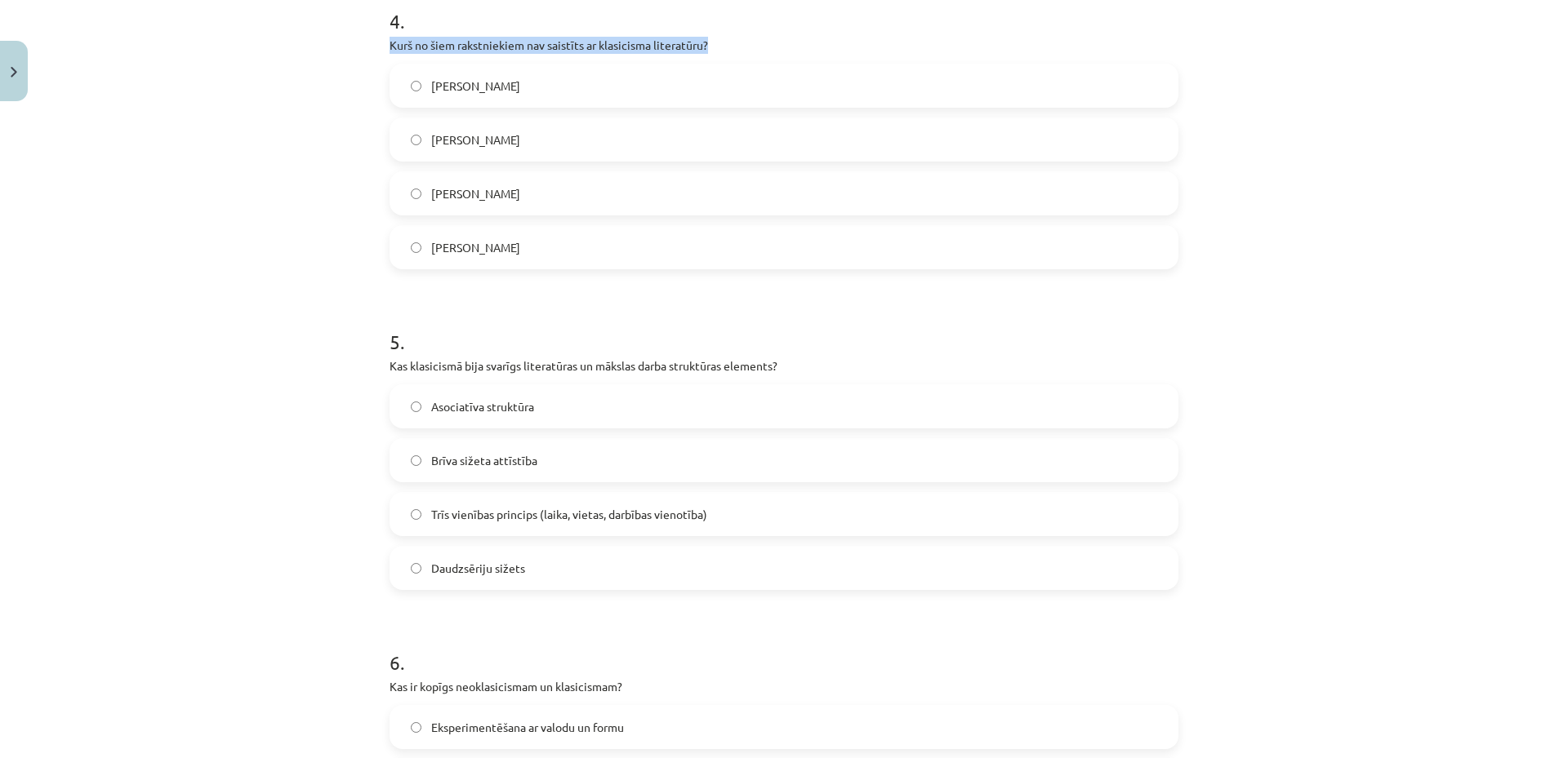
drag, startPoint x: 379, startPoint y: 41, endPoint x: 735, endPoint y: 43, distance: 356.0
click at [735, 43] on div "50 XP Saņemsi Grūts 534 pilda Apraksts Uzdevums Palīdzība 1 . Kura no šīm īpašī…" at bounding box center [784, 573] width 809 height 3540
copy p "Kurš no šiem rakstniekiem nav saistīts ar klasicisma literatūru?"
click at [310, 190] on div "Mācību tēma: Literatūras i - 11. klases 1.ieskaites mācību materiāls #4 Noslēgu…" at bounding box center [784, 379] width 1568 height 758
click at [480, 199] on label "Vilis Lācis" at bounding box center [784, 193] width 786 height 41
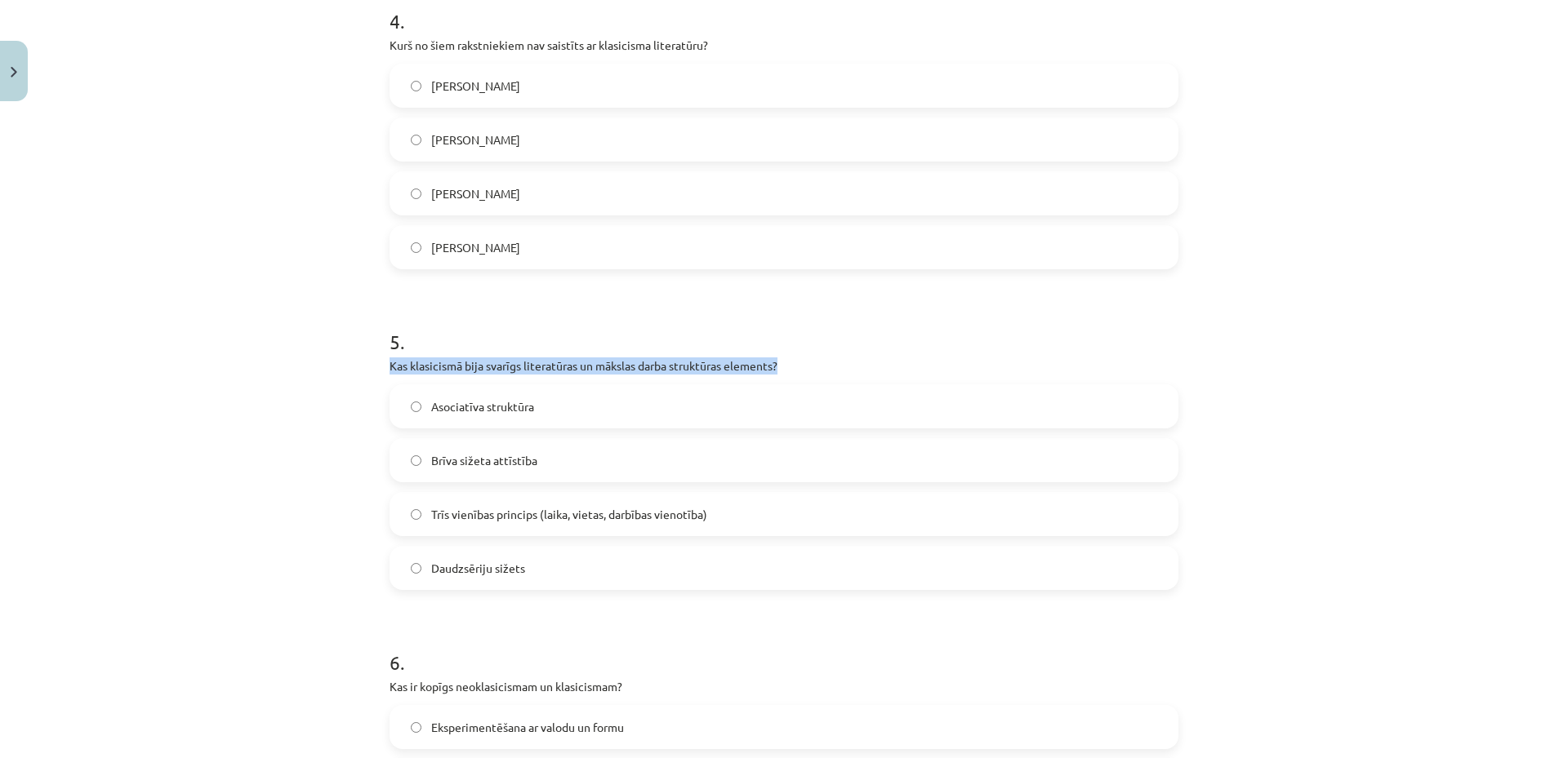
drag, startPoint x: 380, startPoint y: 366, endPoint x: 866, endPoint y: 366, distance: 486.0
click at [866, 366] on div "50 XP Saņemsi Grūts 534 pilda Apraksts Uzdevums Palīdzība 1 . Kura no šīm īpašī…" at bounding box center [784, 573] width 809 height 3540
copy p "Kas klasicismā bija svarīgs literatūras un mākslas darba struktūras elements?"
click at [525, 511] on span "Trīs vienības princips (laika, vietas, darbības vienotība)" at bounding box center [569, 515] width 276 height 17
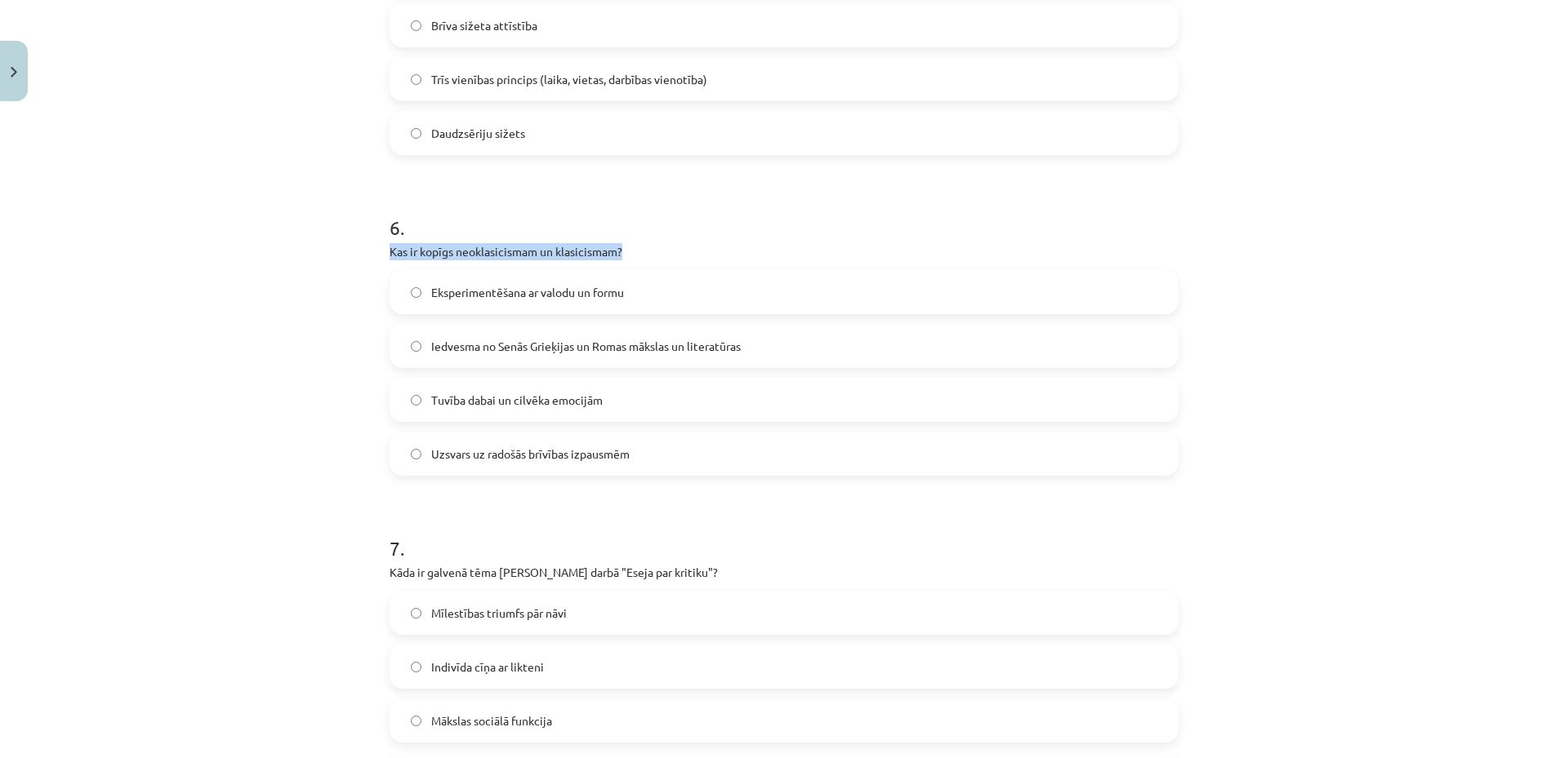
drag, startPoint x: 371, startPoint y: 248, endPoint x: 636, endPoint y: 255, distance: 265.1
click at [636, 255] on div "Mācību tēma: Literatūras i - 11. klases 1.ieskaites mācību materiāls #4 Noslēgu…" at bounding box center [784, 379] width 1568 height 758
copy p "Kas ir kopīgs neoklasicismam un klasicismam?"
click at [587, 295] on span "Eksperimentēšana ar valodu un formu" at bounding box center [527, 292] width 193 height 17
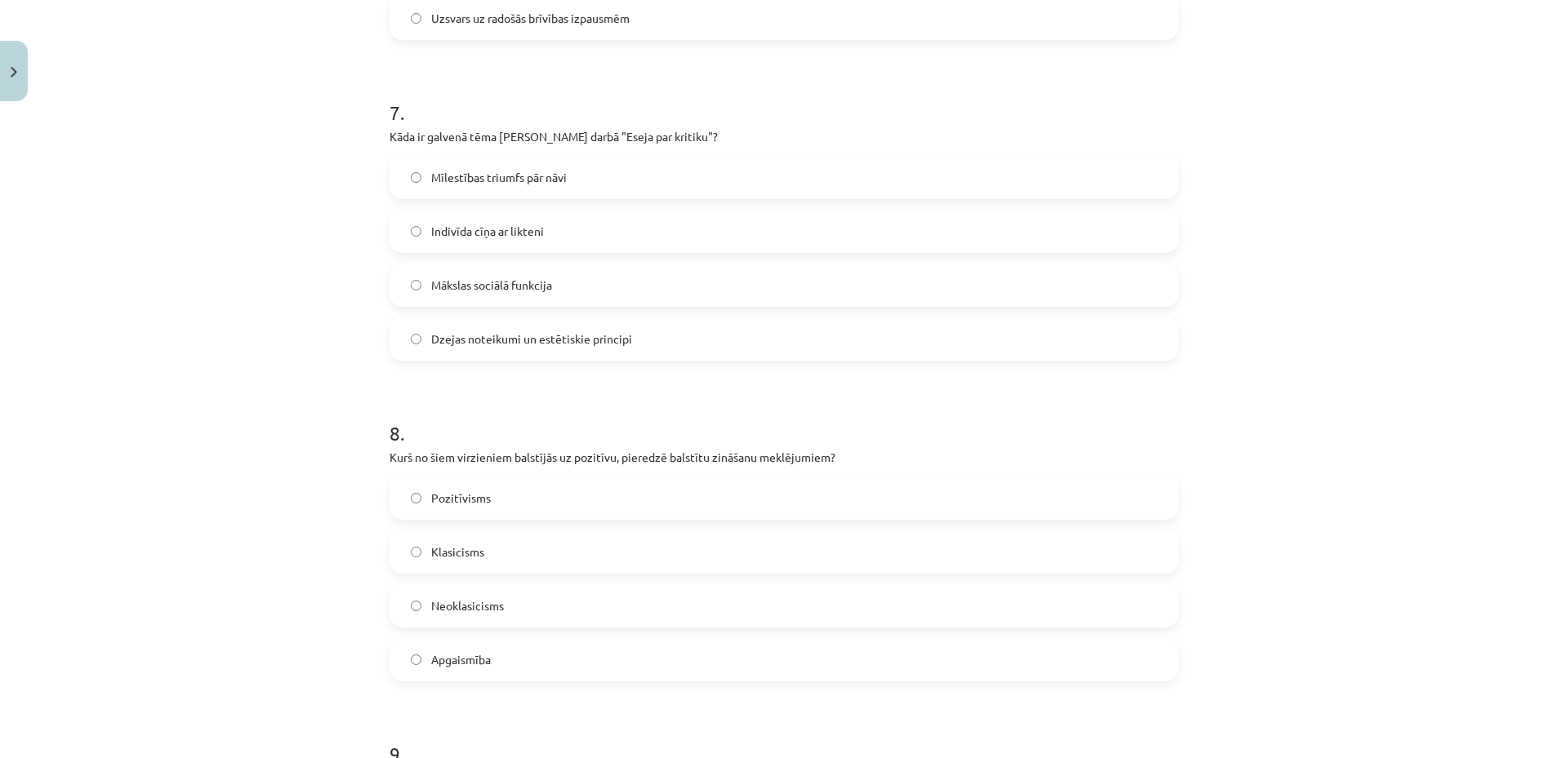
click at [556, 554] on label "Klasicisms" at bounding box center [784, 552] width 786 height 41
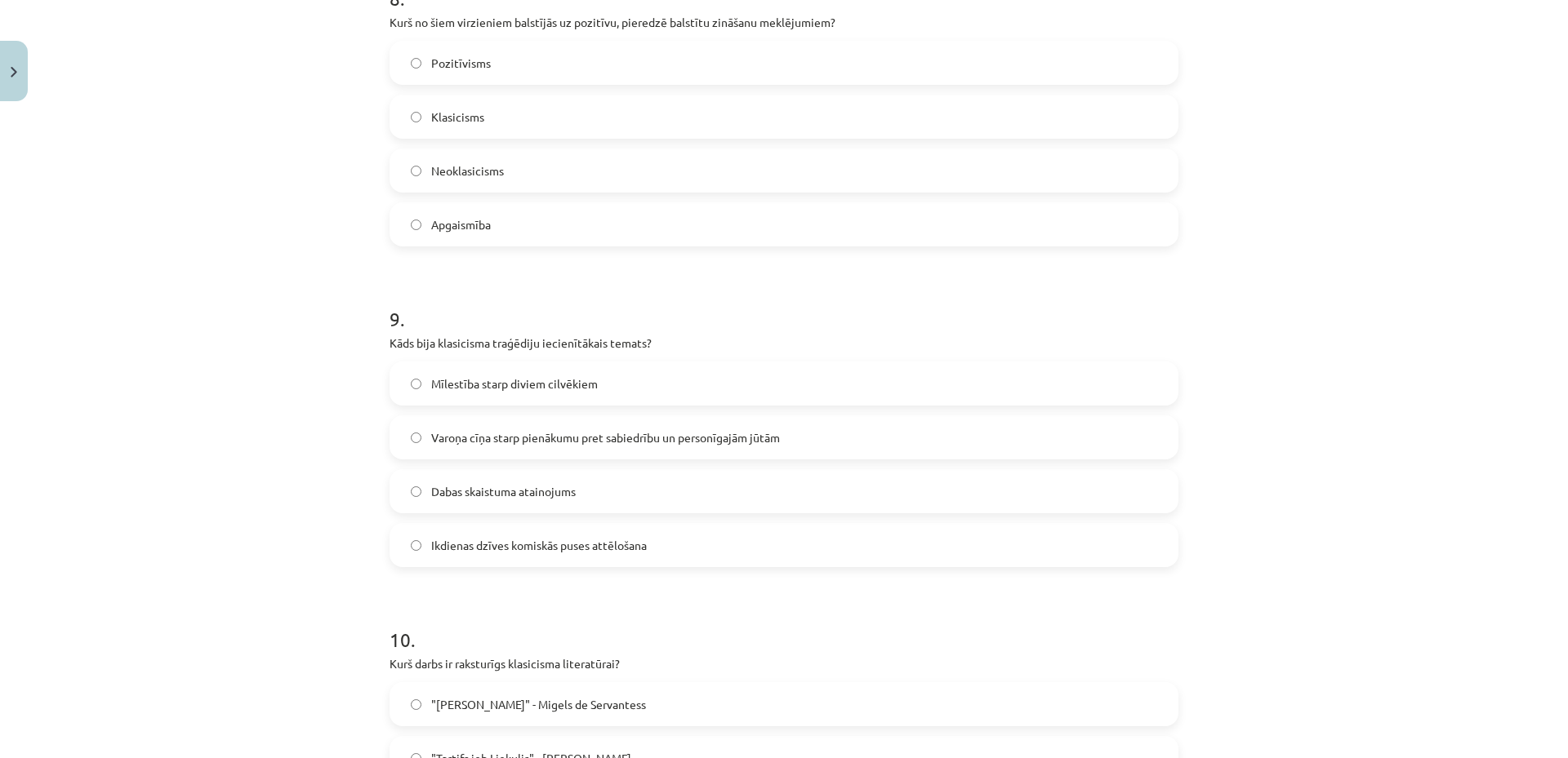
click at [696, 176] on label "Neoklasicisms" at bounding box center [784, 170] width 786 height 41
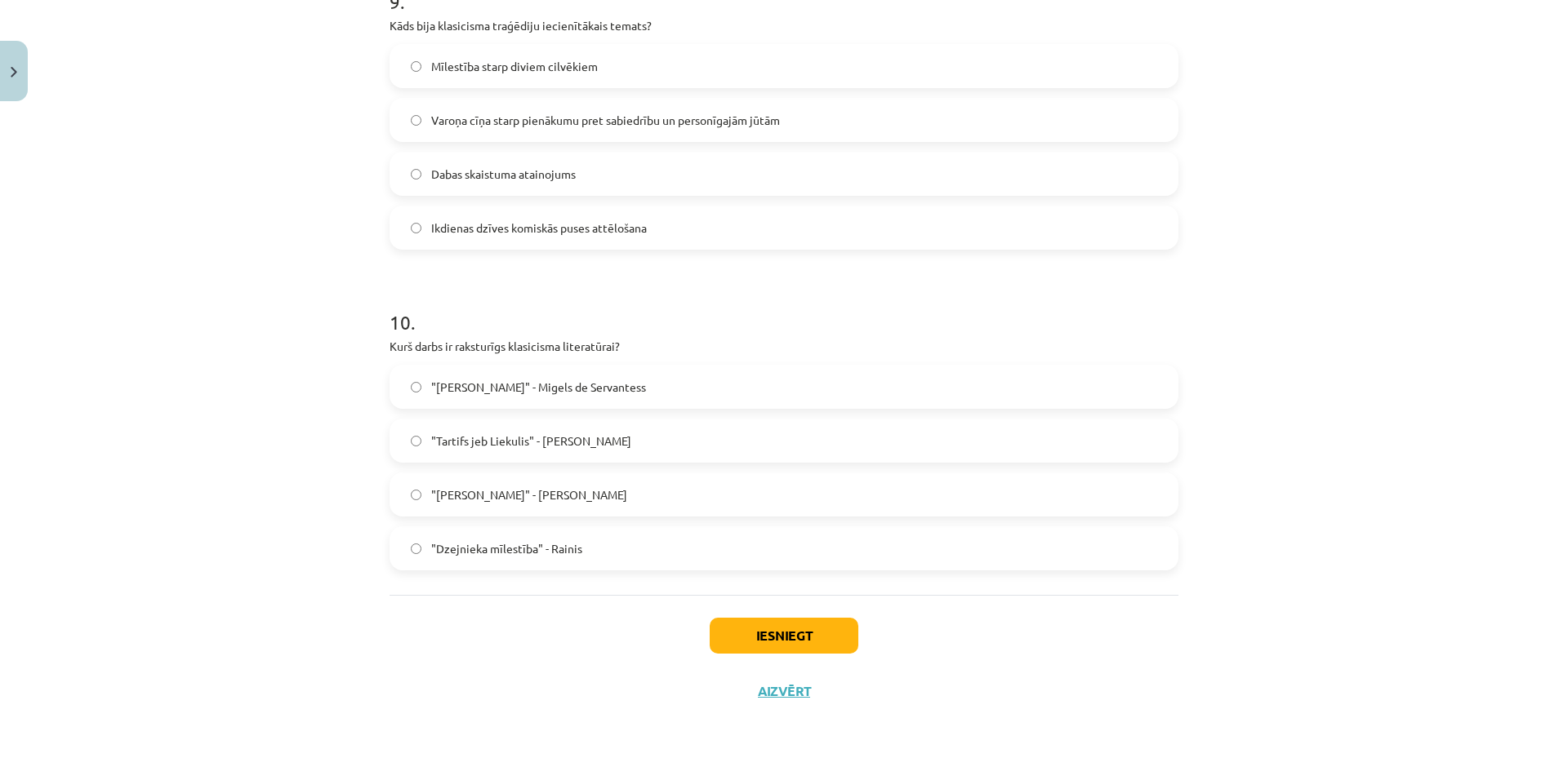
scroll to position [2932, 0]
drag, startPoint x: 372, startPoint y: 340, endPoint x: 646, endPoint y: 348, distance: 274.1
click at [646, 348] on div "Mācību tēma: Literatūras i - 11. klases 1.ieskaites mācību materiāls #4 Noslēgu…" at bounding box center [784, 379] width 1568 height 758
copy p "Kurš darbs ir raksturīgs klasicisma literatūrai?"
click at [808, 320] on h1 "10 ." at bounding box center [784, 306] width 789 height 51
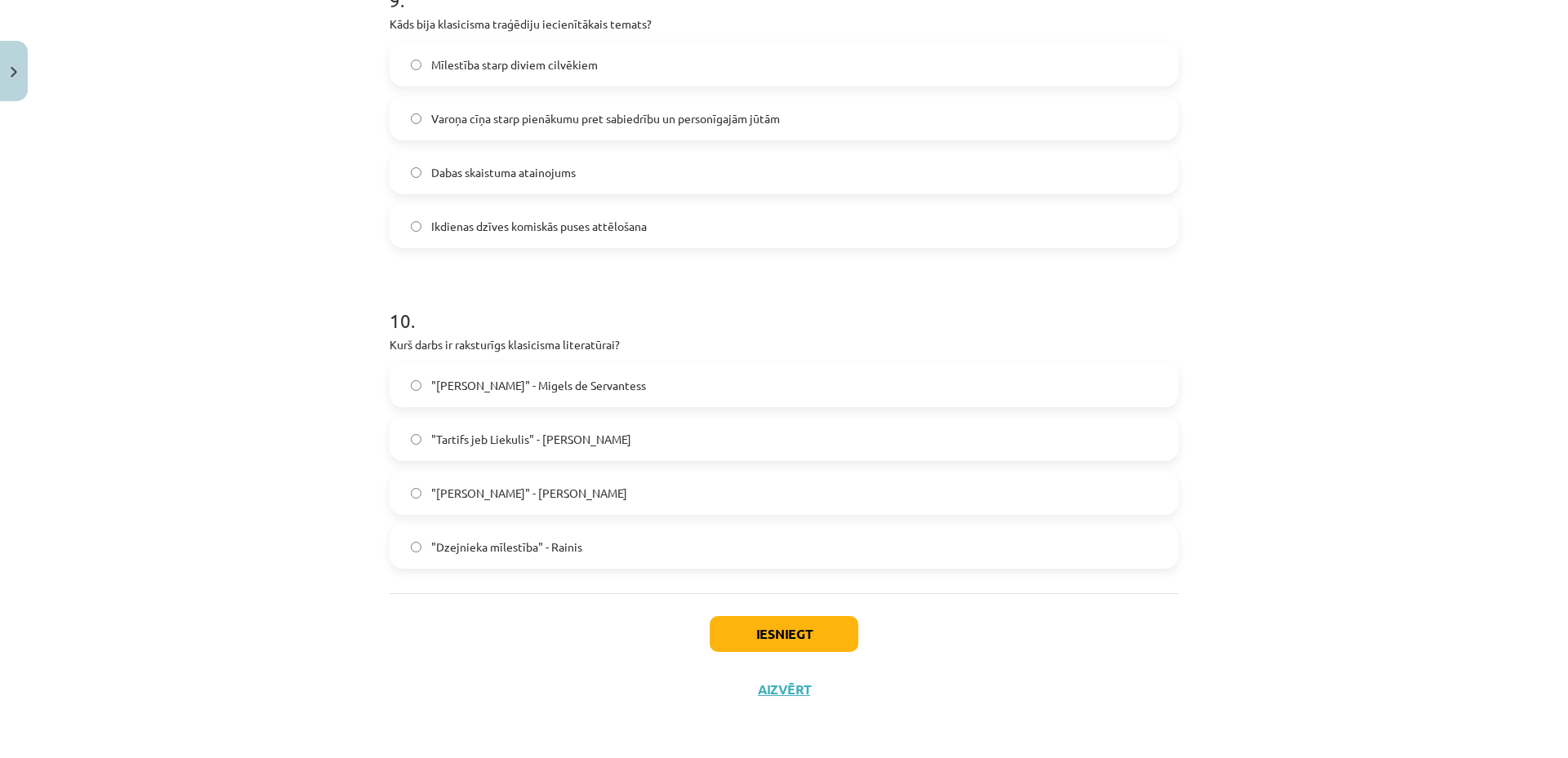
click at [507, 550] on span ""Dzejnieka mīlestība" - Rainis" at bounding box center [507, 547] width 151 height 17
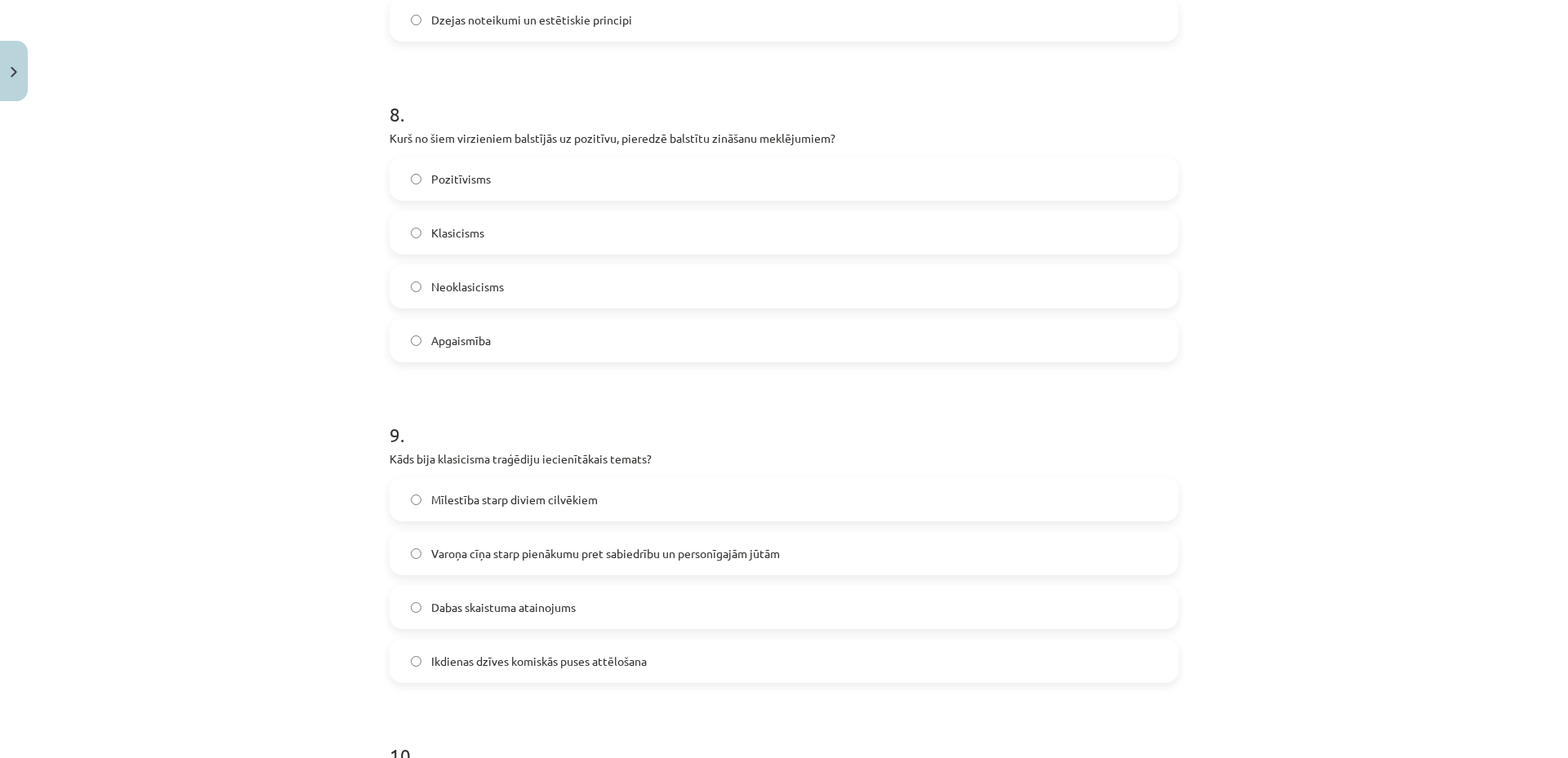
click at [622, 555] on span "Varoņa cīņa starp pienākumu pret sabiedrību un personīgajām jūtām" at bounding box center [605, 554] width 348 height 17
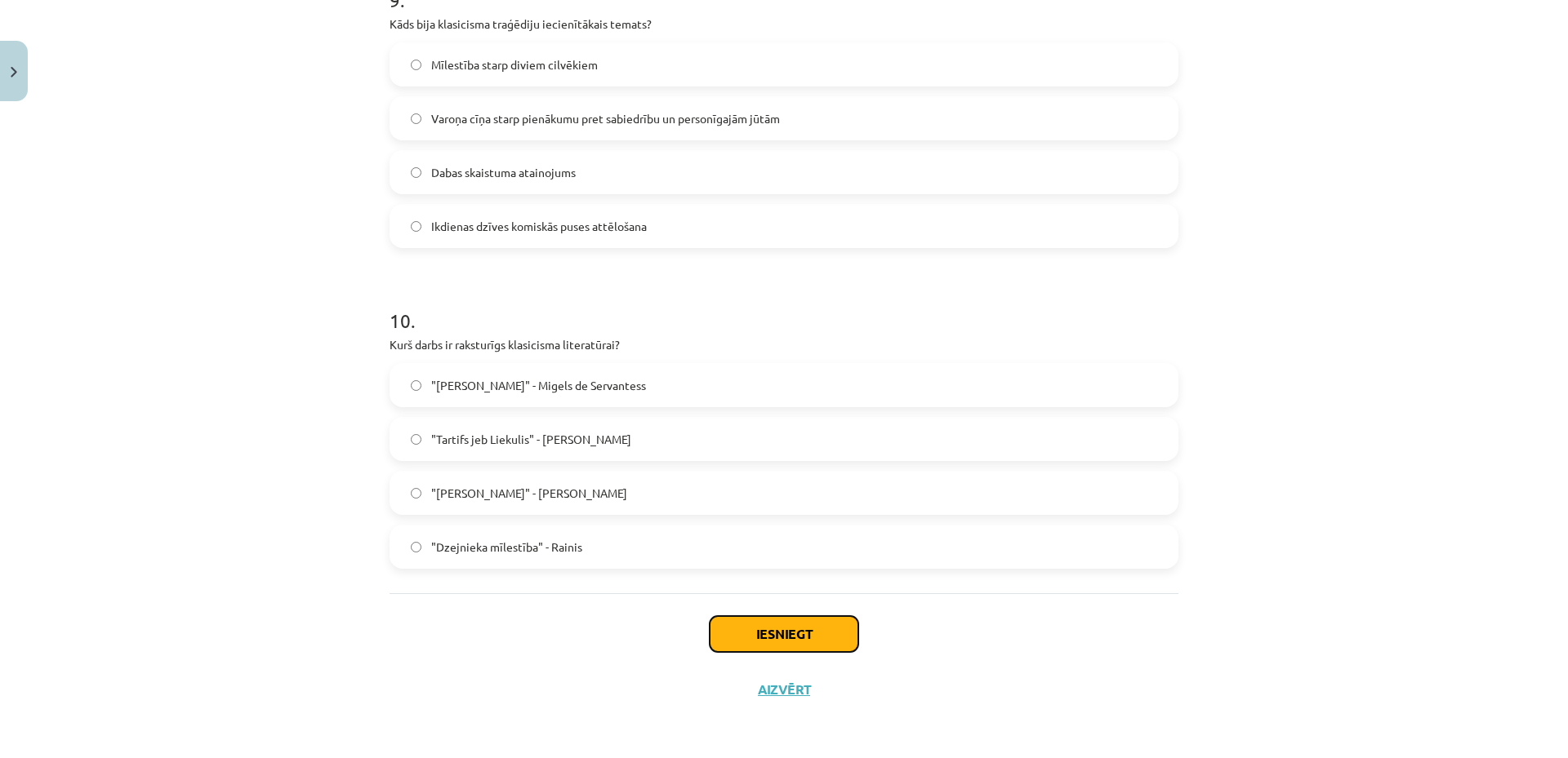
click at [751, 641] on button "Iesniegt" at bounding box center [783, 634] width 148 height 36
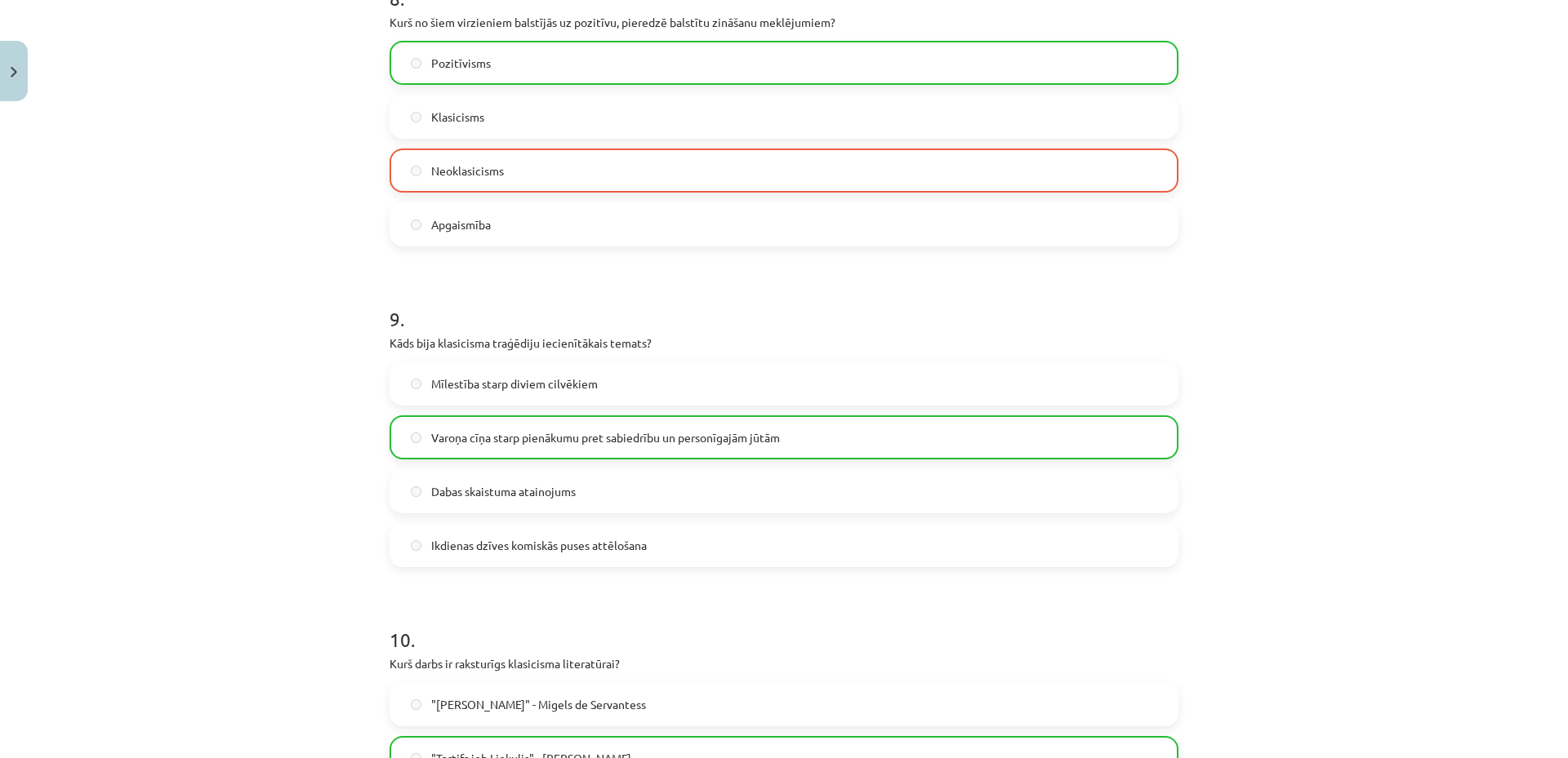
scroll to position [2984, 0]
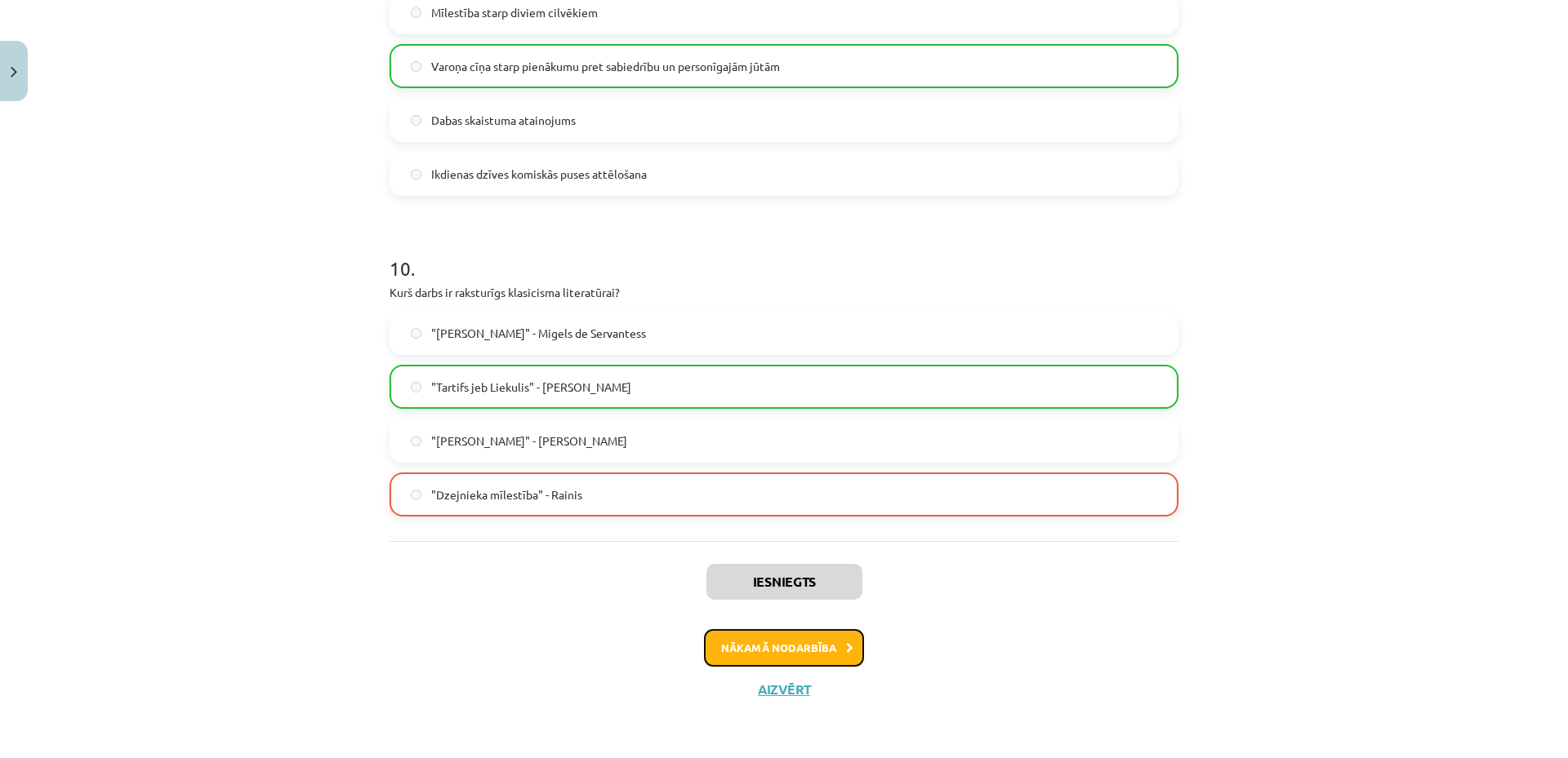
click at [779, 651] on button "Nākamā nodarbība" at bounding box center [784, 647] width 160 height 38
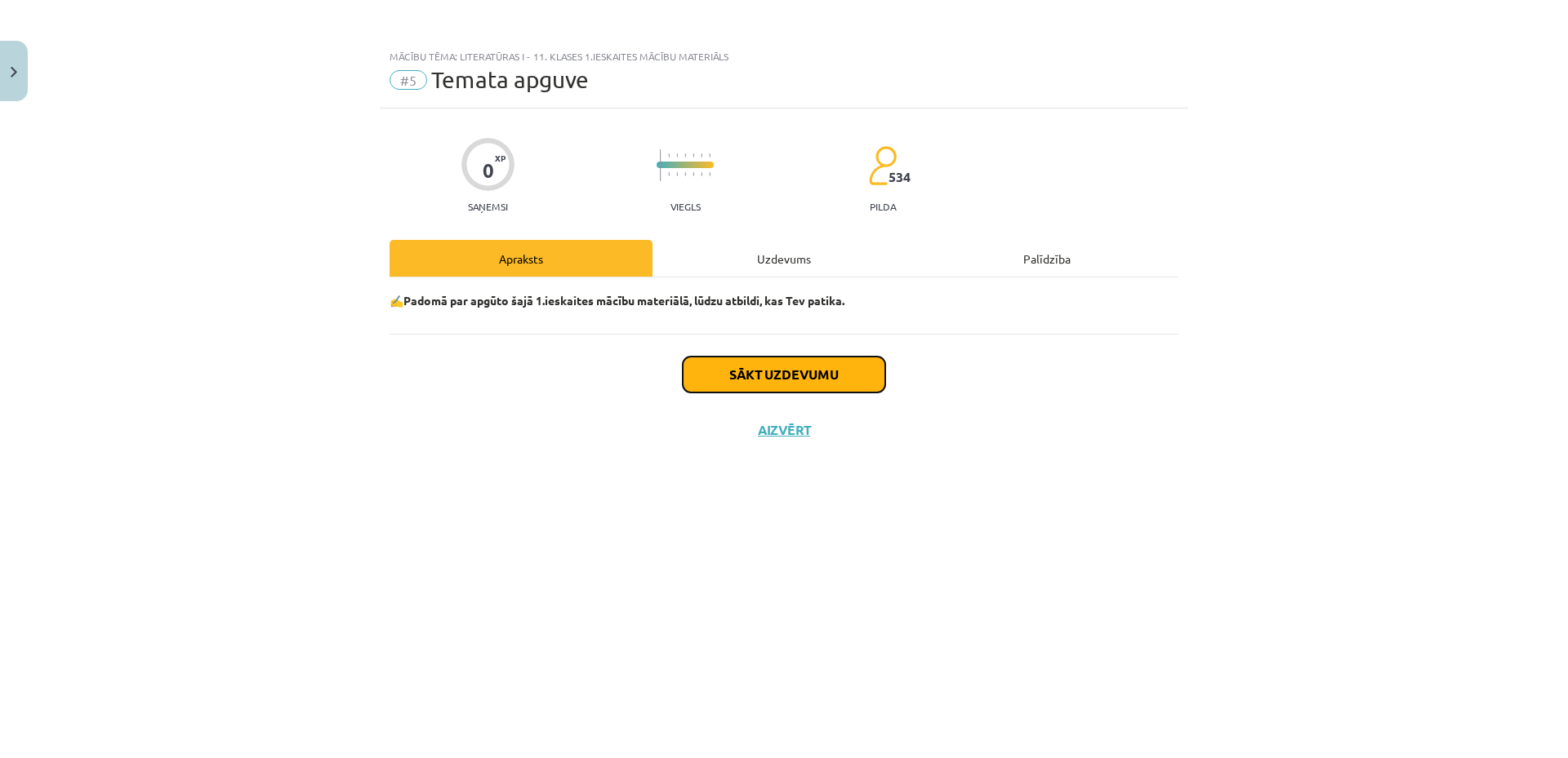
click at [748, 375] on button "Sākt uzdevumu" at bounding box center [784, 374] width 203 height 36
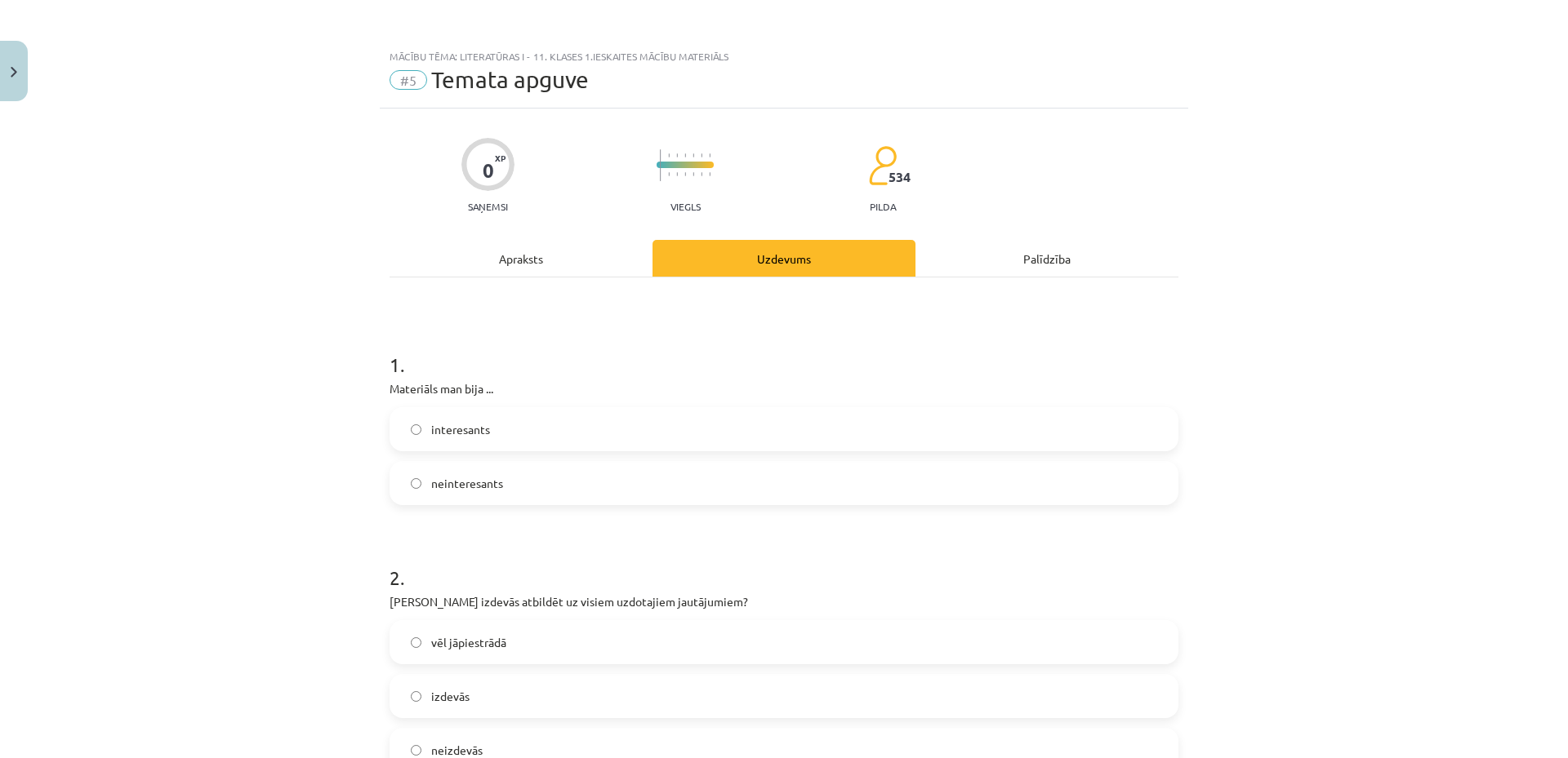
click at [654, 435] on label "interesants" at bounding box center [784, 429] width 786 height 41
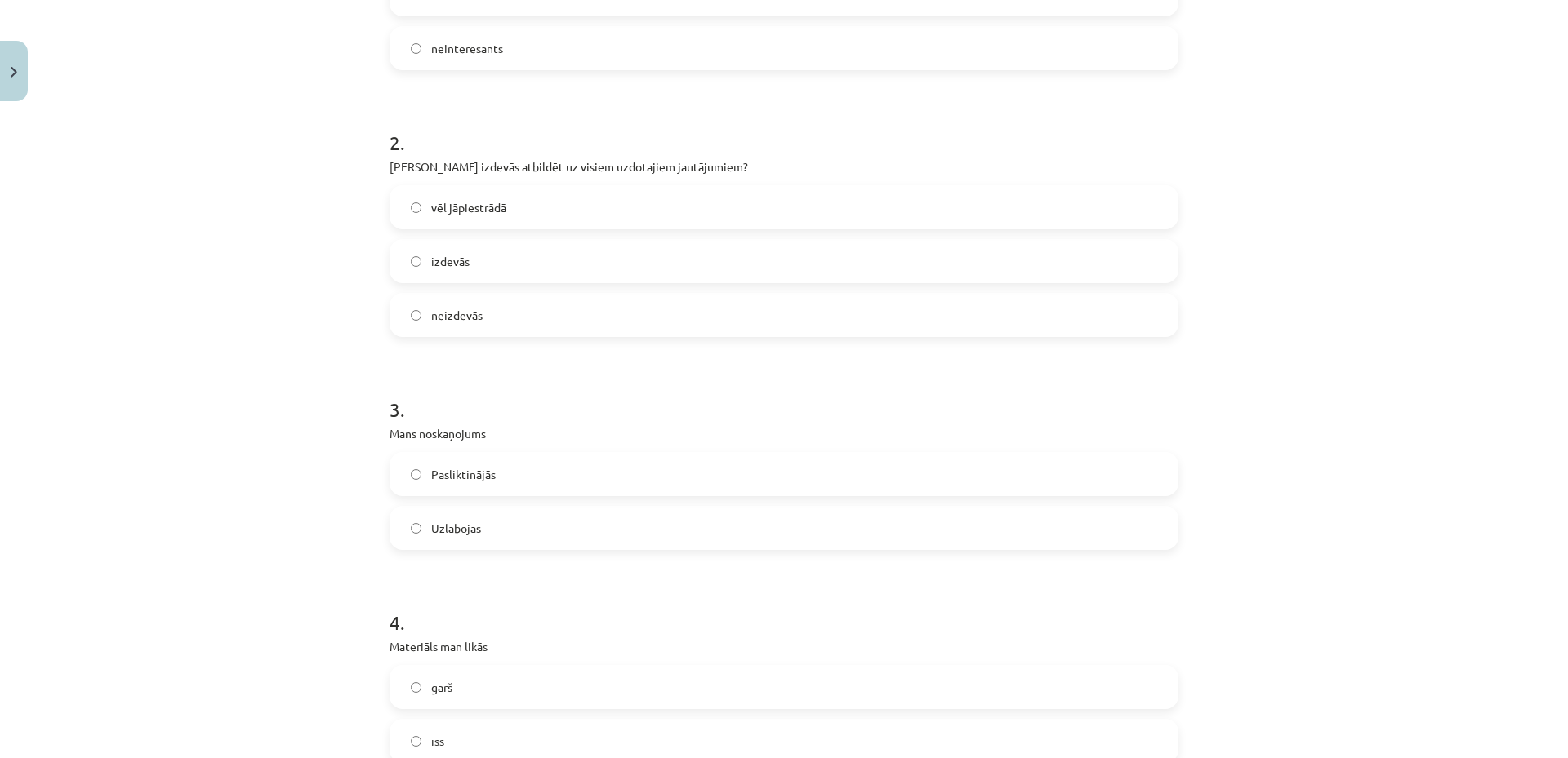
click at [620, 519] on label "Uzlabojās" at bounding box center [784, 528] width 786 height 41
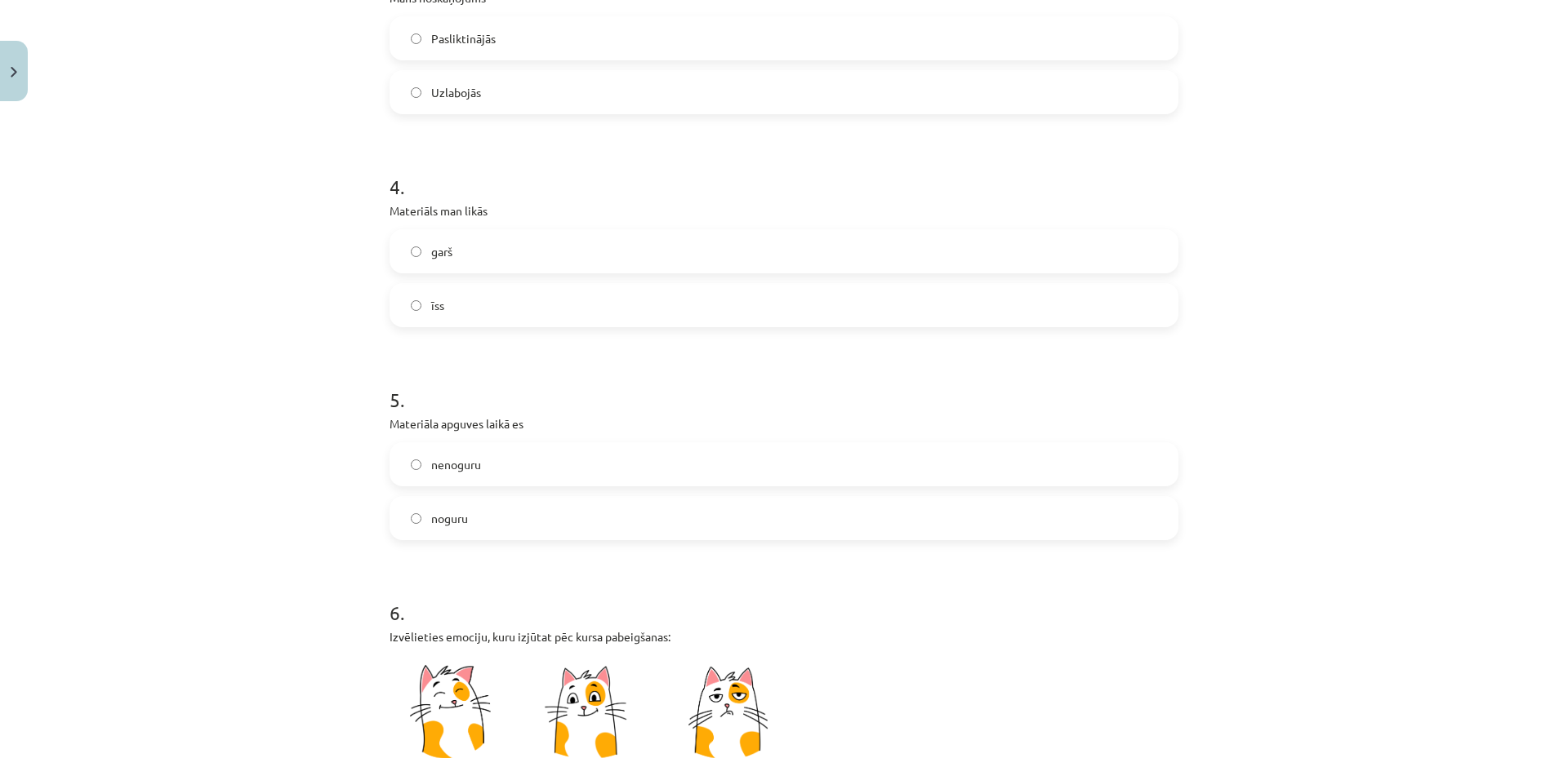
click at [510, 290] on label "īss" at bounding box center [784, 305] width 786 height 41
click at [554, 464] on label "nenoguru" at bounding box center [784, 464] width 786 height 41
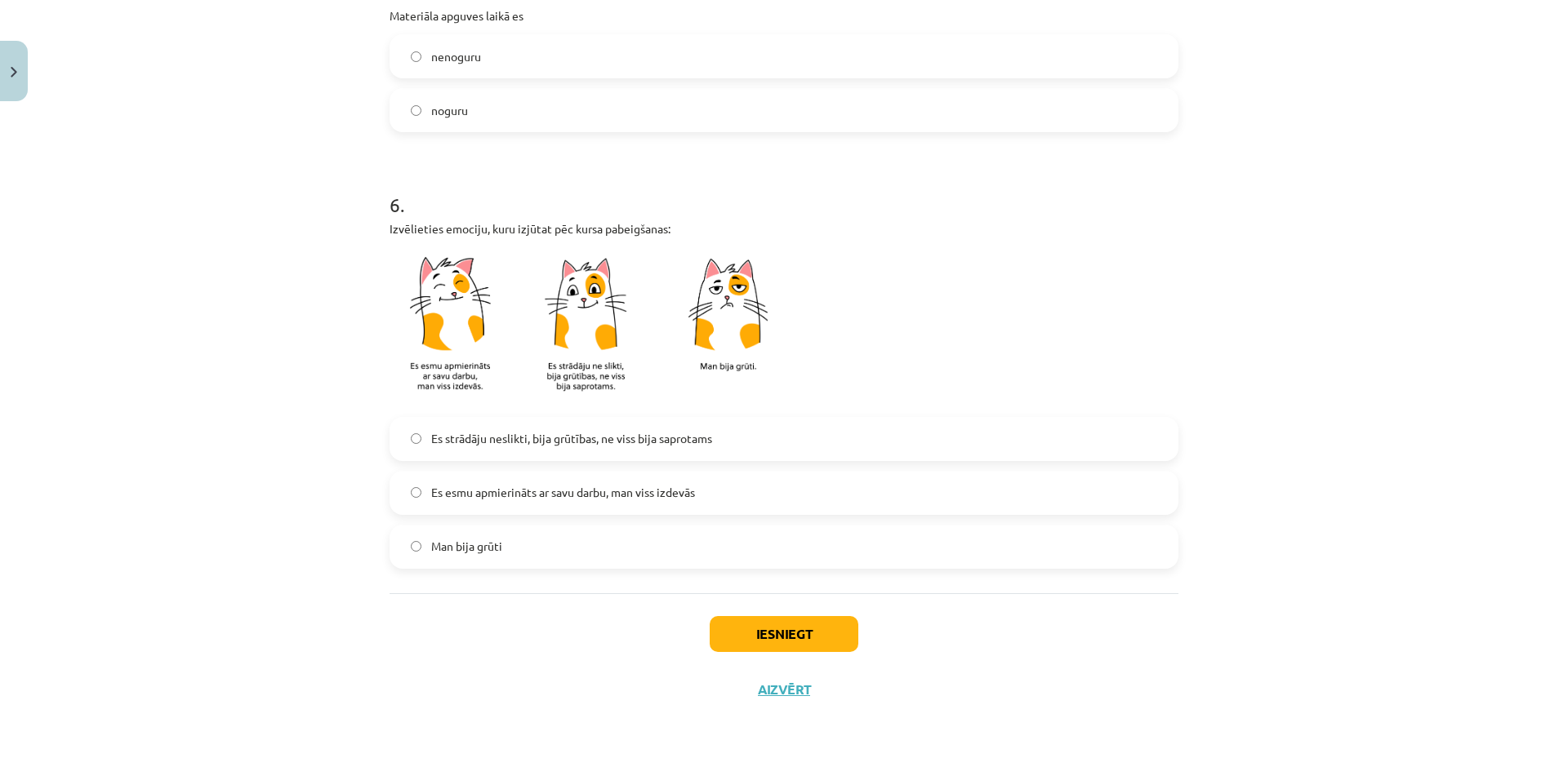
click at [550, 310] on img at bounding box center [593, 328] width 408 height 160
click at [587, 487] on span "Es esmu apmierināts ar savu darbu, man viss izdevās" at bounding box center [563, 493] width 263 height 17
click at [766, 631] on button "Iesniegt" at bounding box center [783, 634] width 148 height 36
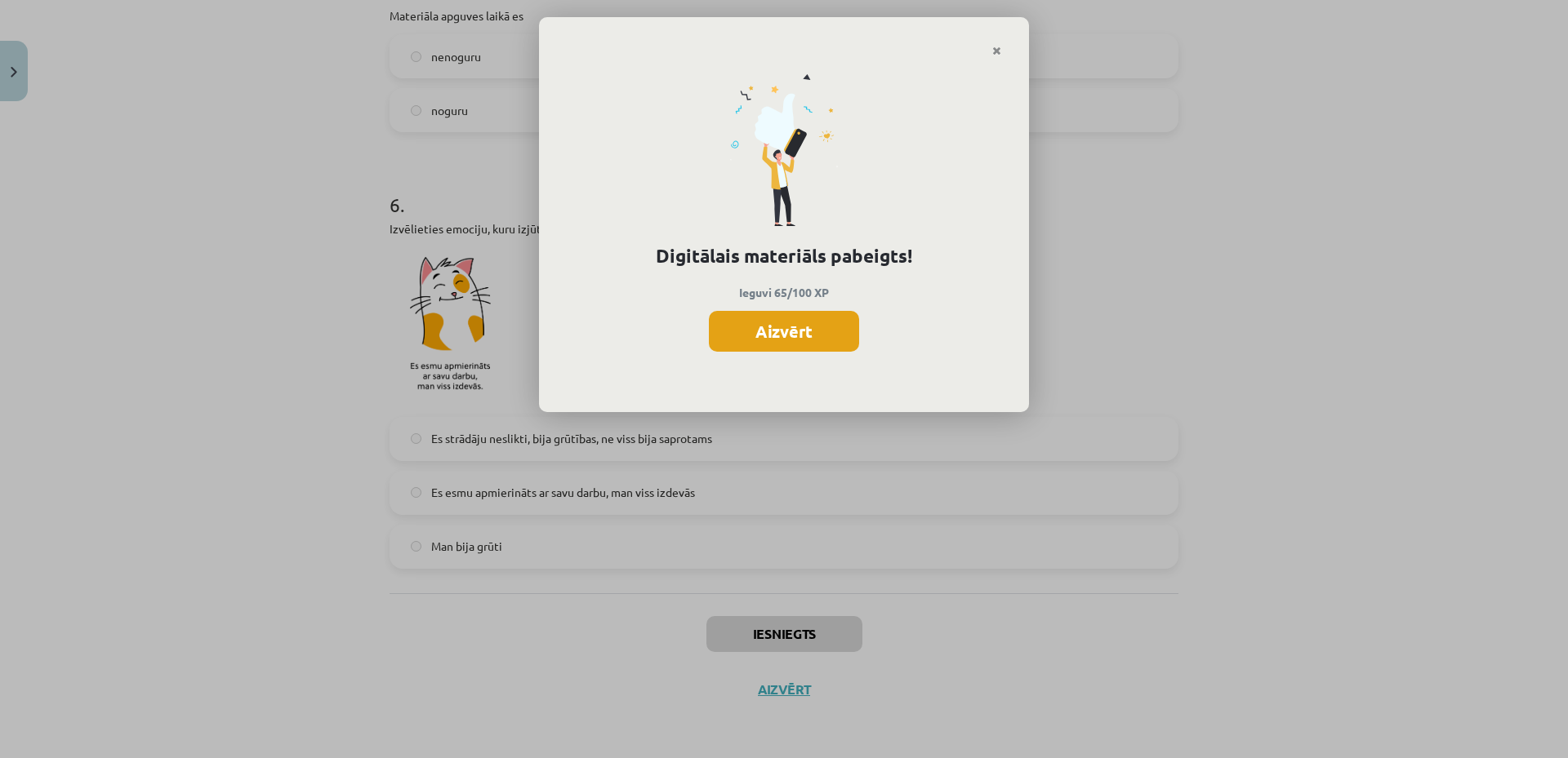
click at [817, 340] on button "Aizvērt" at bounding box center [783, 332] width 150 height 41
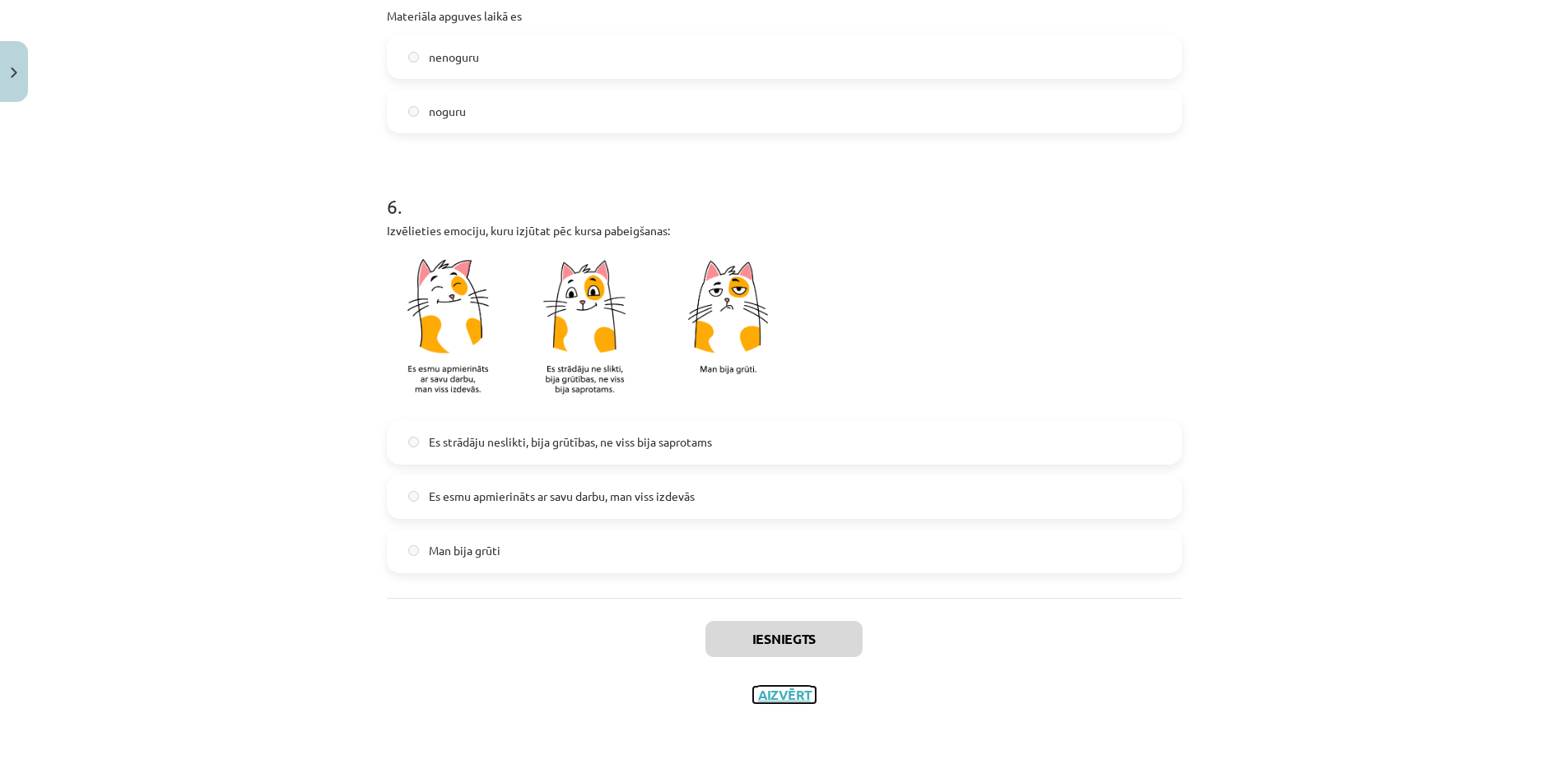
click at [780, 700] on button "Aizvērt" at bounding box center [784, 695] width 62 height 17
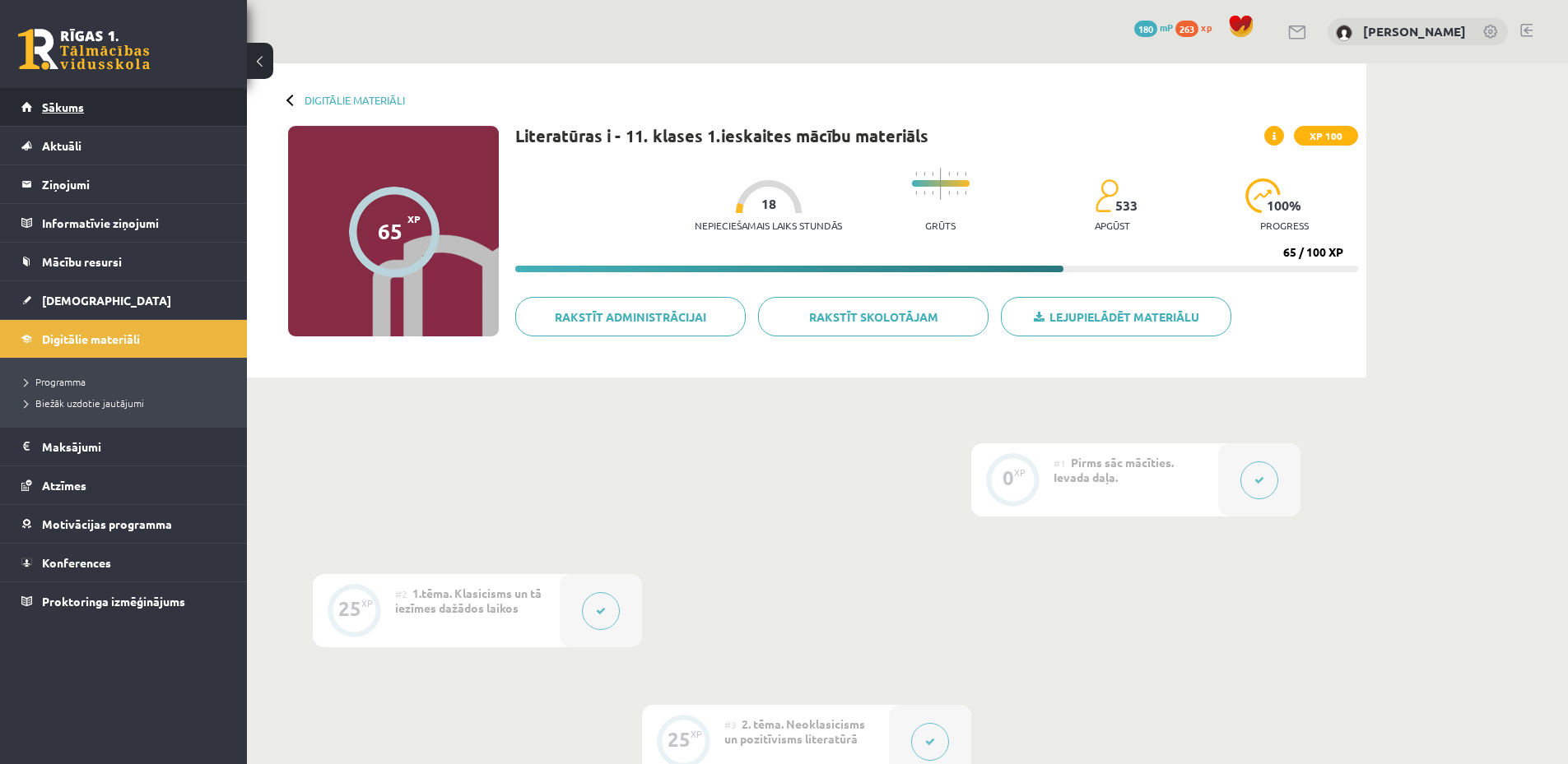
click at [131, 106] on link "Sākums" at bounding box center [123, 107] width 205 height 38
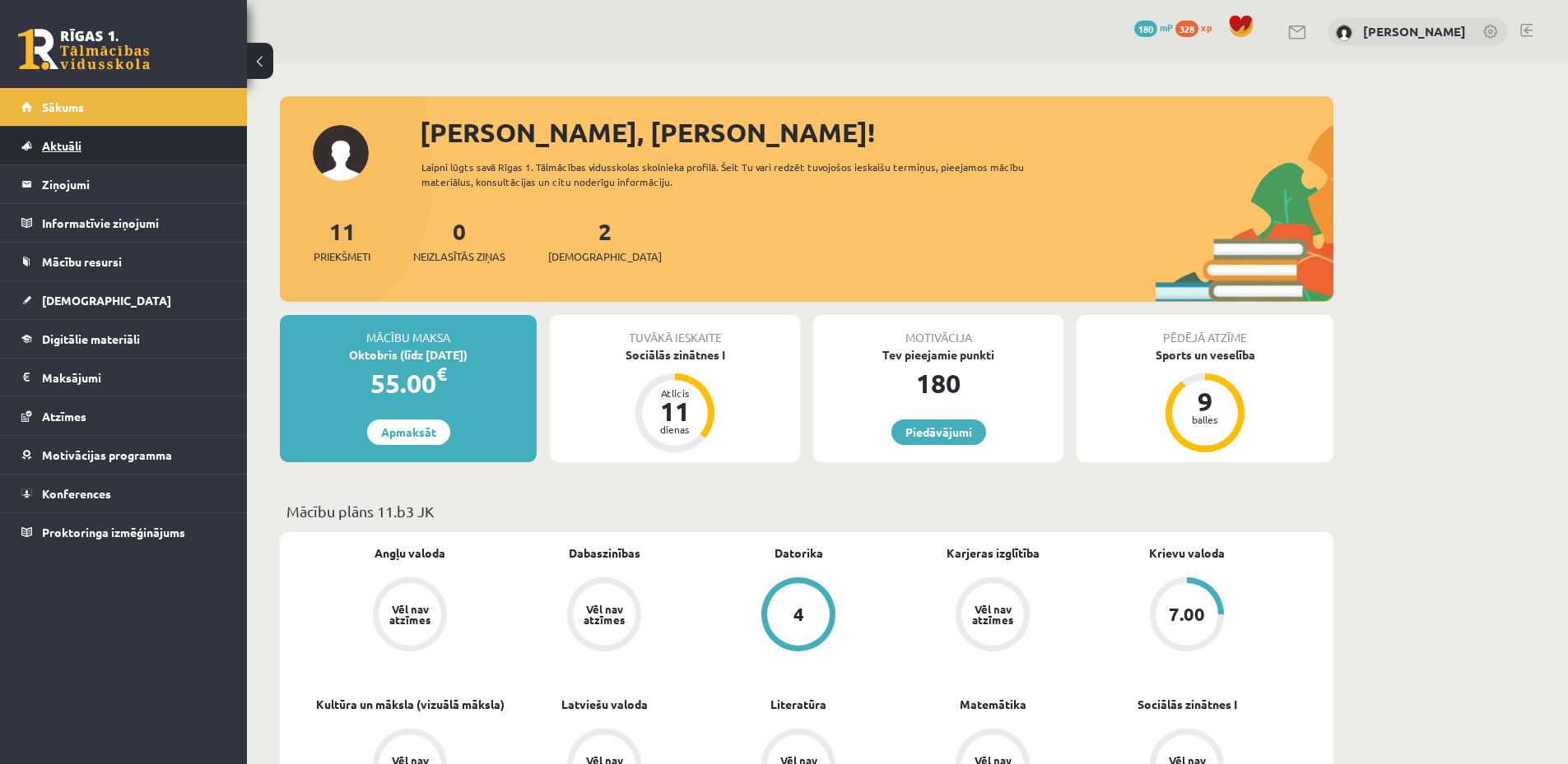
click at [112, 151] on link "Aktuāli" at bounding box center [123, 146] width 205 height 38
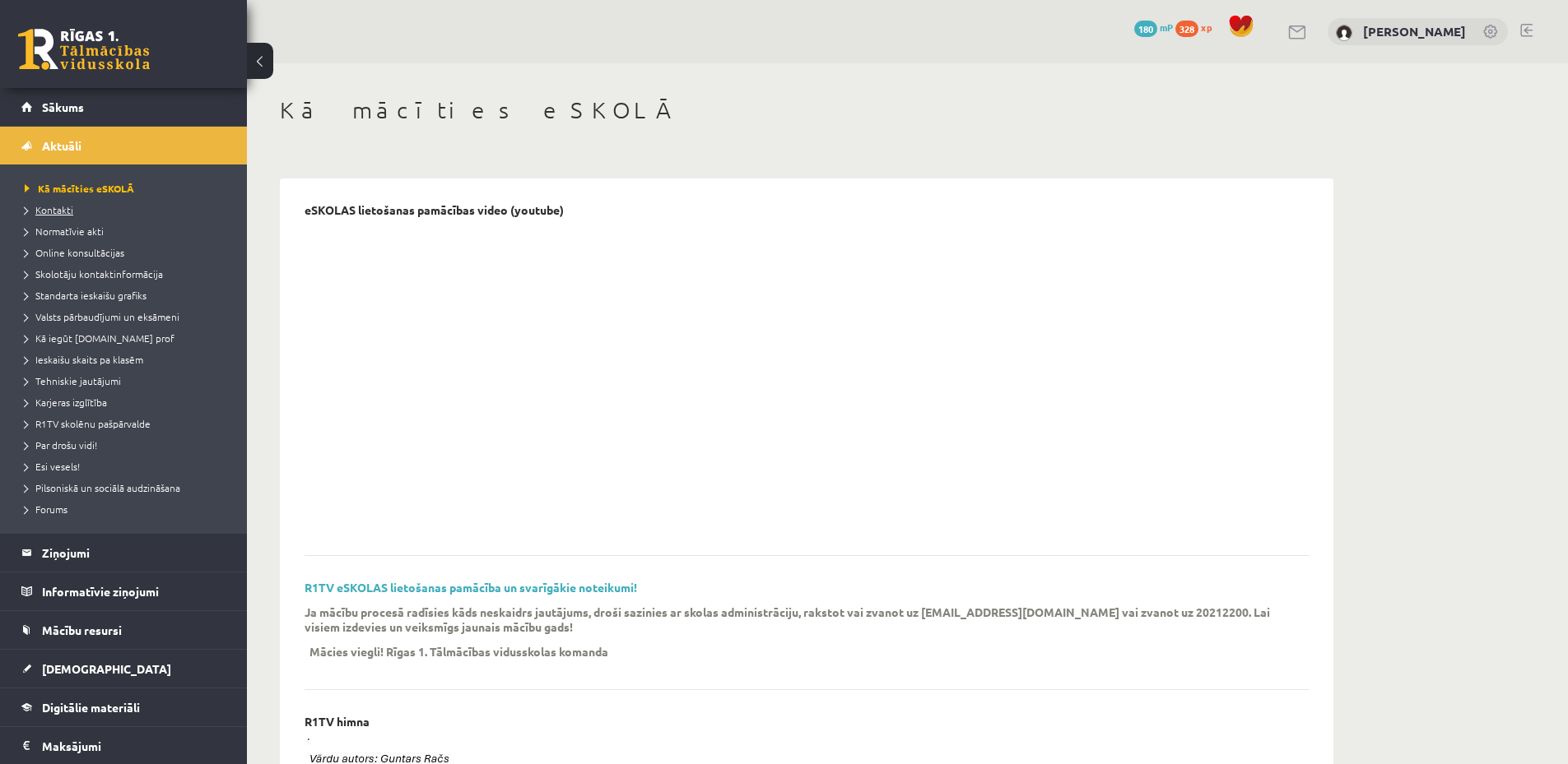
click at [92, 208] on link "Kontakti" at bounding box center [128, 210] width 206 height 15
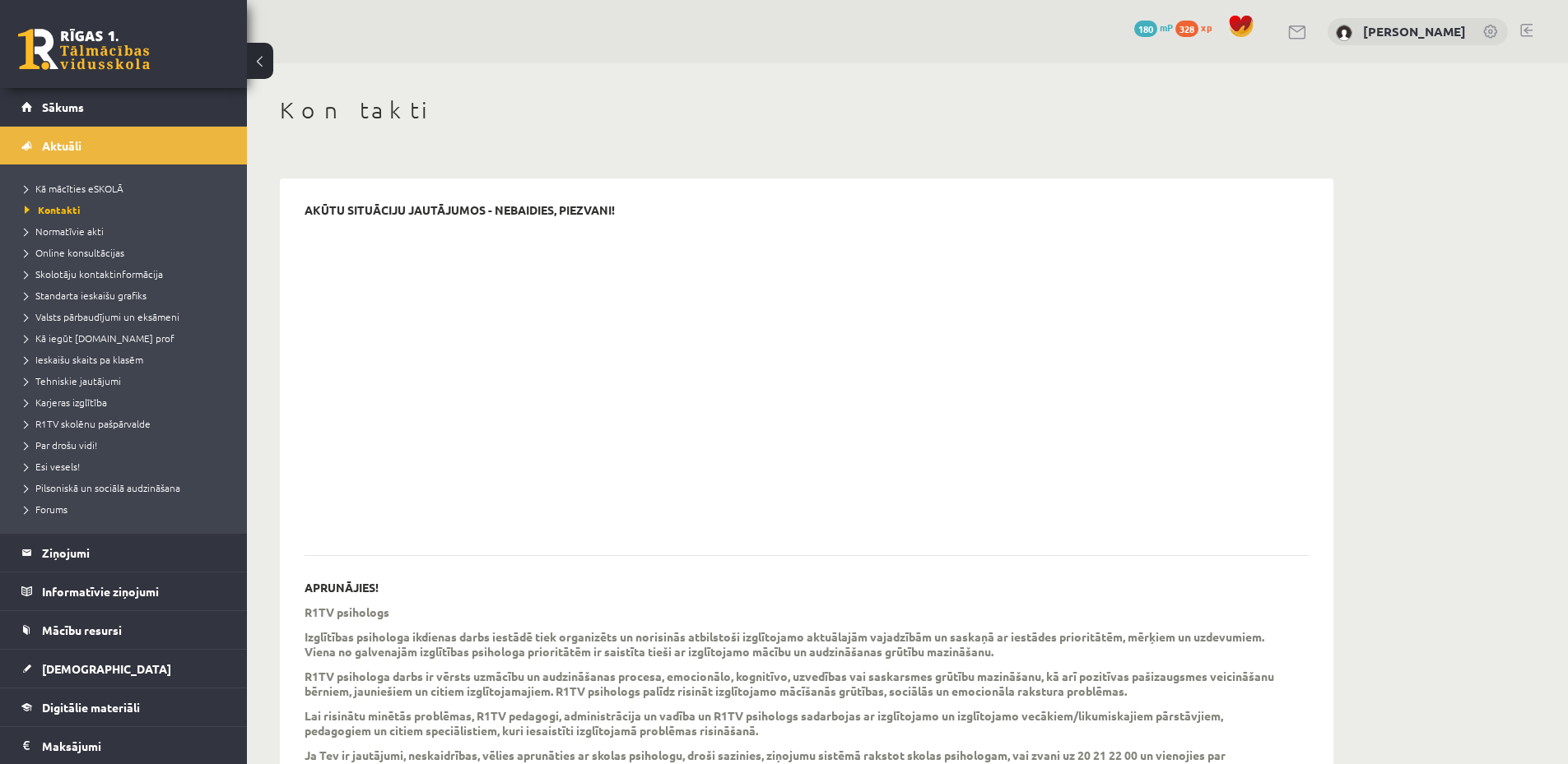
scroll to position [271, 0]
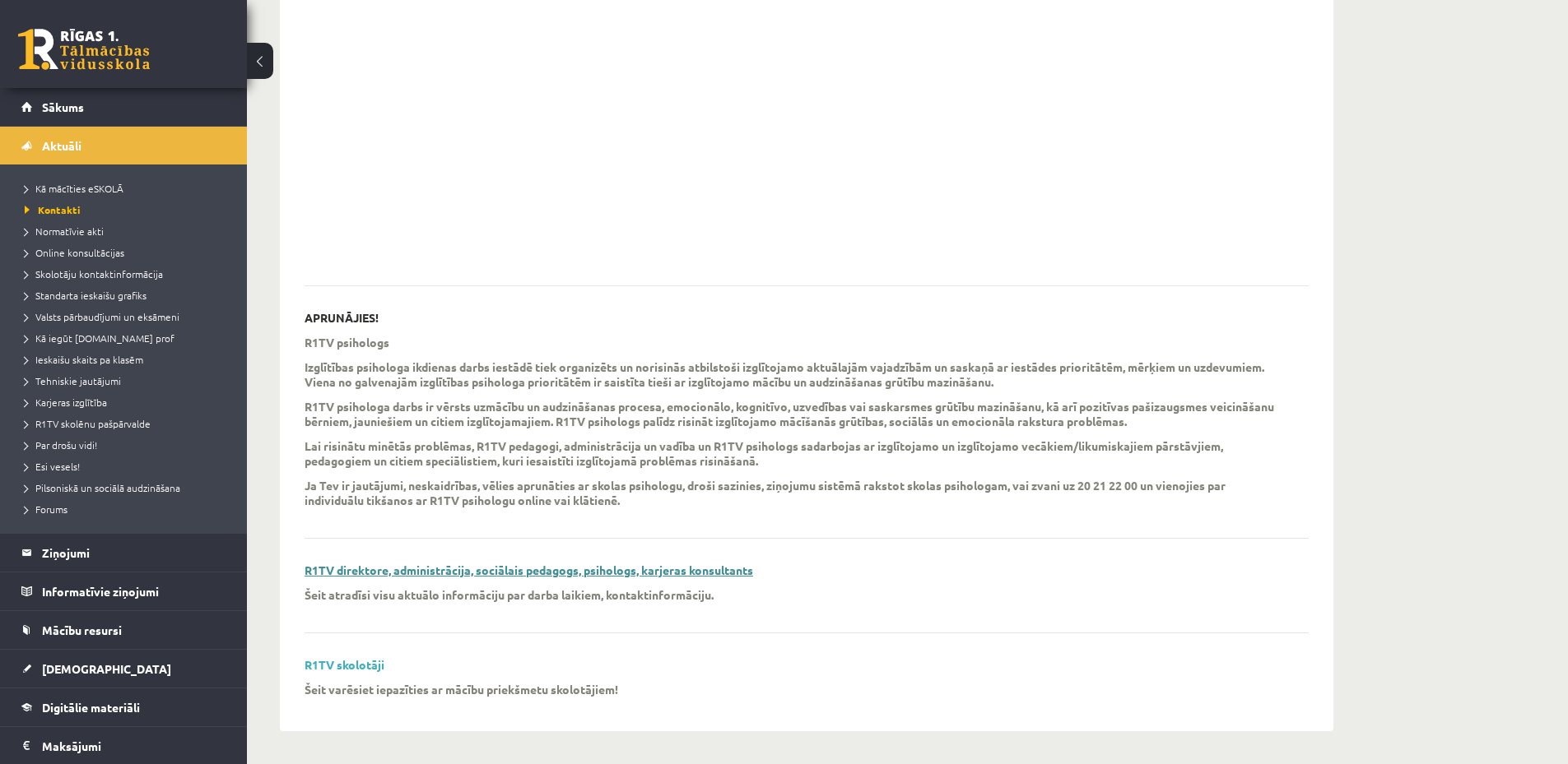
click at [506, 574] on link "R1TV direktore, administrācija, sociālais pedagogs, psihologs, karjeras konsult…" at bounding box center [528, 570] width 448 height 15
click at [81, 249] on span "Online konsultācijas" at bounding box center [74, 253] width 99 height 13
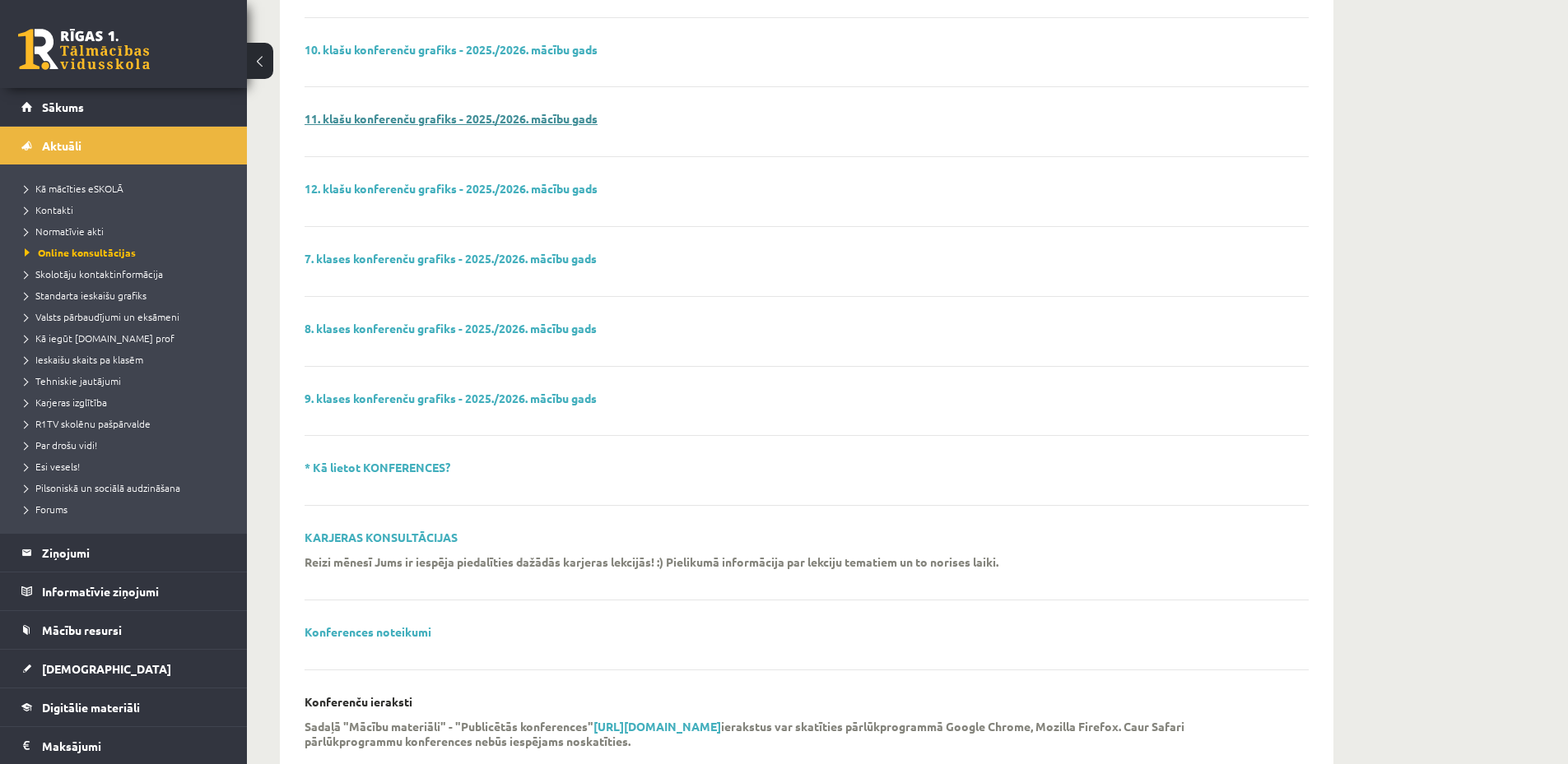
click at [489, 117] on link "11. klašu konferenču grafiks - 2025./2026. mācību gads" at bounding box center [451, 119] width 293 height 15
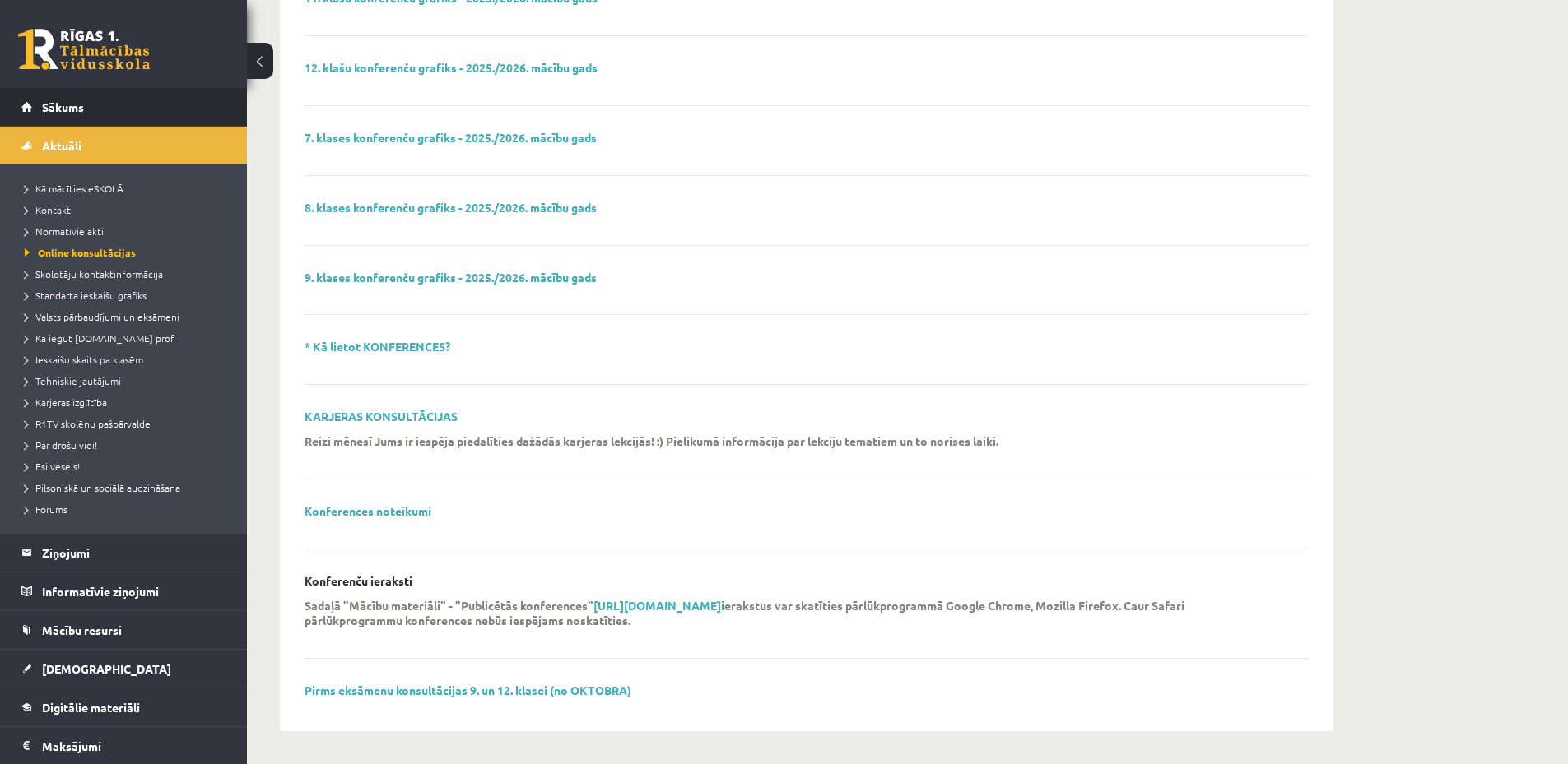
click at [65, 110] on span "Sākums" at bounding box center [62, 107] width 42 height 15
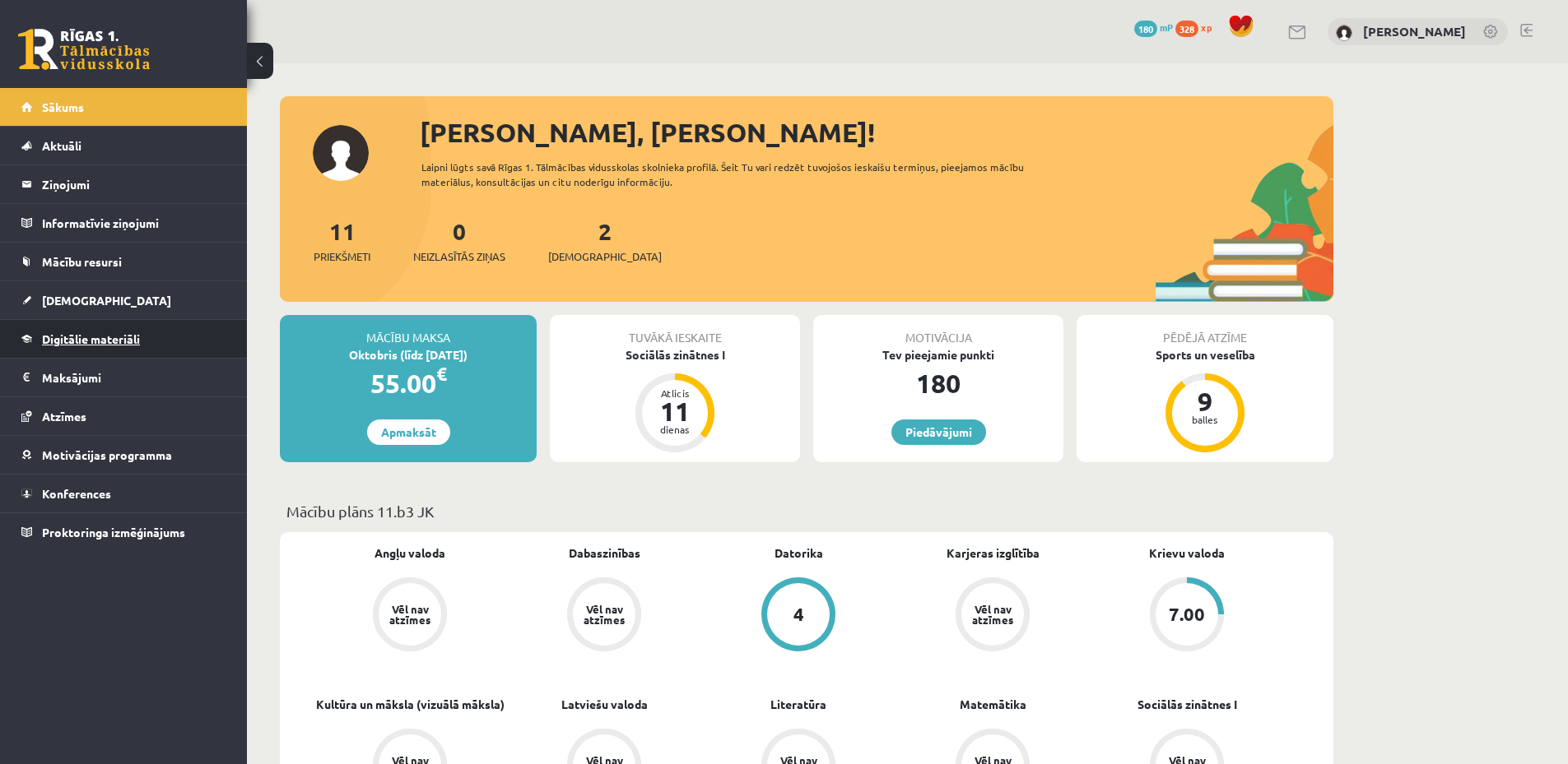
click at [84, 345] on link "Digitālie materiāli" at bounding box center [123, 339] width 205 height 38
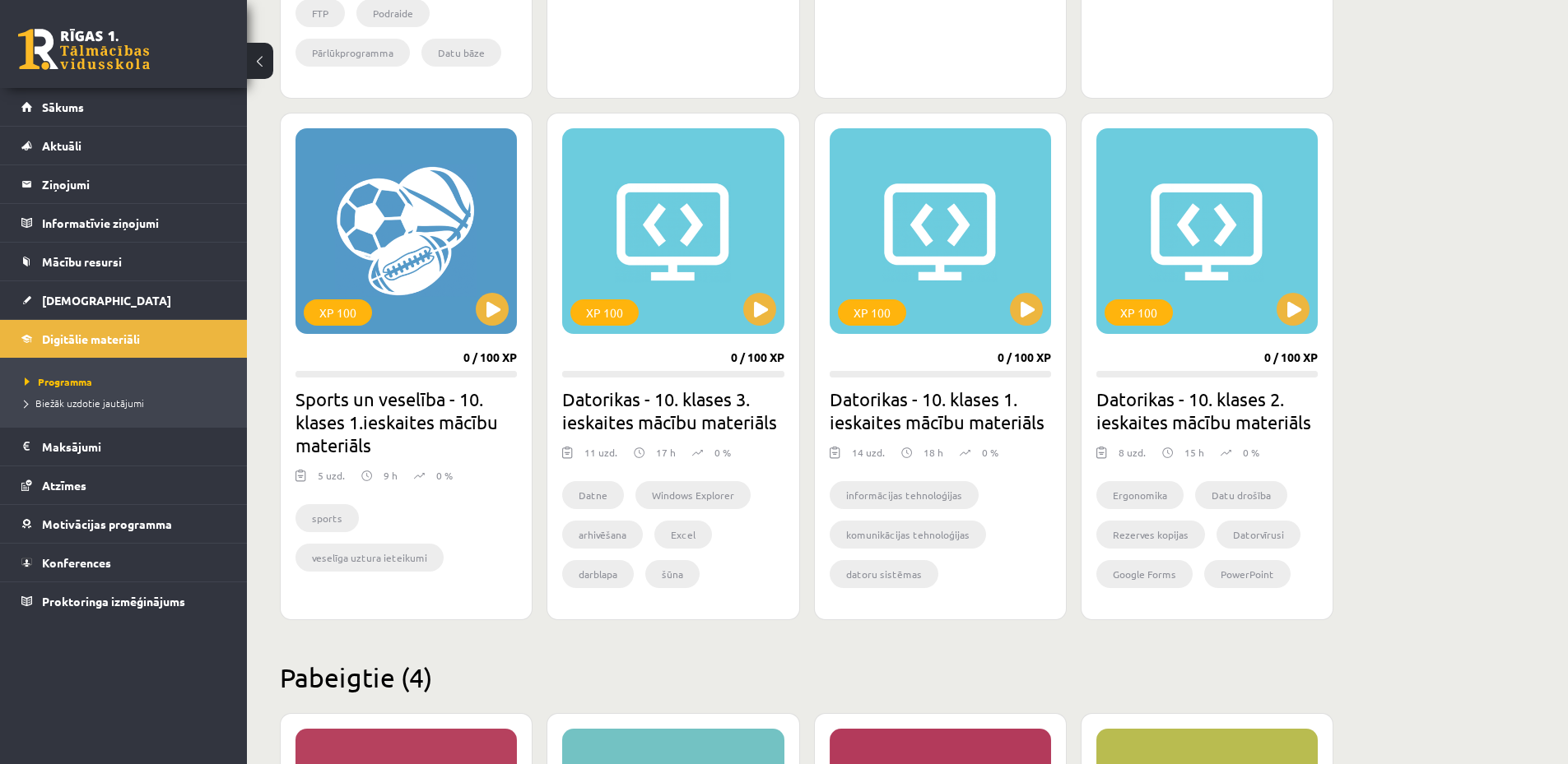
scroll to position [1391, 0]
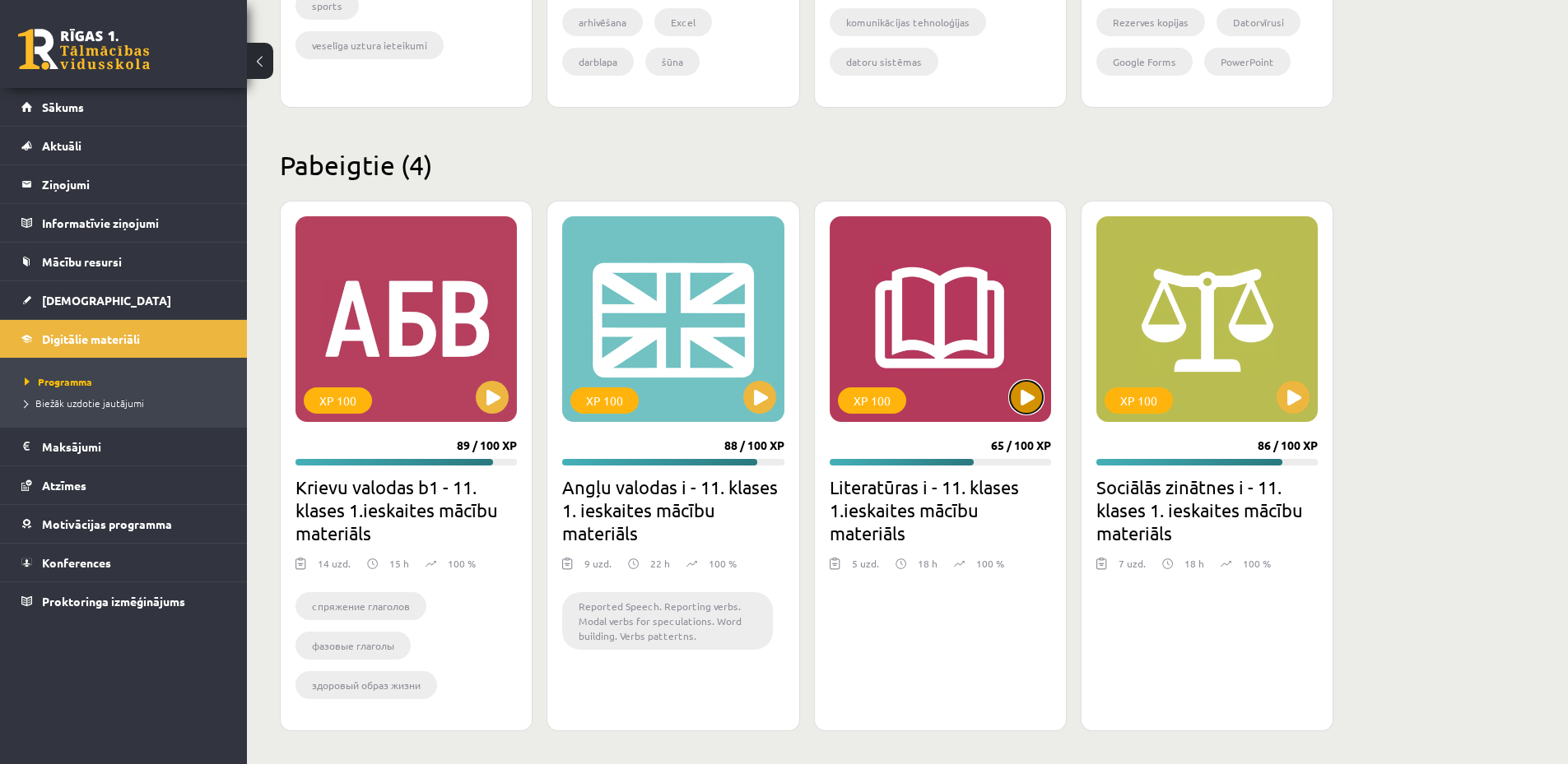
click at [1020, 390] on button at bounding box center [1026, 396] width 32 height 32
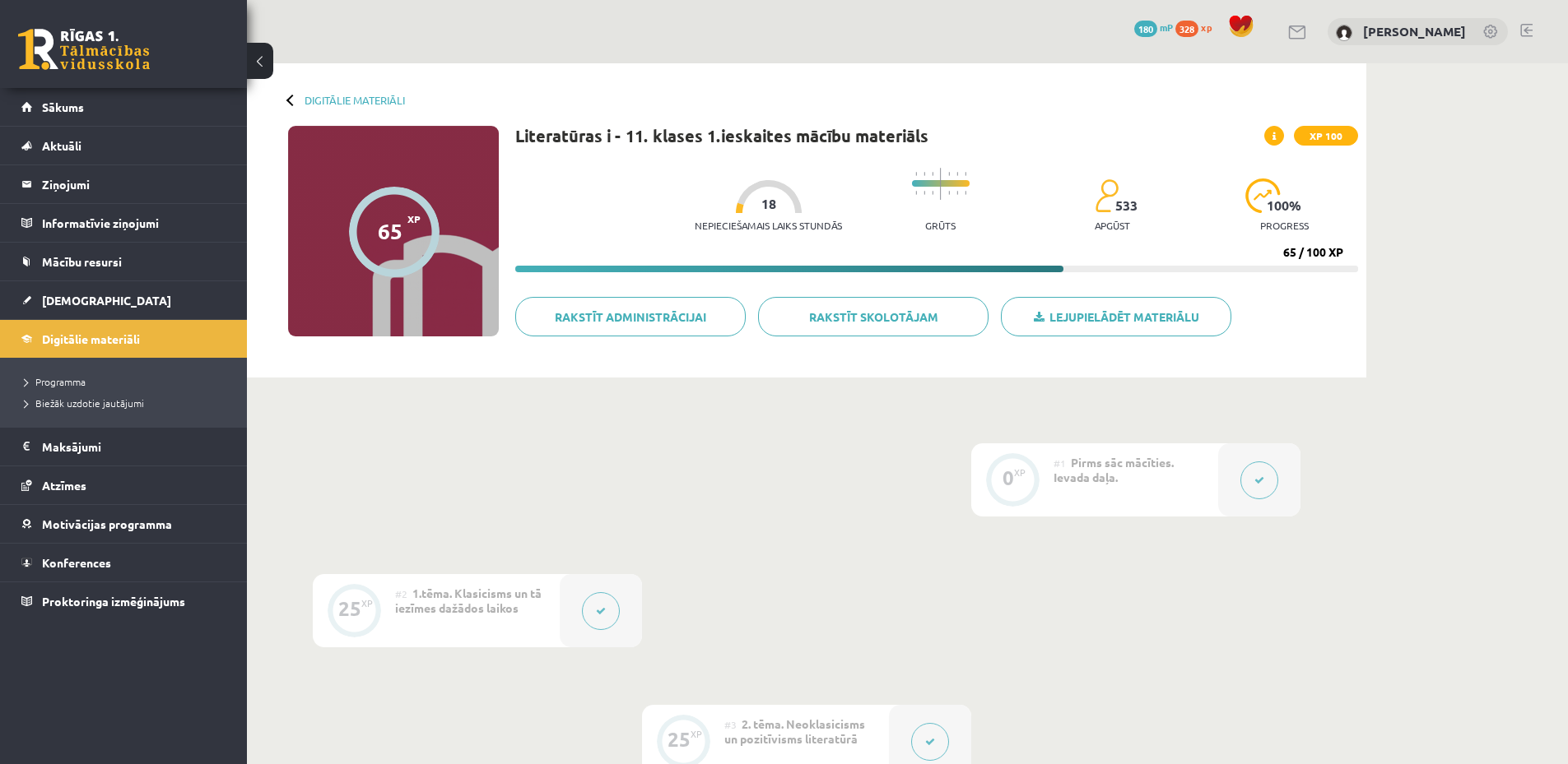
click at [1251, 471] on button at bounding box center [1259, 480] width 38 height 38
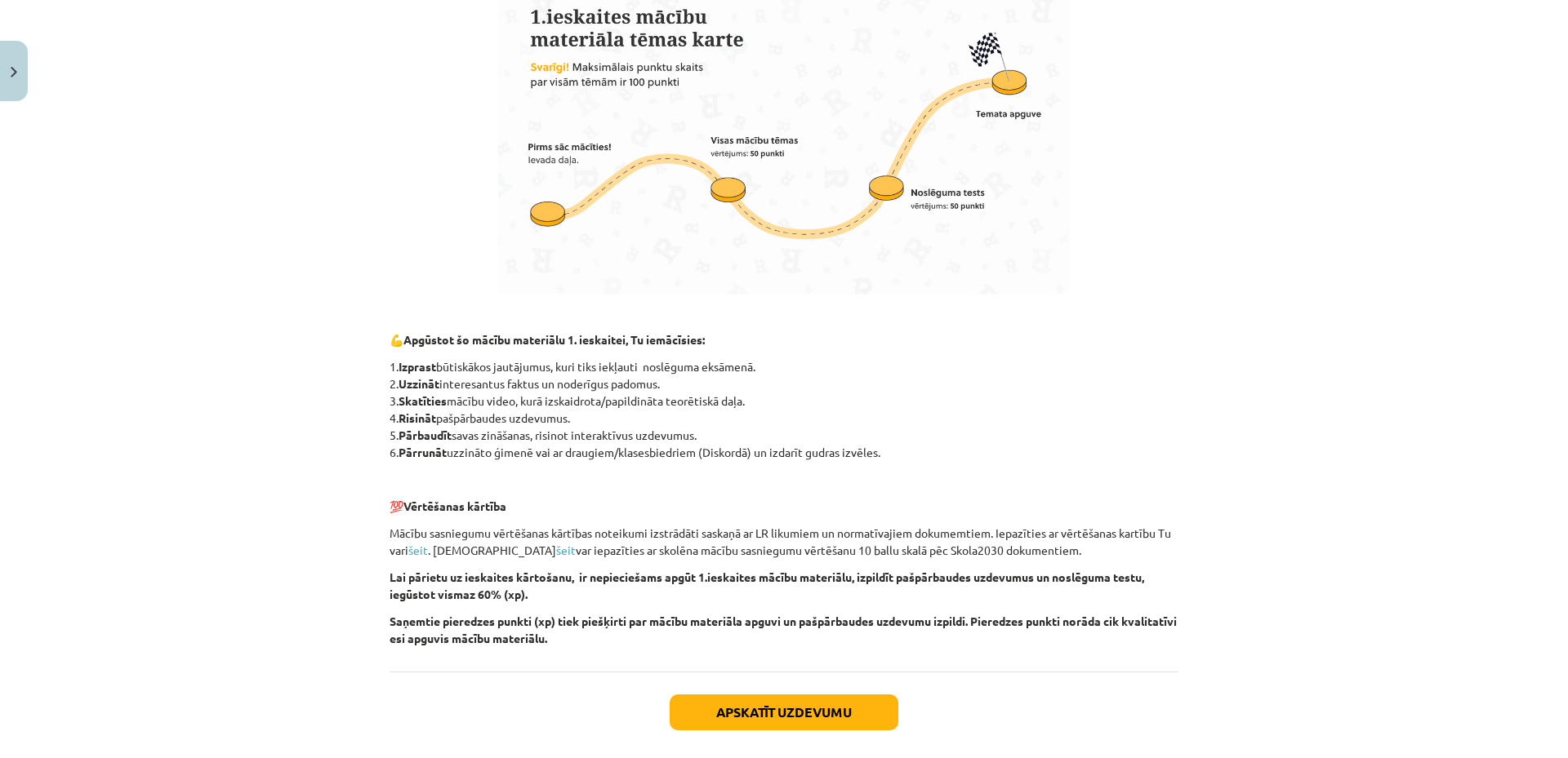
scroll to position [1001, 0]
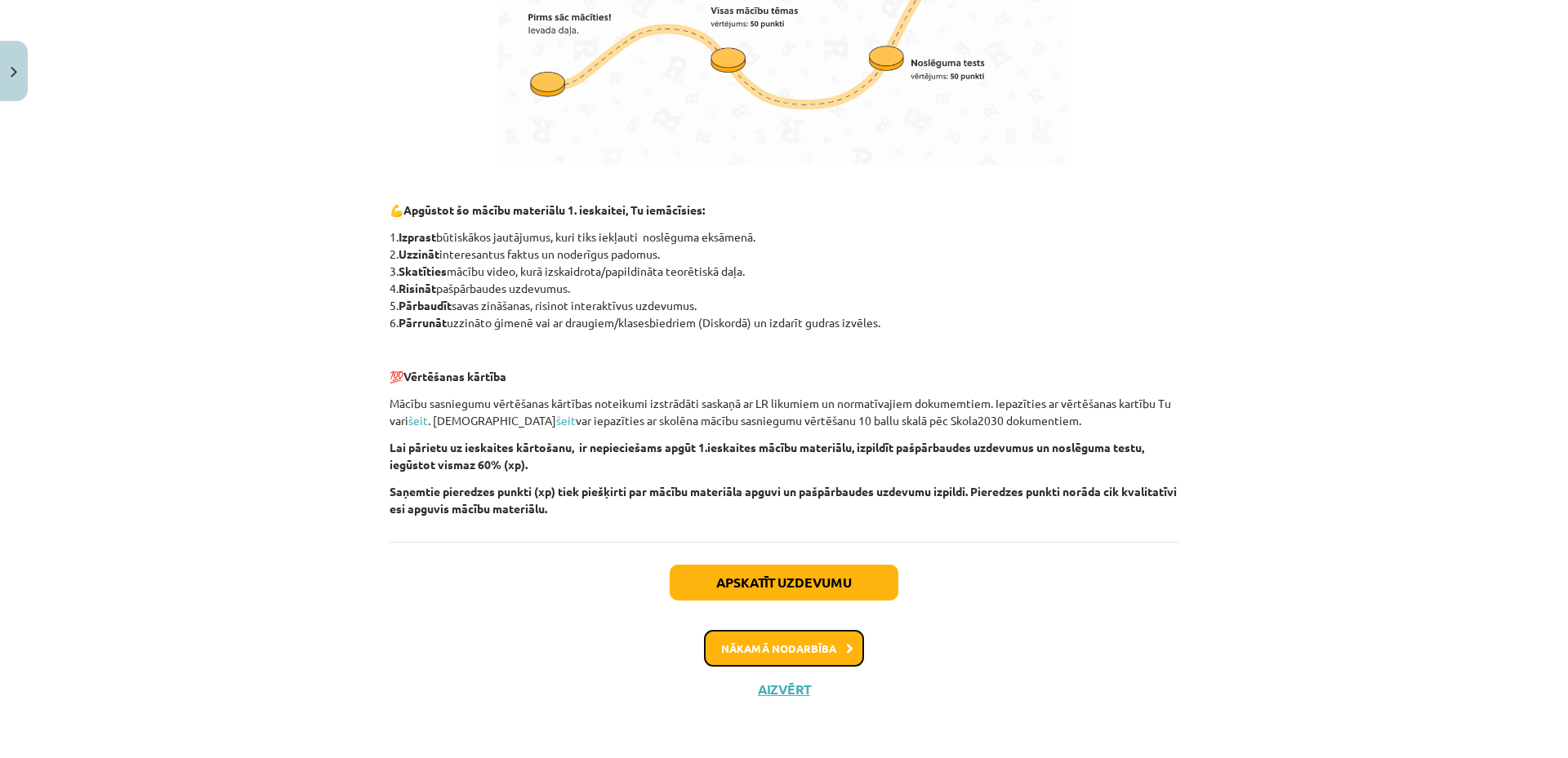
click at [758, 637] on button "Nākamā nodarbība" at bounding box center [784, 648] width 160 height 38
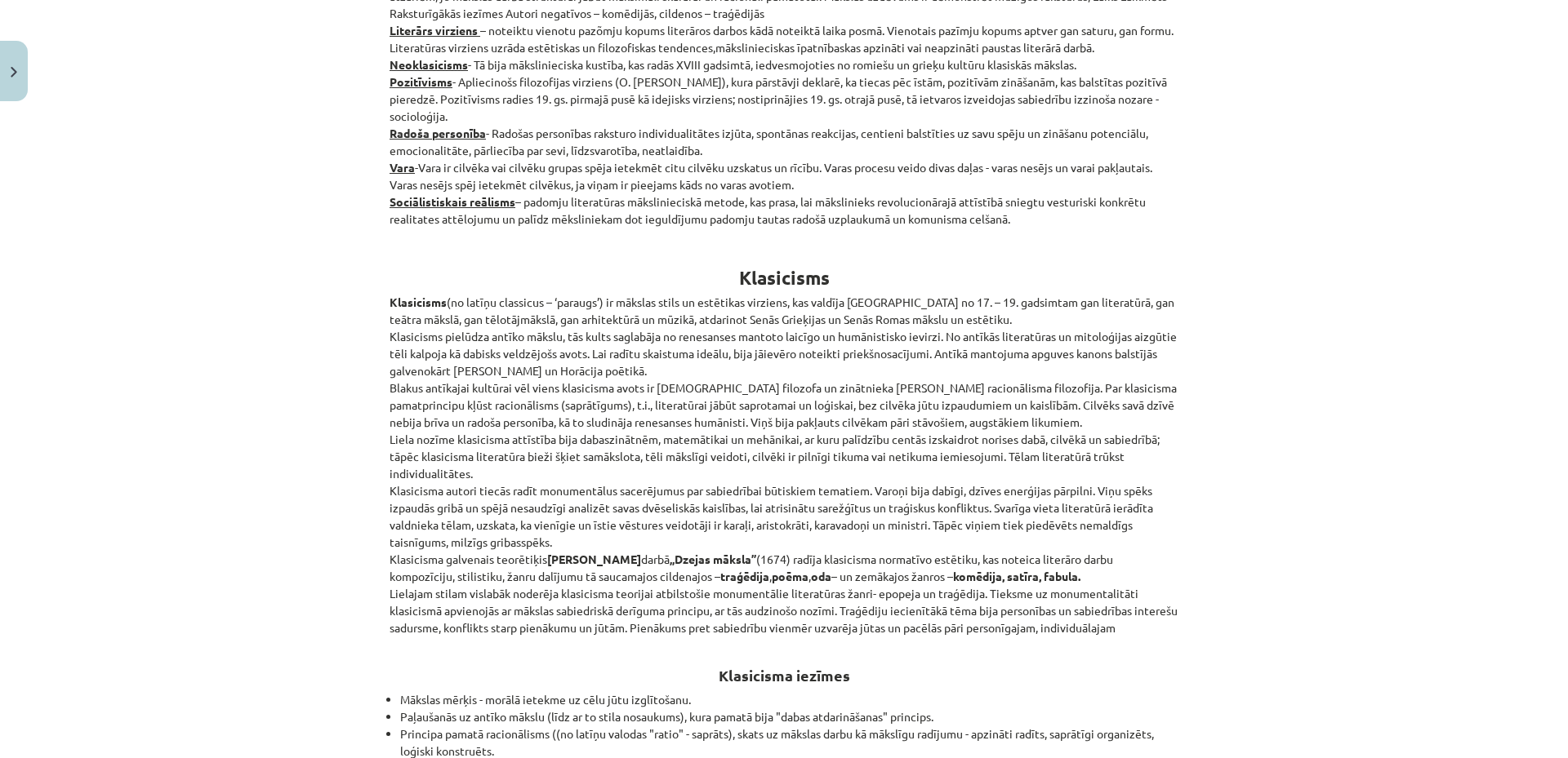
scroll to position [0, 0]
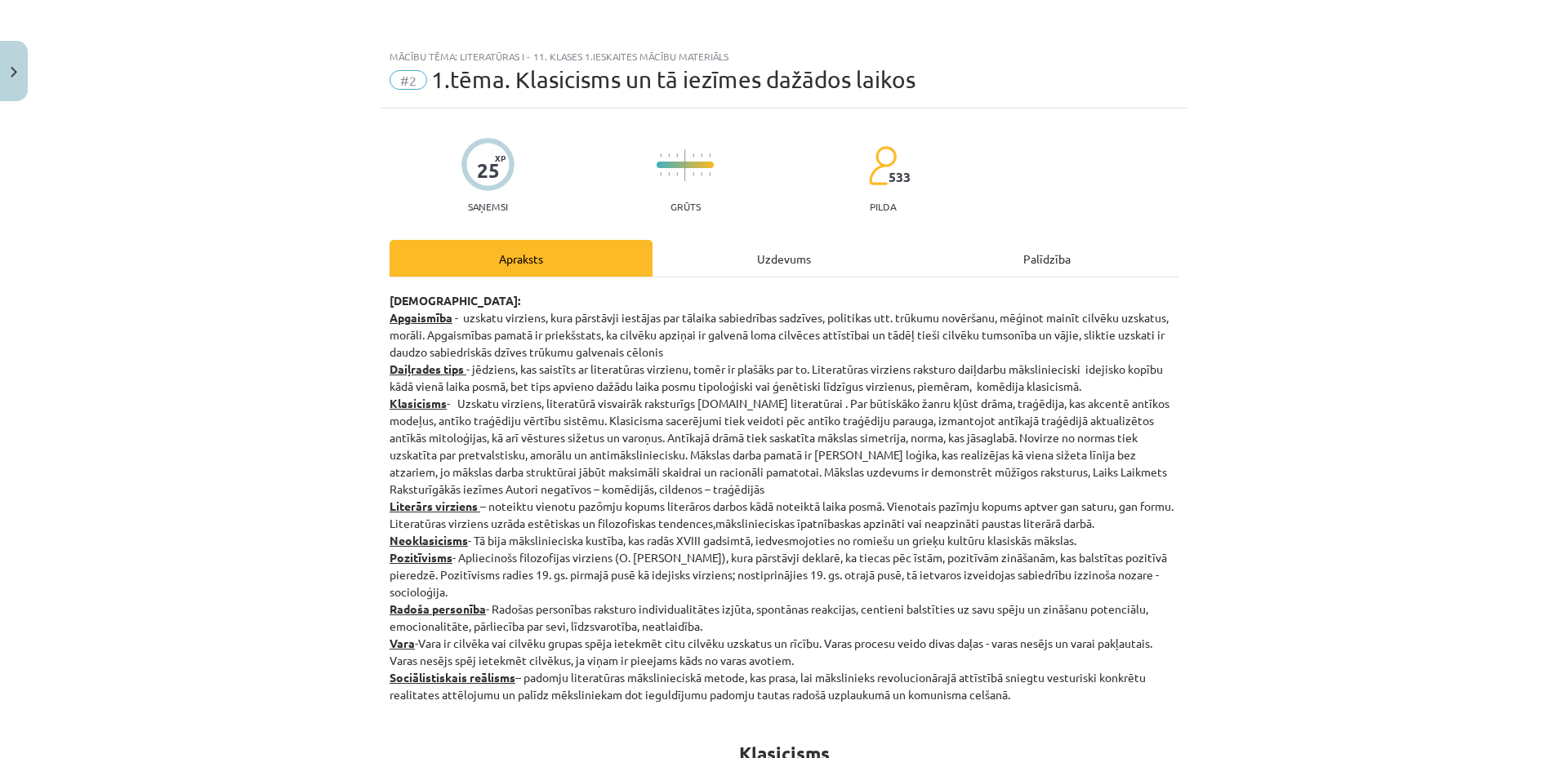
click at [779, 266] on div "Uzdevums" at bounding box center [783, 259] width 263 height 37
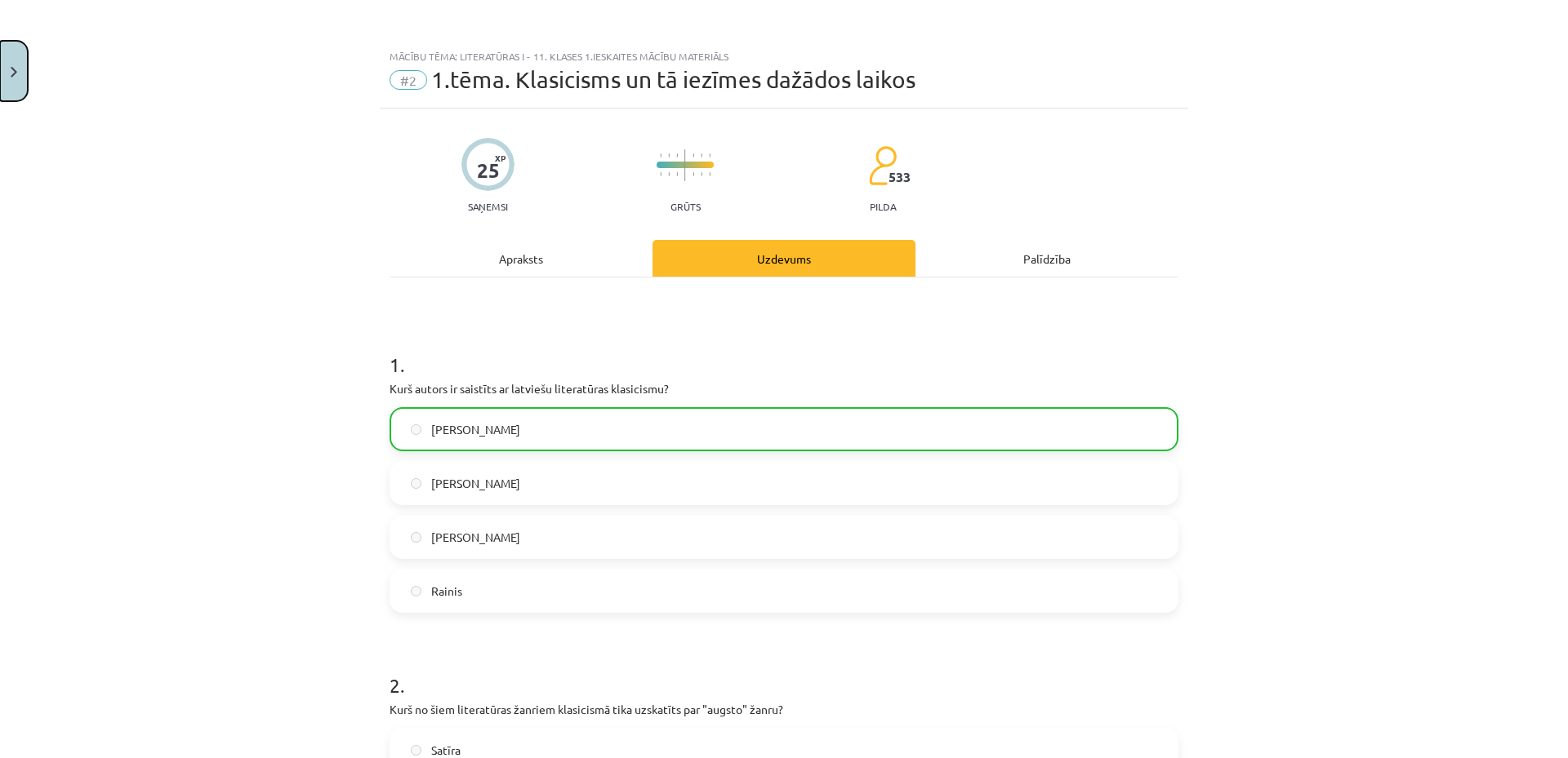
click at [11, 76] on img "Close" at bounding box center [14, 73] width 6 height 11
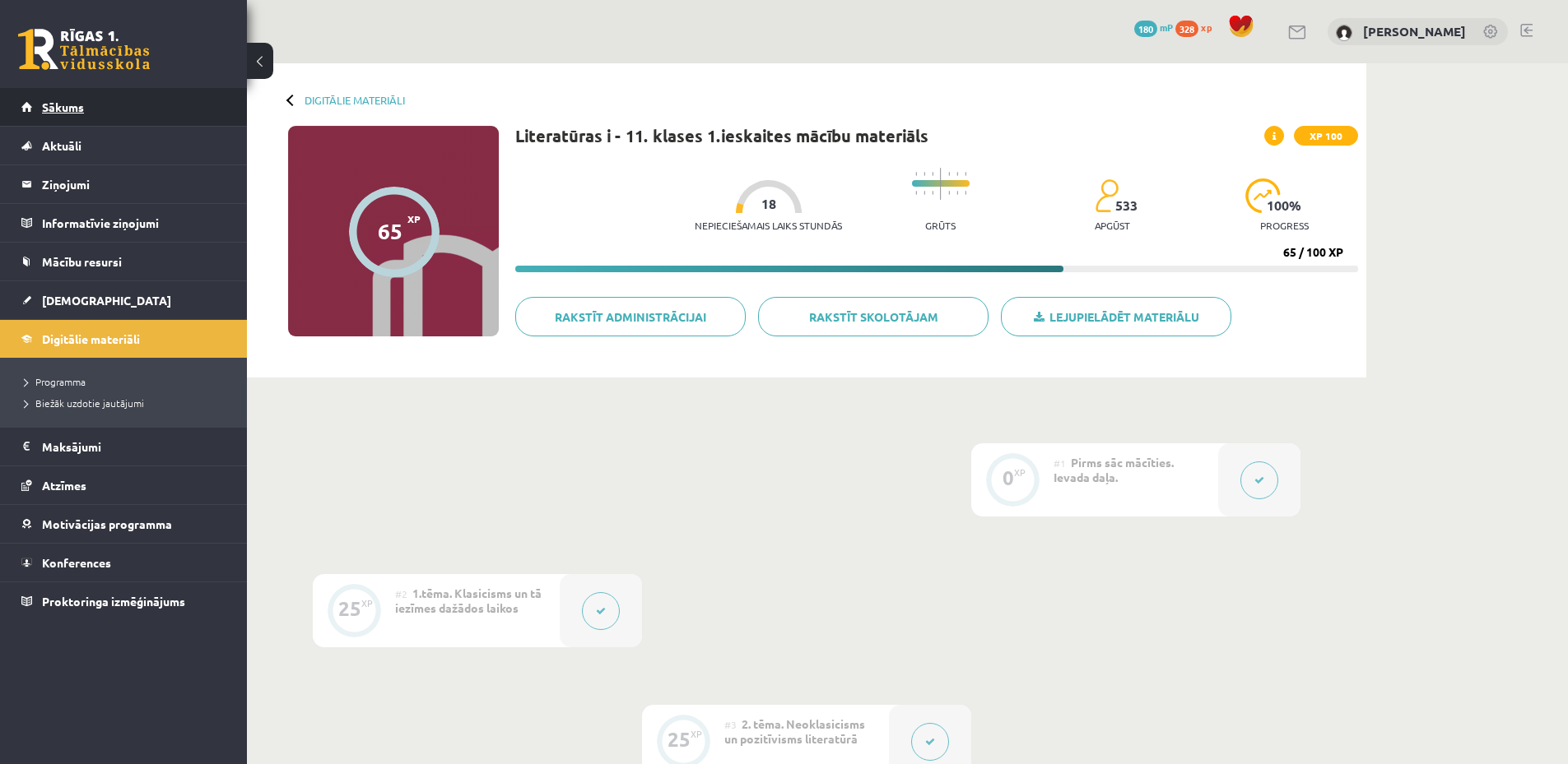
click at [41, 108] on link "Sākums" at bounding box center [123, 107] width 205 height 38
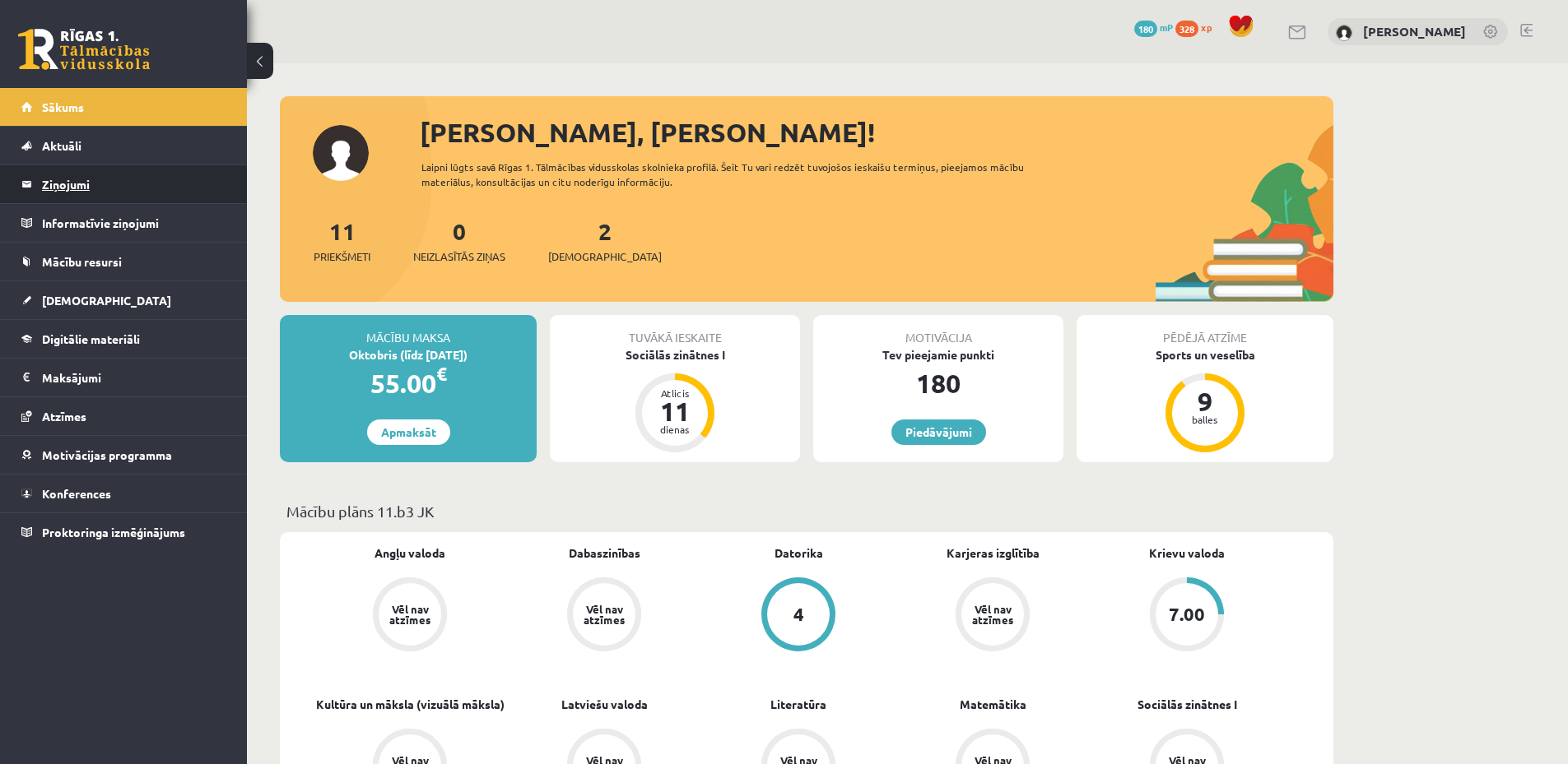
click at [86, 183] on legend "Ziņojumi 0" at bounding box center [134, 184] width 185 height 38
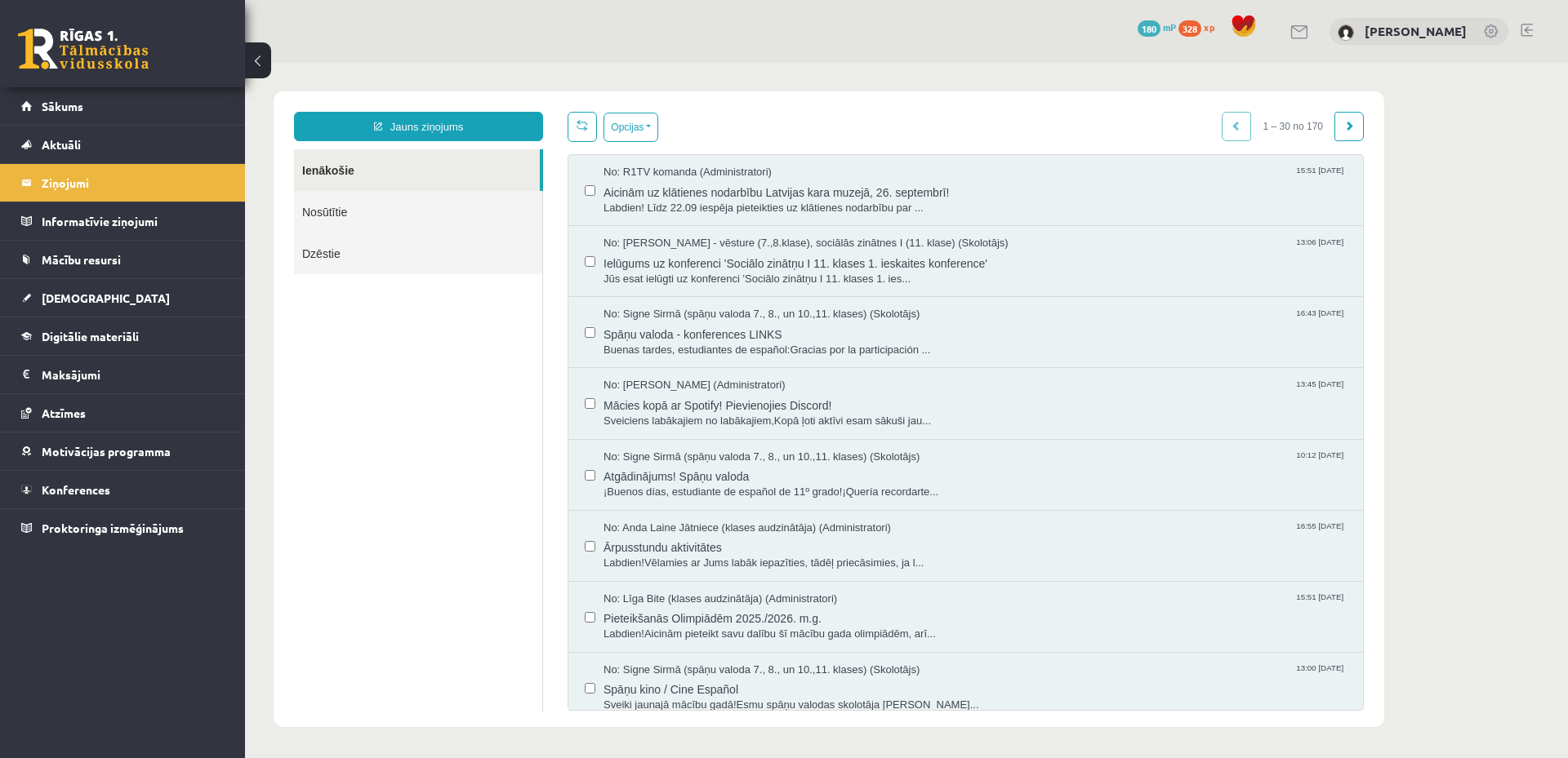
click at [1526, 25] on link at bounding box center [1526, 30] width 12 height 13
